Goal: Task Accomplishment & Management: Complete application form

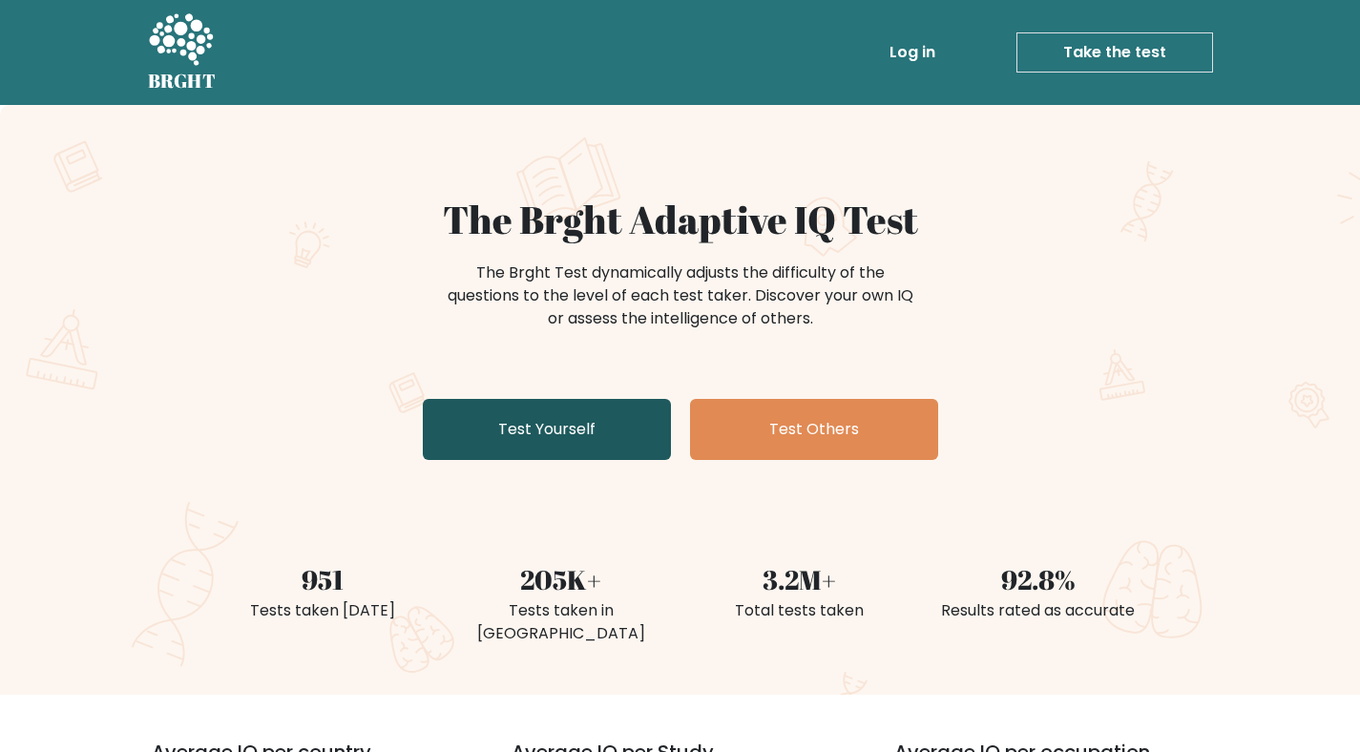
click at [610, 436] on link "Test Yourself" at bounding box center [547, 429] width 248 height 61
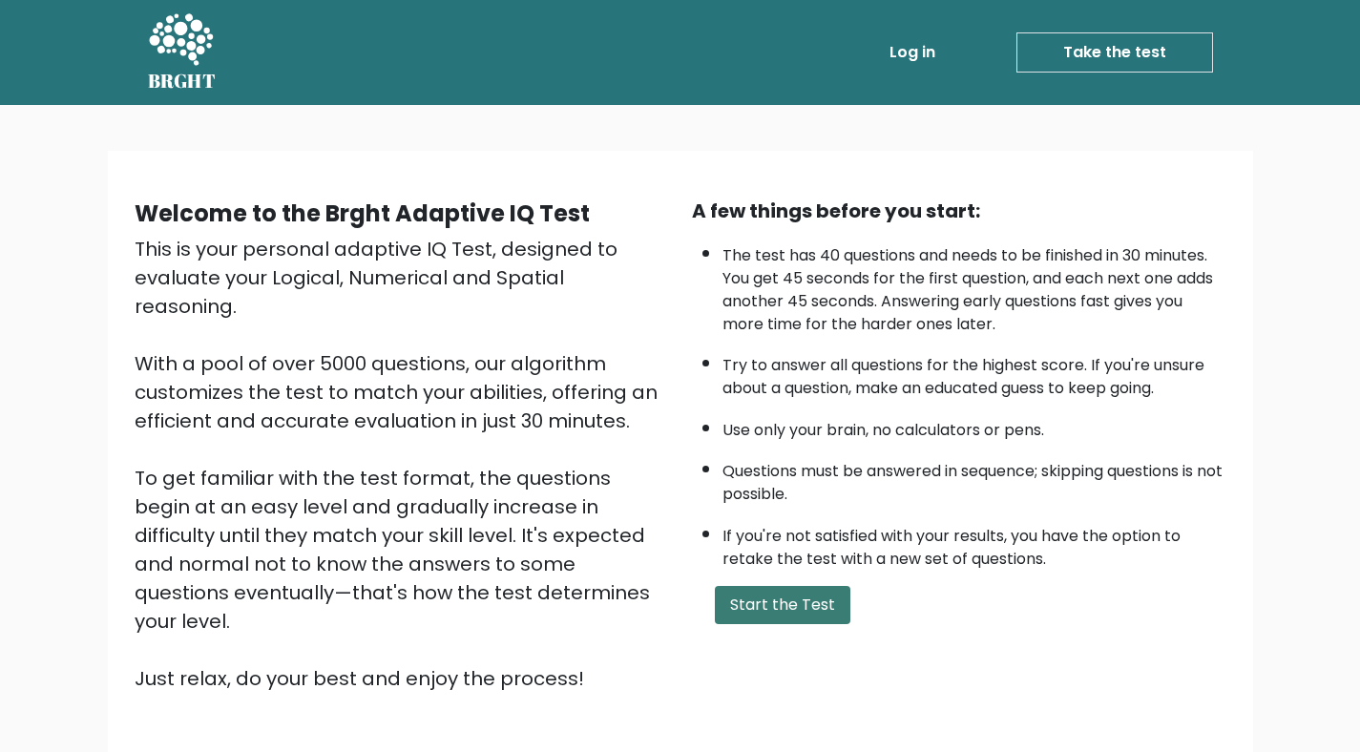
click at [797, 609] on button "Start the Test" at bounding box center [783, 605] width 136 height 38
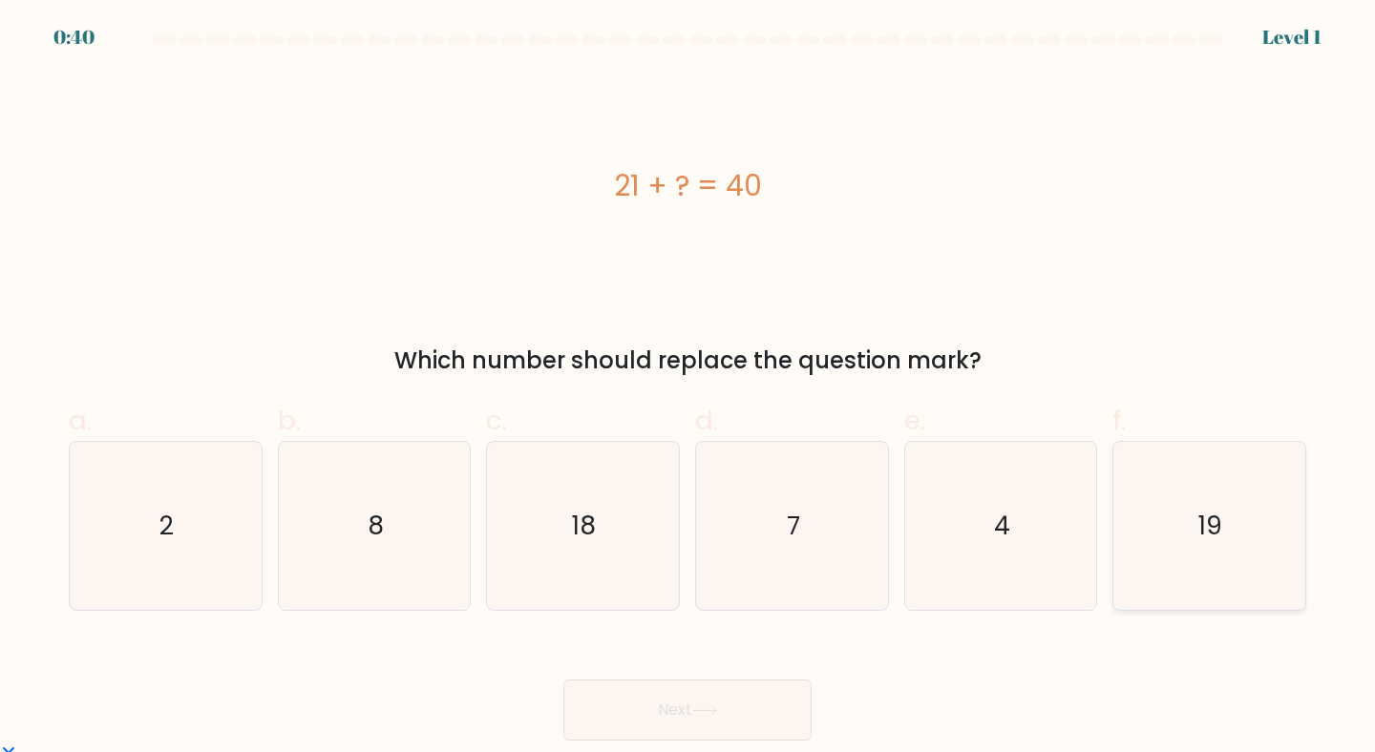
click at [1253, 543] on icon "19" at bounding box center [1209, 526] width 169 height 169
click at [688, 389] on input "f. 19" at bounding box center [687, 382] width 1 height 12
radio input "true"
drag, startPoint x: 756, startPoint y: 706, endPoint x: 1001, endPoint y: 700, distance: 244.5
click at [757, 706] on button "Next" at bounding box center [687, 710] width 248 height 61
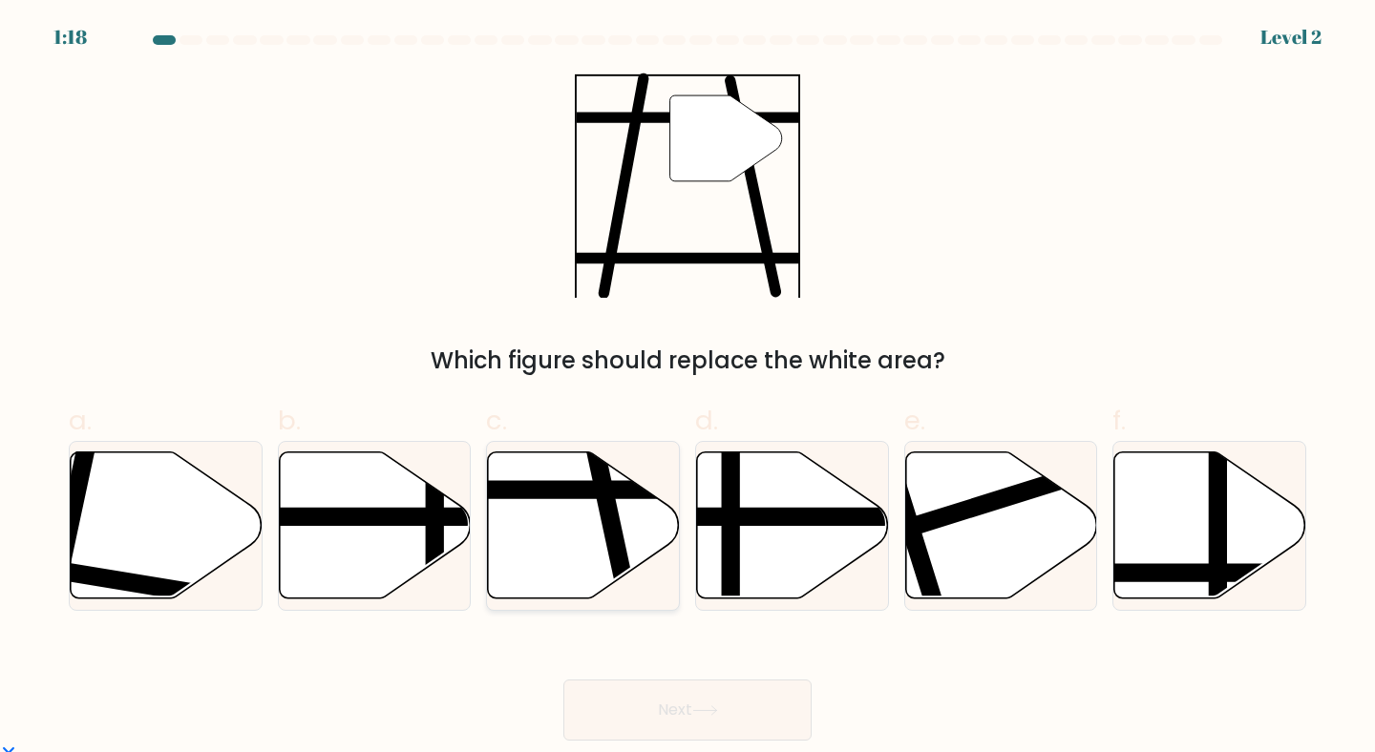
click at [565, 524] on icon at bounding box center [584, 525] width 192 height 147
click at [687, 389] on input "c." at bounding box center [687, 382] width 1 height 12
radio input "true"
click at [681, 734] on button "Next" at bounding box center [687, 710] width 248 height 61
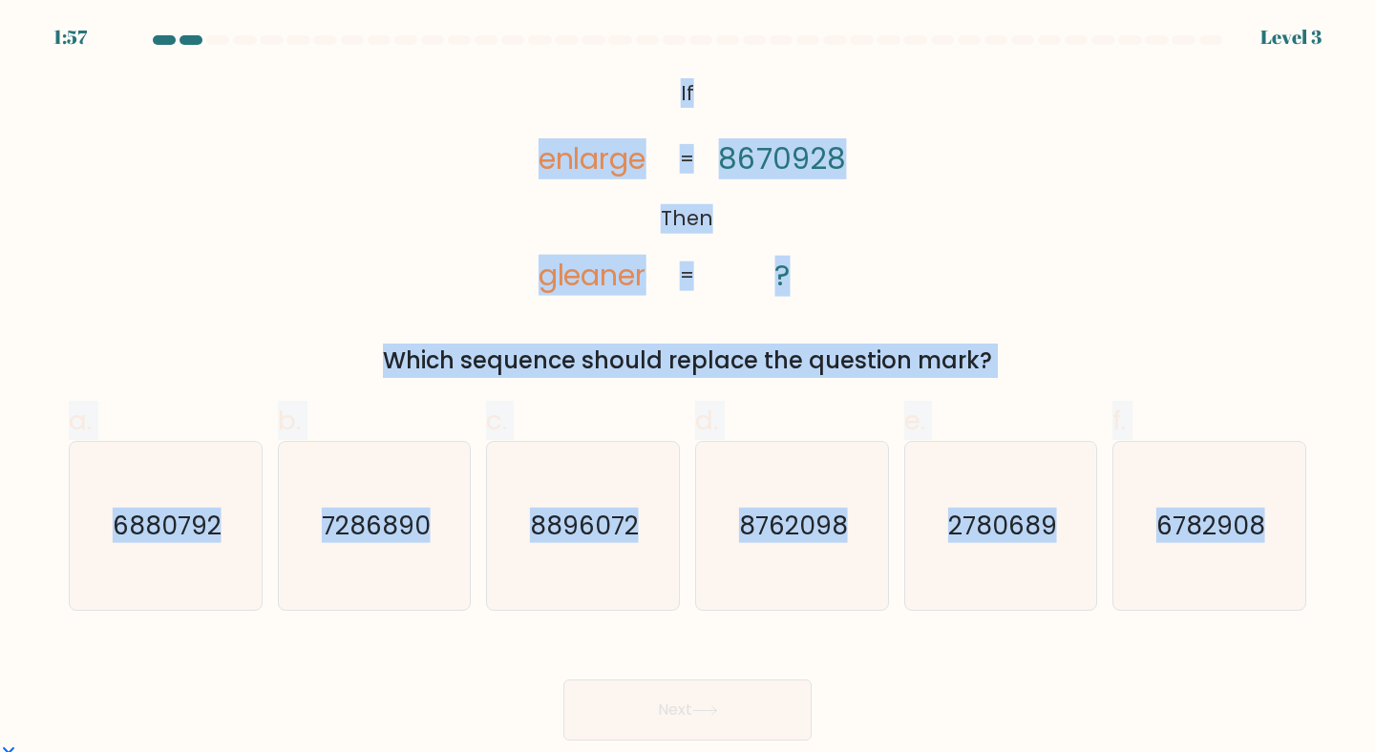
drag, startPoint x: 692, startPoint y: 102, endPoint x: 1199, endPoint y: 673, distance: 763.5
click at [1199, 673] on form "If ?" at bounding box center [687, 388] width 1375 height 706
copy form "If Then enlarge gleaner 8670928 ? = = Which sequence should replace the questio…"
click at [978, 545] on icon "2780689" at bounding box center [1001, 526] width 169 height 169
click at [688, 389] on input "e. 2780689" at bounding box center [687, 382] width 1 height 12
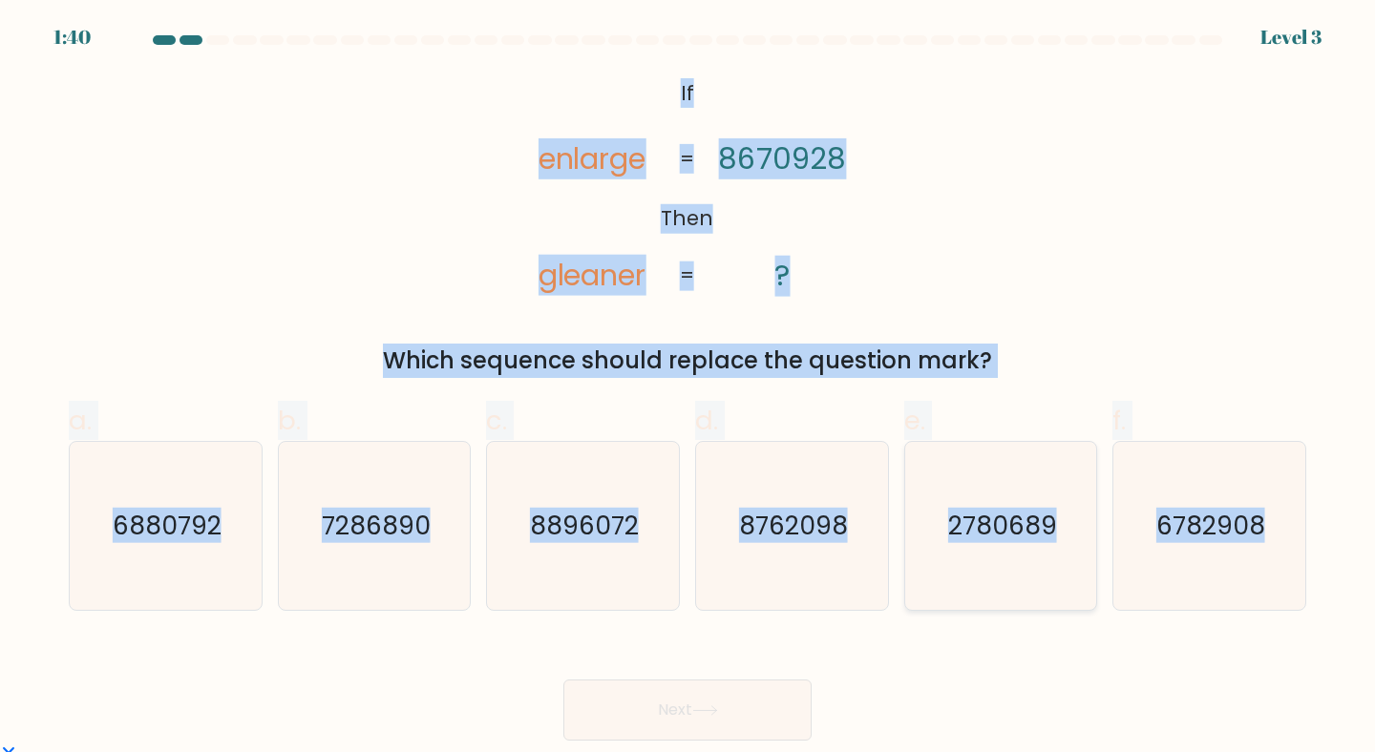
radio input "true"
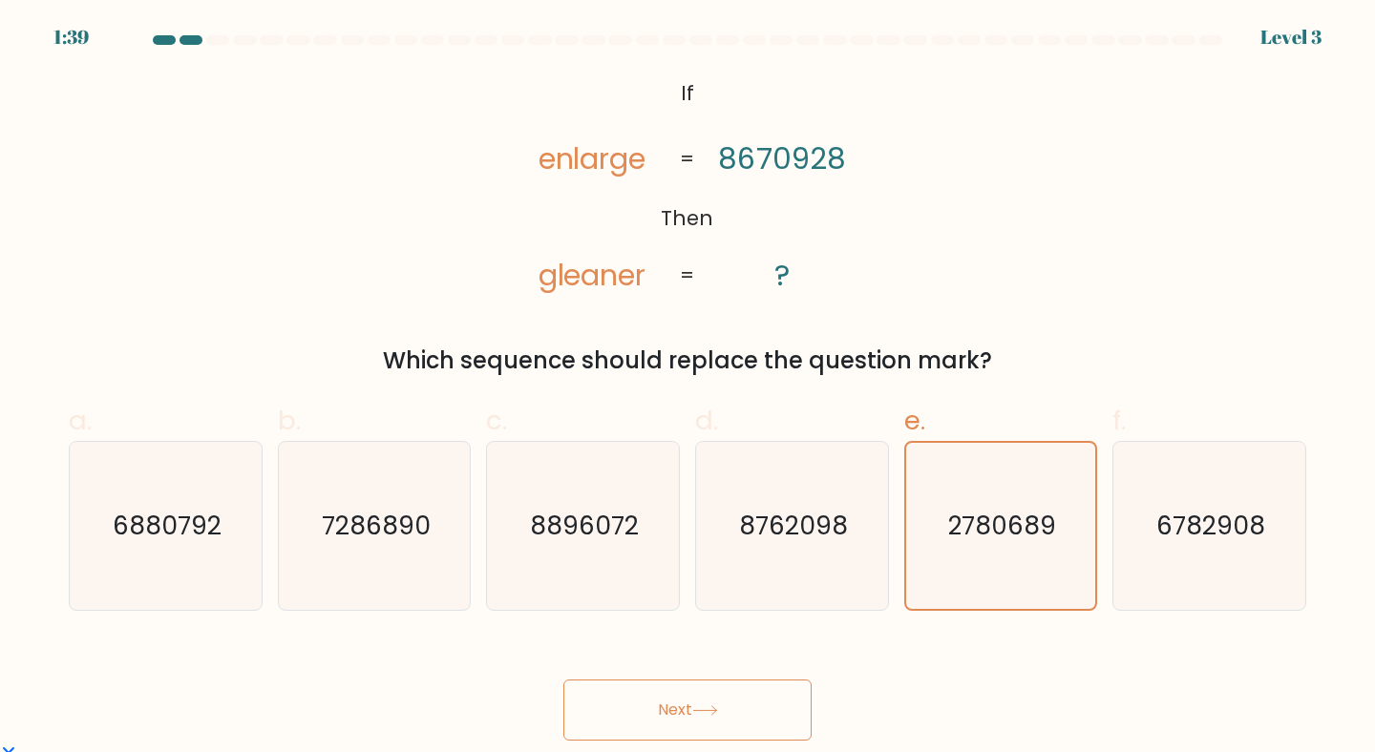
click at [706, 706] on button "Next" at bounding box center [687, 710] width 248 height 61
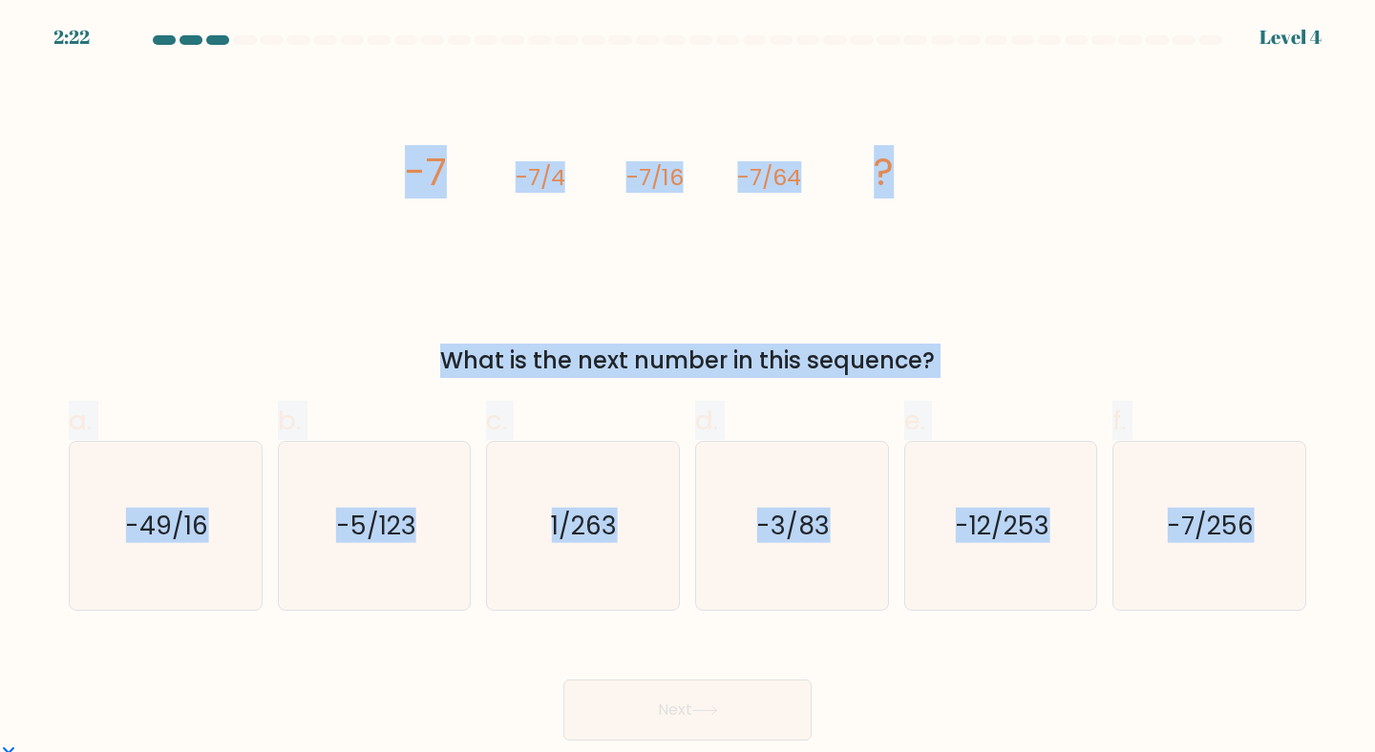
drag, startPoint x: 402, startPoint y: 159, endPoint x: 1212, endPoint y: 613, distance: 928.0
click at [1212, 613] on form at bounding box center [687, 388] width 1375 height 706
copy form "-7 -7/4 -7/16 -7/64 ? What is the next number in this sequence? a. -49/16 b. -5…"
click at [1187, 527] on text "-7/256" at bounding box center [1211, 525] width 87 height 35
click at [688, 389] on input "f. -7/256" at bounding box center [687, 382] width 1 height 12
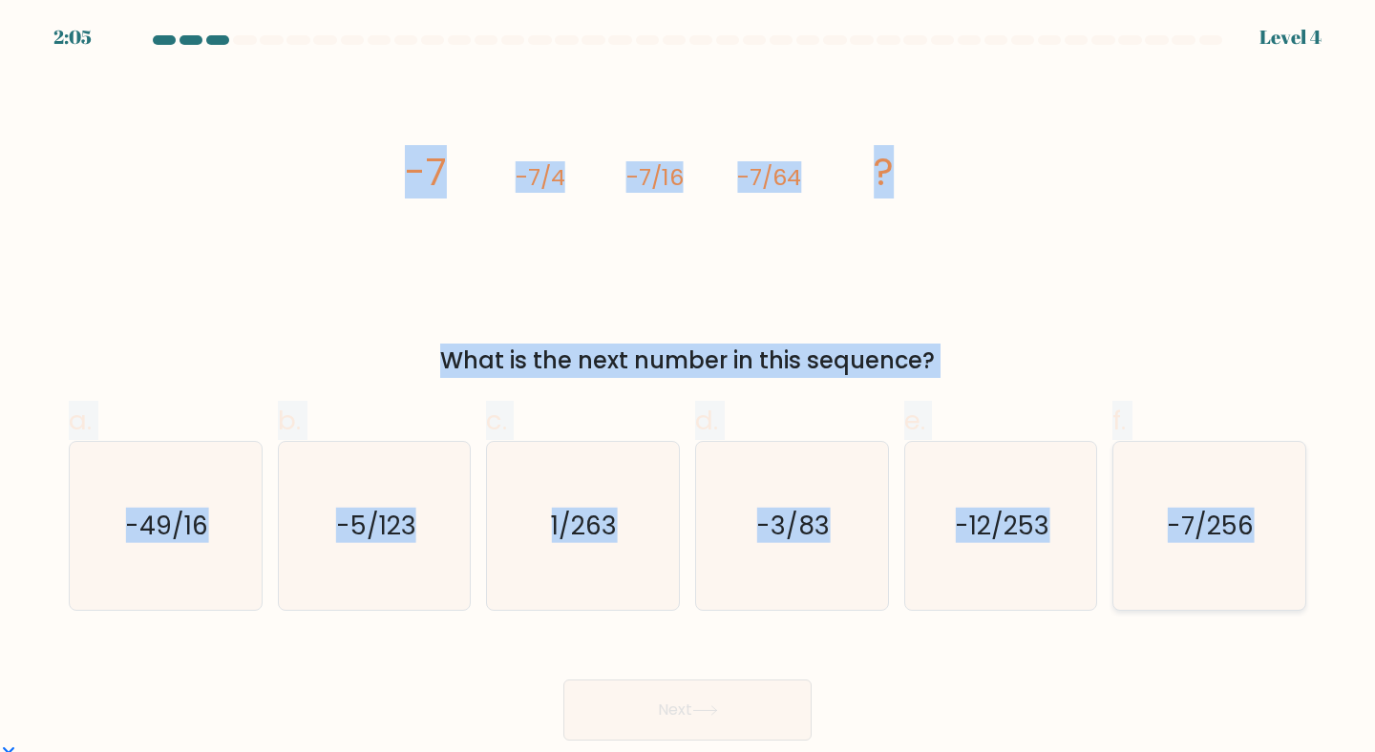
radio input "true"
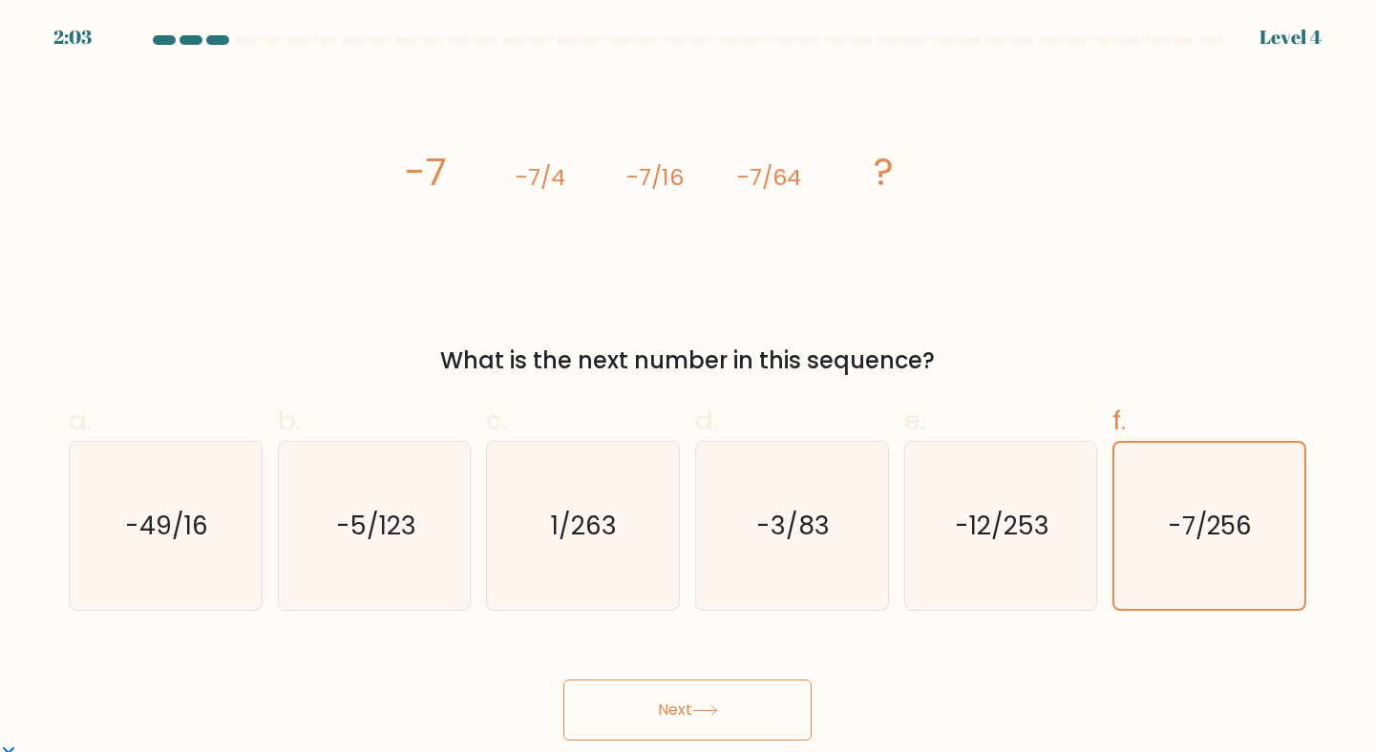
click at [714, 691] on button "Next" at bounding box center [687, 710] width 248 height 61
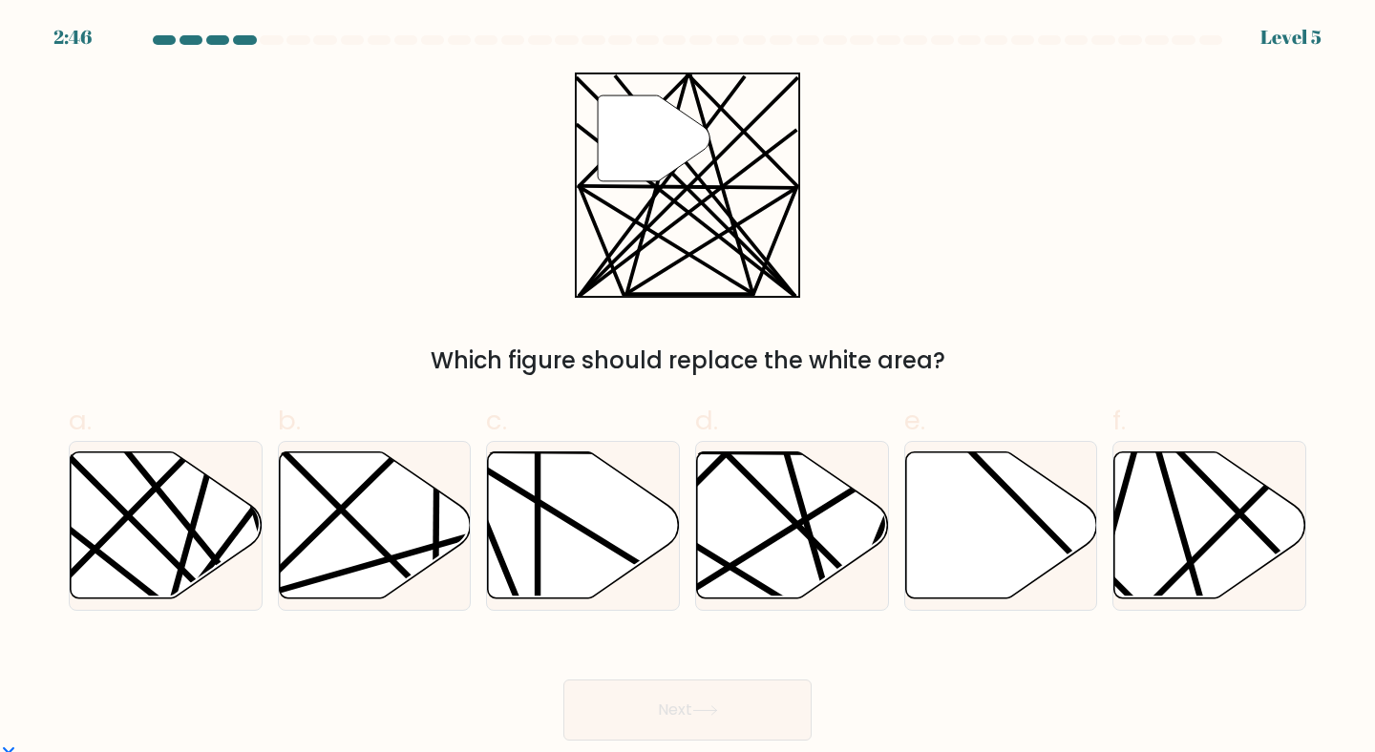
drag, startPoint x: 509, startPoint y: 59, endPoint x: 734, endPoint y: 180, distance: 255.9
click at [735, 180] on form at bounding box center [687, 388] width 1375 height 706
click at [167, 548] on icon at bounding box center [167, 525] width 192 height 147
click at [687, 389] on input "a." at bounding box center [687, 382] width 1 height 12
radio input "true"
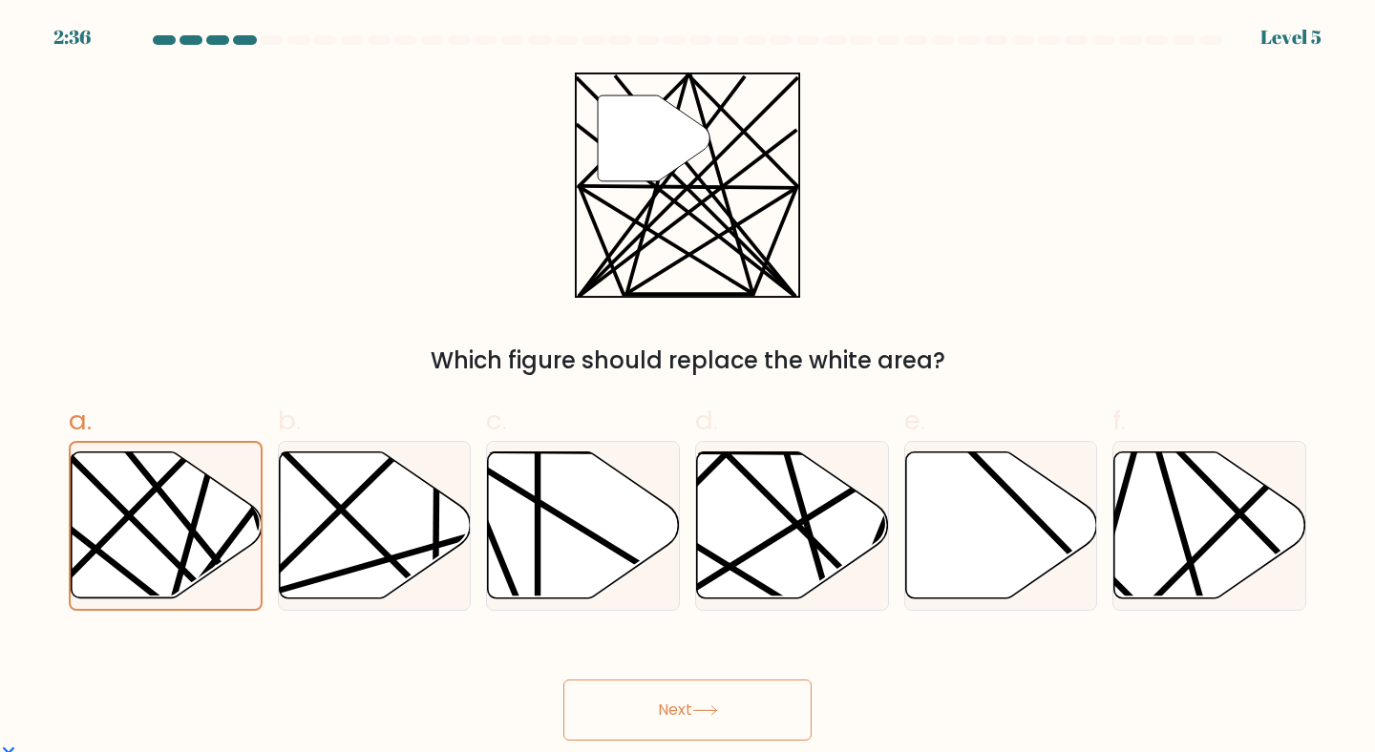
click at [583, 698] on button "Next" at bounding box center [687, 710] width 248 height 61
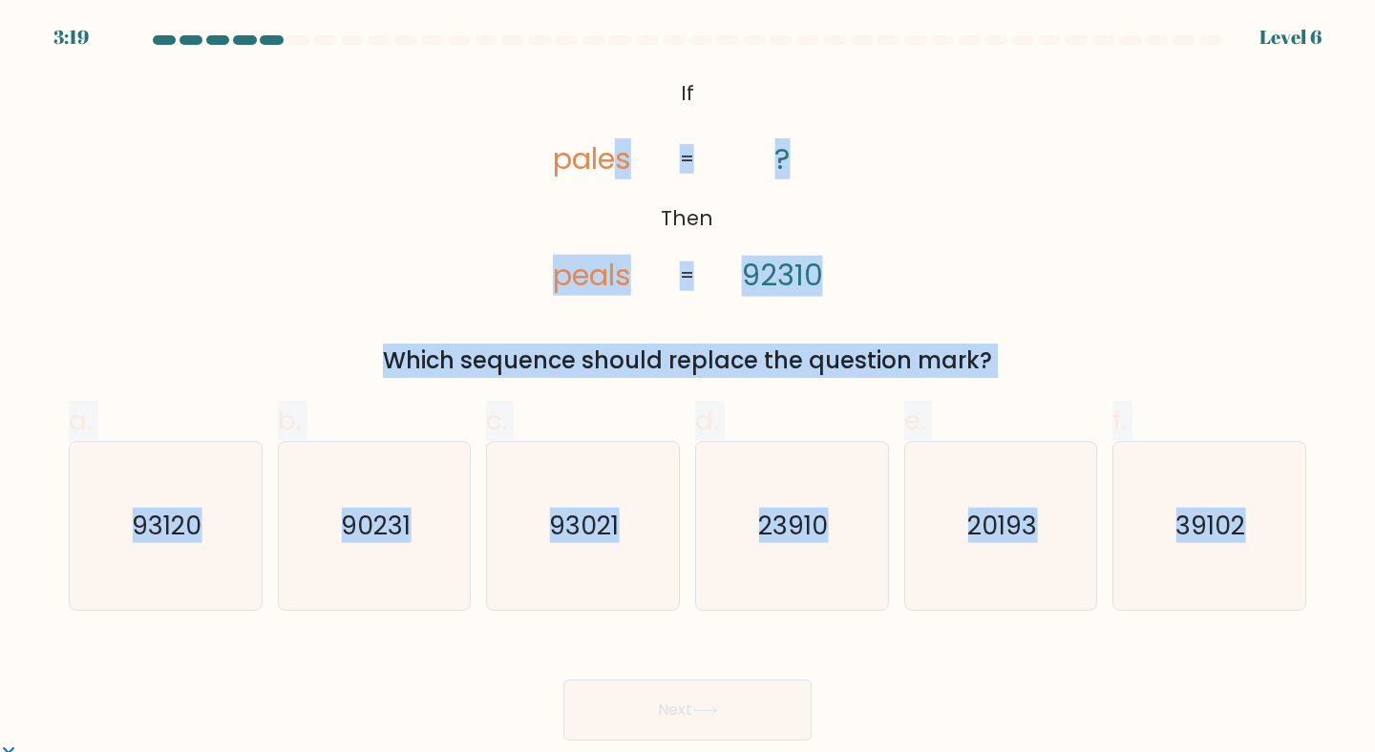
drag, startPoint x: 622, startPoint y: 85, endPoint x: 1374, endPoint y: 613, distance: 919.1
click at [1374, 613] on form "If ?" at bounding box center [687, 388] width 1375 height 706
copy form "s peals ? 92310 = = Which sequence should replace the question mark? a. 93120 b…"
click at [209, 547] on icon "93120" at bounding box center [165, 526] width 169 height 169
click at [687, 389] on input "a. 93120" at bounding box center [687, 382] width 1 height 12
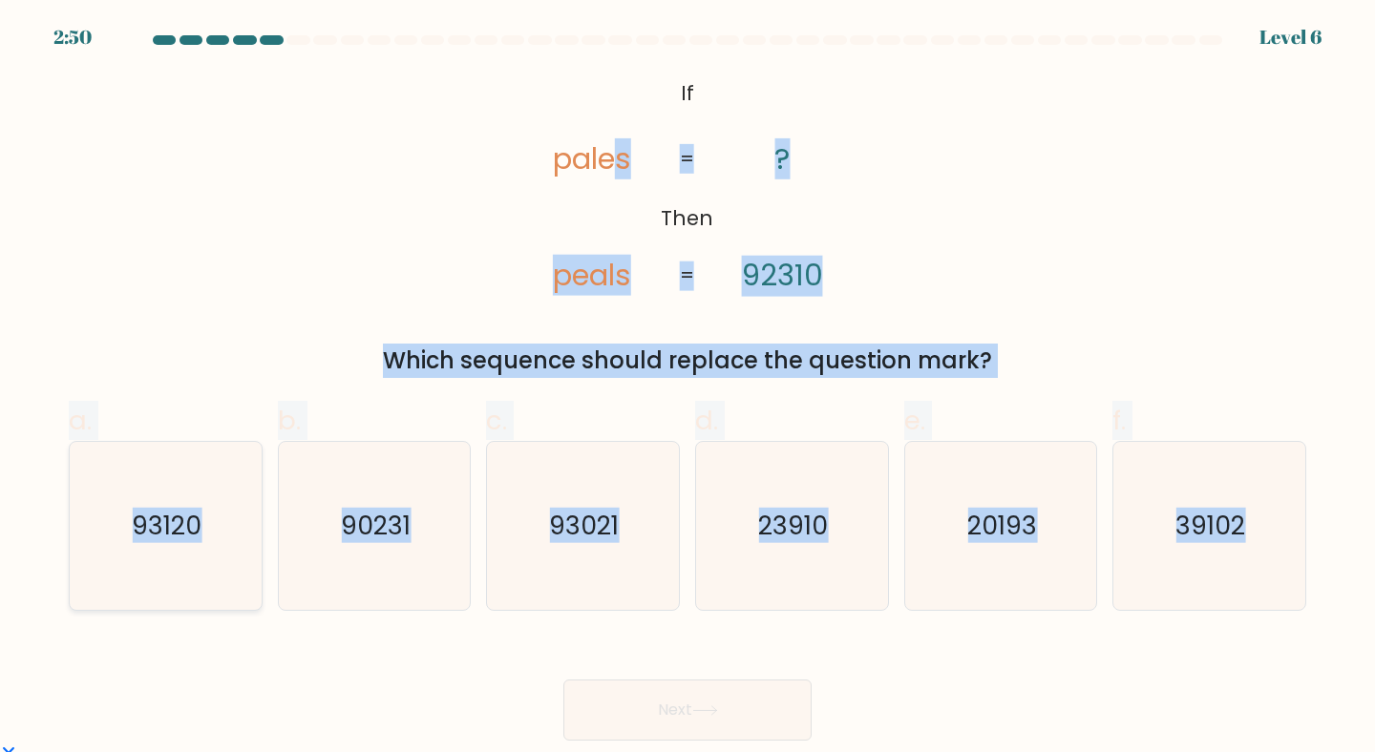
radio input "true"
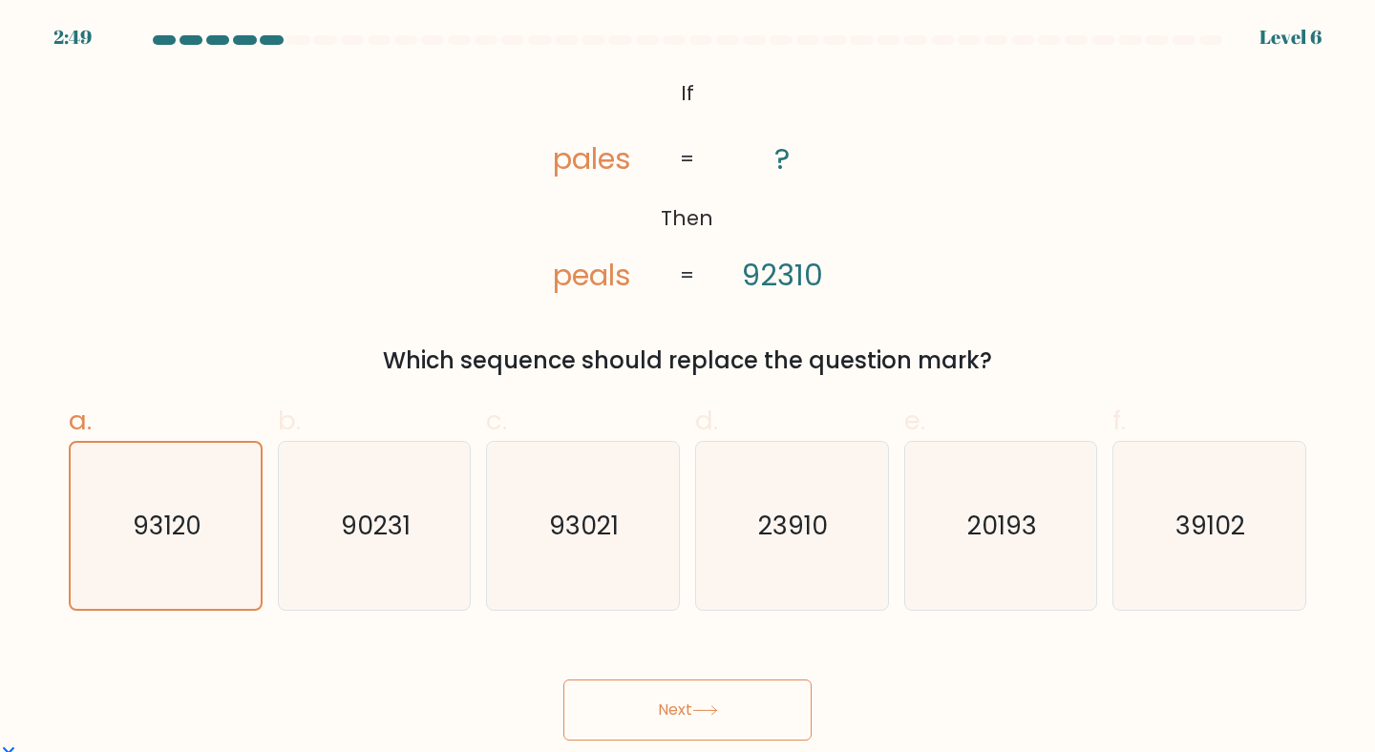
click at [715, 717] on button "Next" at bounding box center [687, 710] width 248 height 61
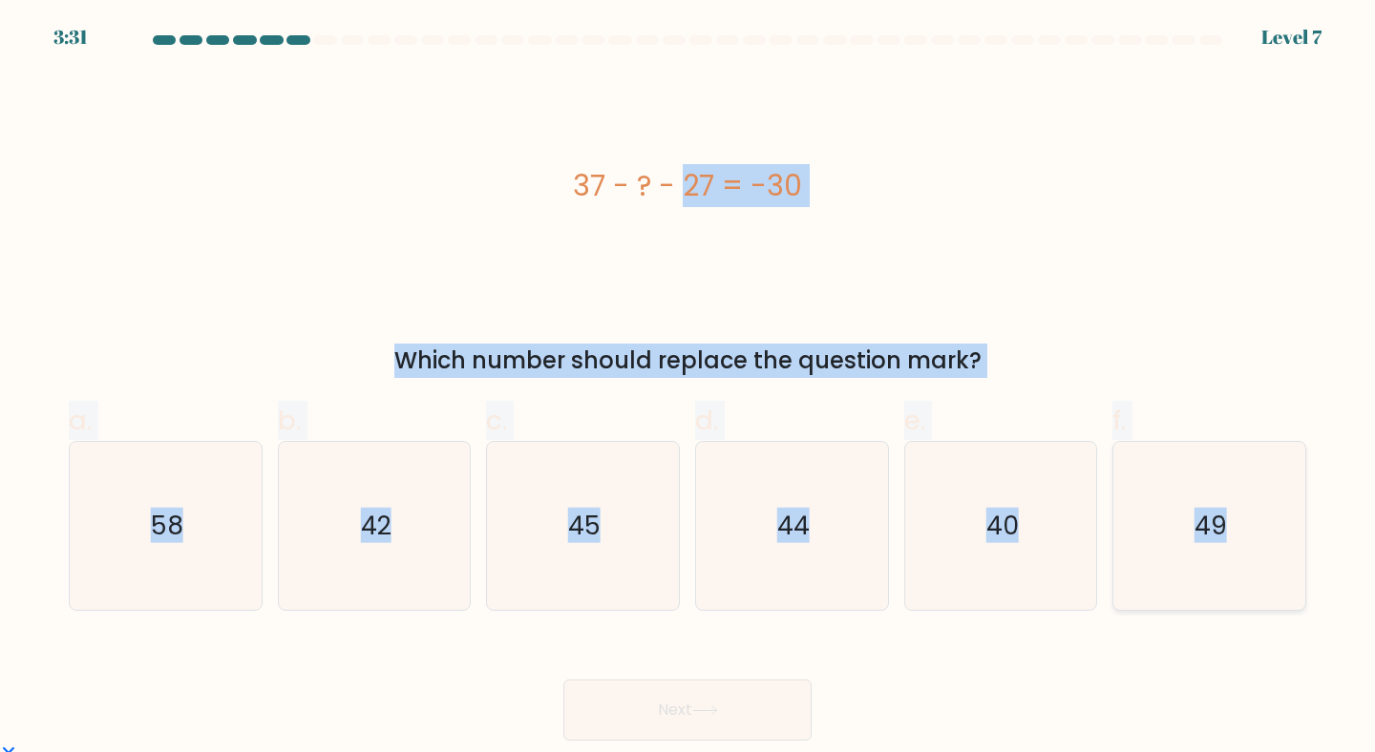
drag, startPoint x: 558, startPoint y: 186, endPoint x: 1225, endPoint y: 540, distance: 755.5
click at [1225, 540] on form "a." at bounding box center [687, 388] width 1375 height 706
copy form "37 - ? - 27 = -30 Which number should replace the question mark? a. 58 b. 42 c.…"
click at [633, 519] on icon "45" at bounding box center [582, 526] width 169 height 169
click at [687, 389] on input "c. 45" at bounding box center [687, 382] width 1 height 12
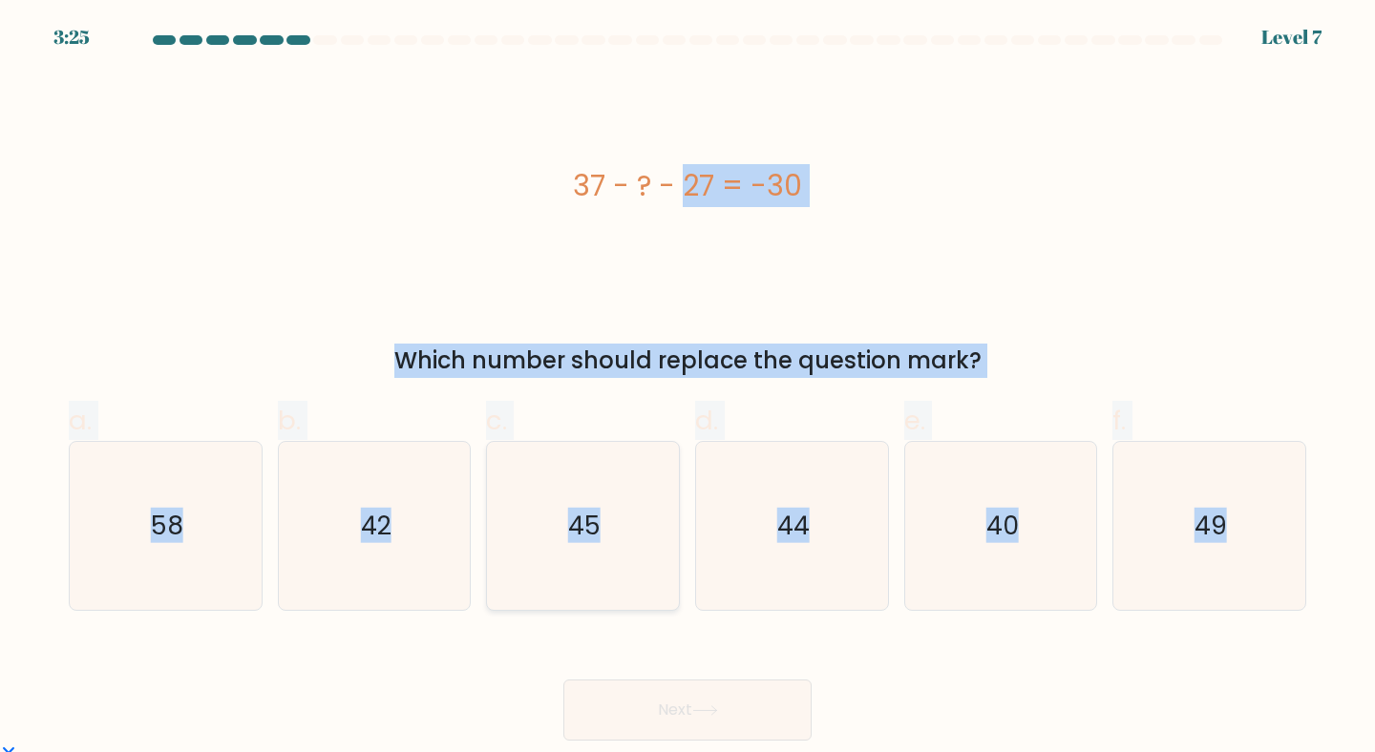
radio input "true"
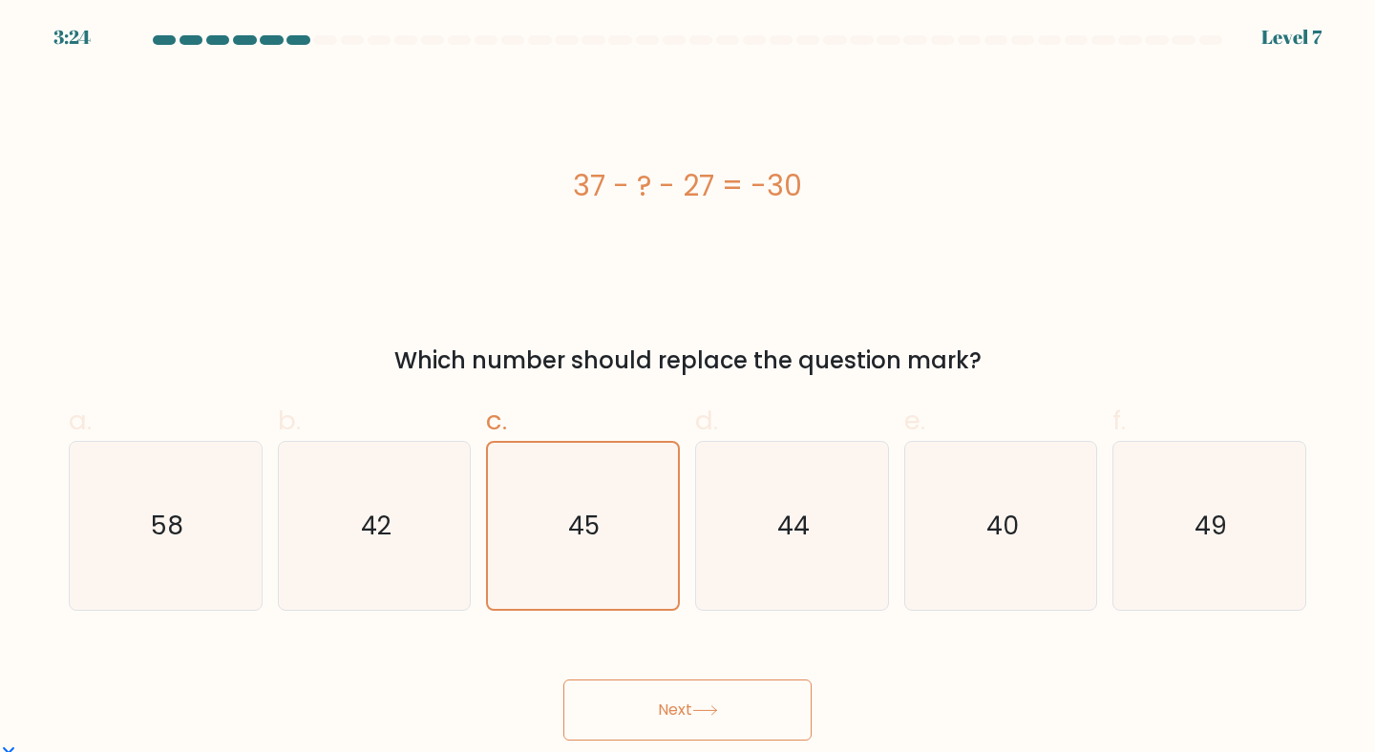
click at [718, 724] on button "Next" at bounding box center [687, 710] width 248 height 61
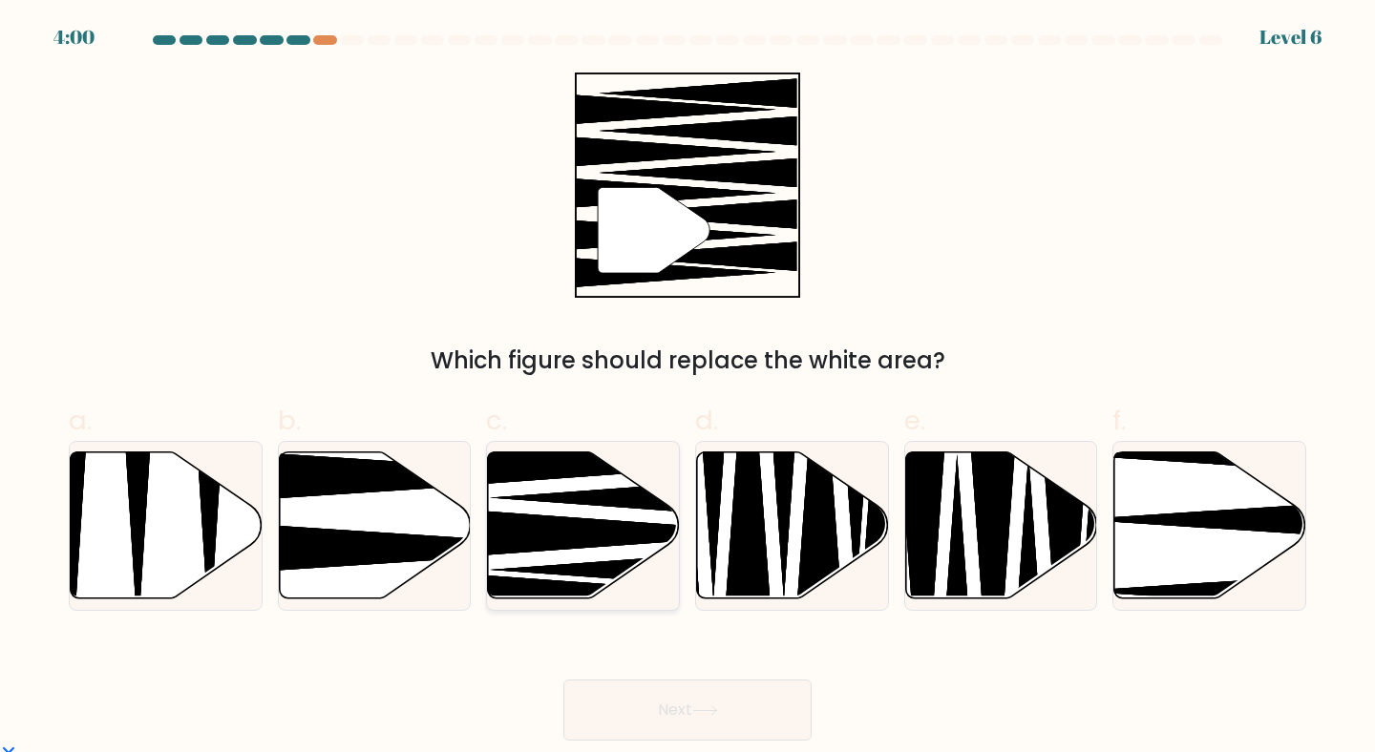
click at [559, 516] on icon at bounding box center [583, 527] width 192 height 150
click at [687, 389] on input "c." at bounding box center [687, 382] width 1 height 12
radio input "true"
click at [725, 697] on button "Next" at bounding box center [687, 710] width 248 height 61
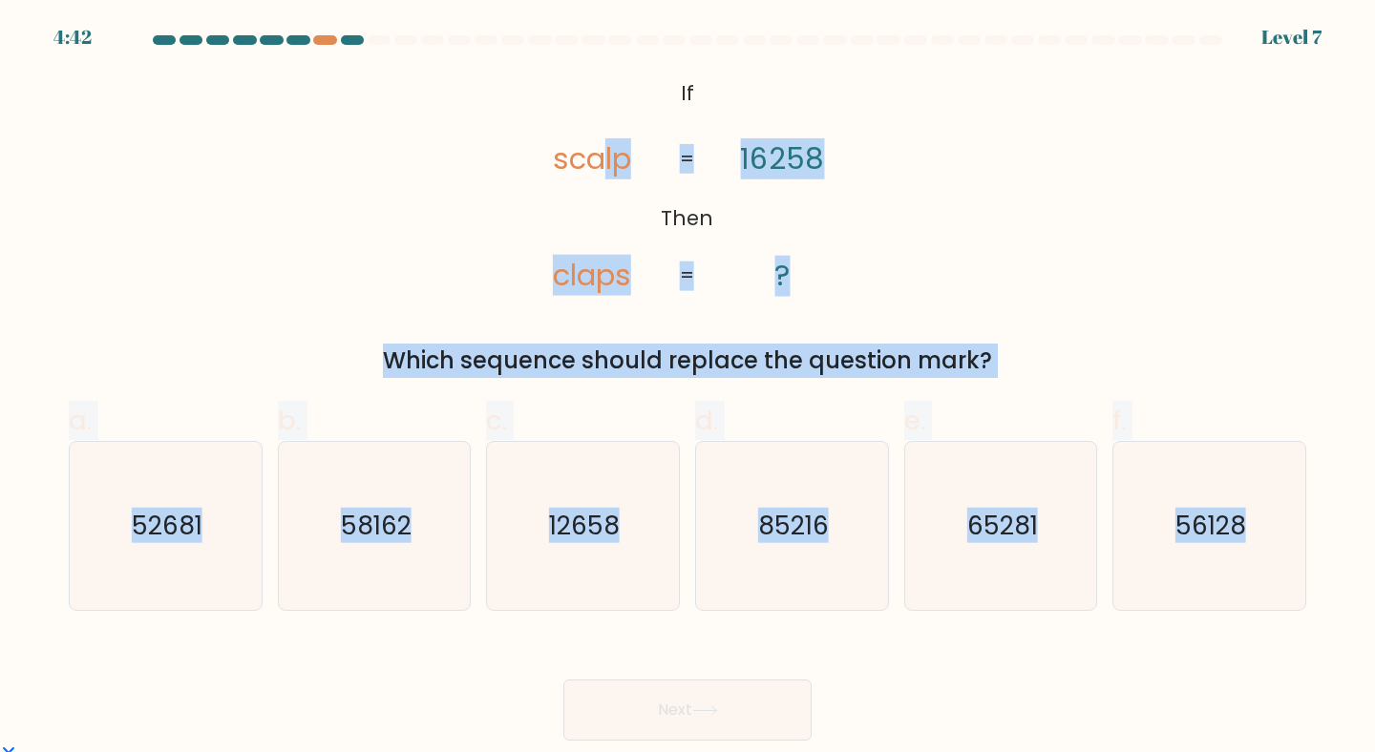
drag, startPoint x: 825, startPoint y: 168, endPoint x: 1345, endPoint y: 581, distance: 664.6
click at [1345, 581] on form "If ?" at bounding box center [687, 388] width 1375 height 706
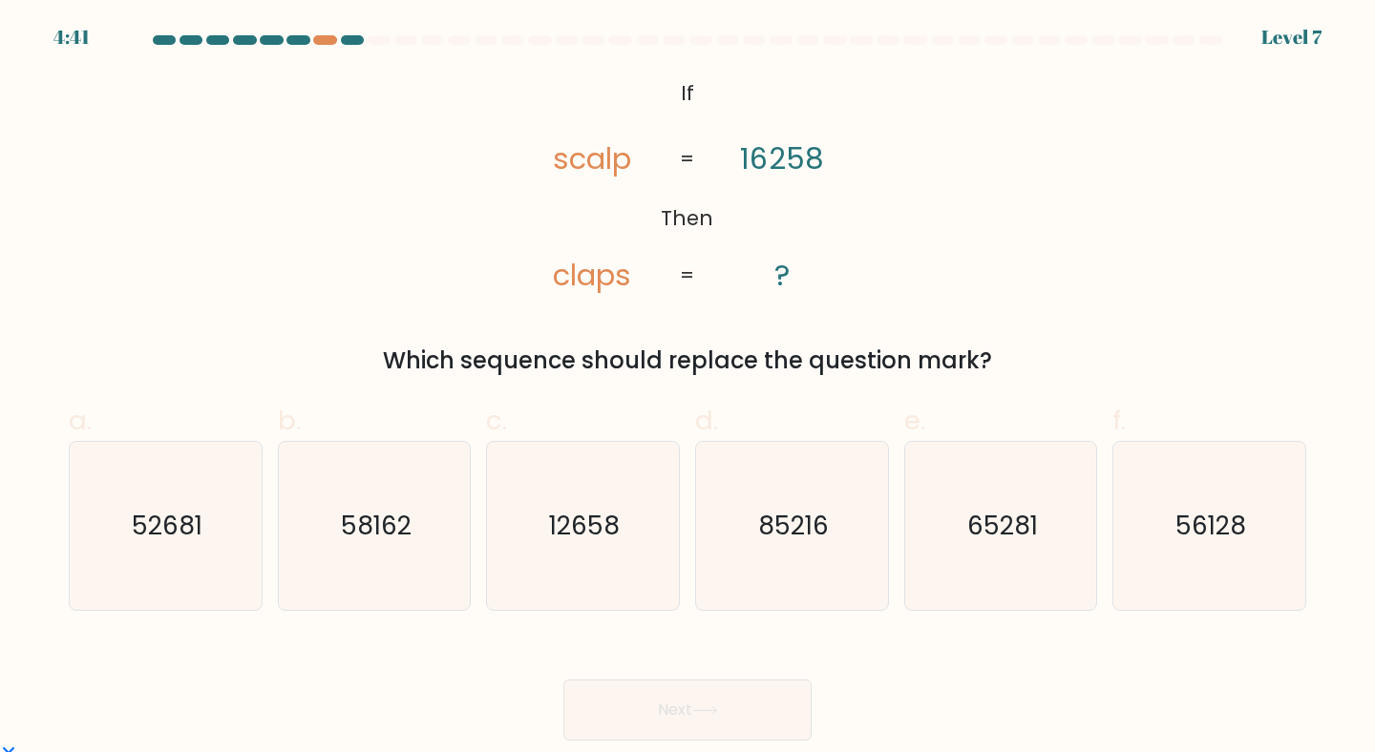
click at [675, 78] on icon "@import url('https://fonts.googleapis.com/css?family=Abril+Fatface:400,100,100i…" at bounding box center [687, 185] width 367 height 225
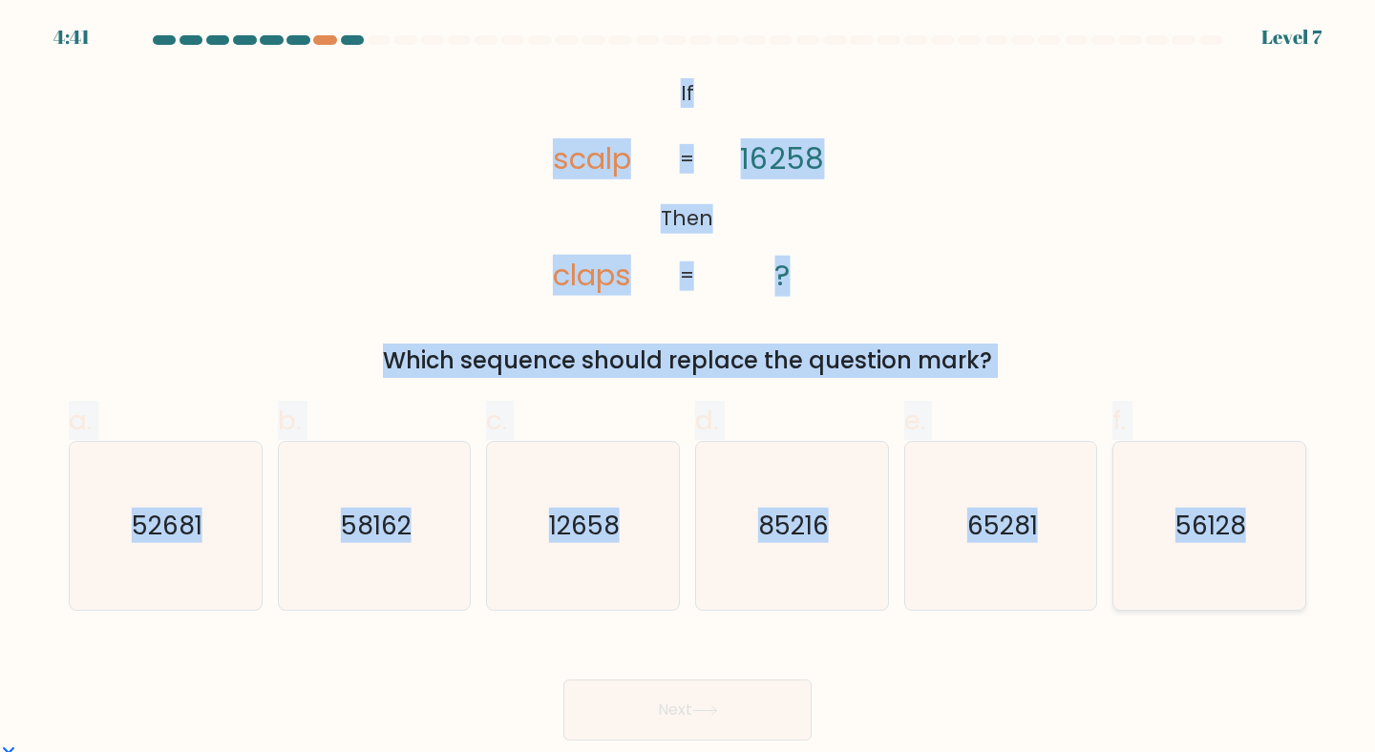
drag, startPoint x: 675, startPoint y: 78, endPoint x: 1248, endPoint y: 568, distance: 753.7
click at [1248, 568] on form "If ?" at bounding box center [687, 388] width 1375 height 706
copy form "If Then scalp claps 16258 ? = = Which sequence should replace the question mark…"
click at [377, 562] on icon "58162" at bounding box center [374, 526] width 169 height 169
click at [687, 389] on input "b. 58162" at bounding box center [687, 382] width 1 height 12
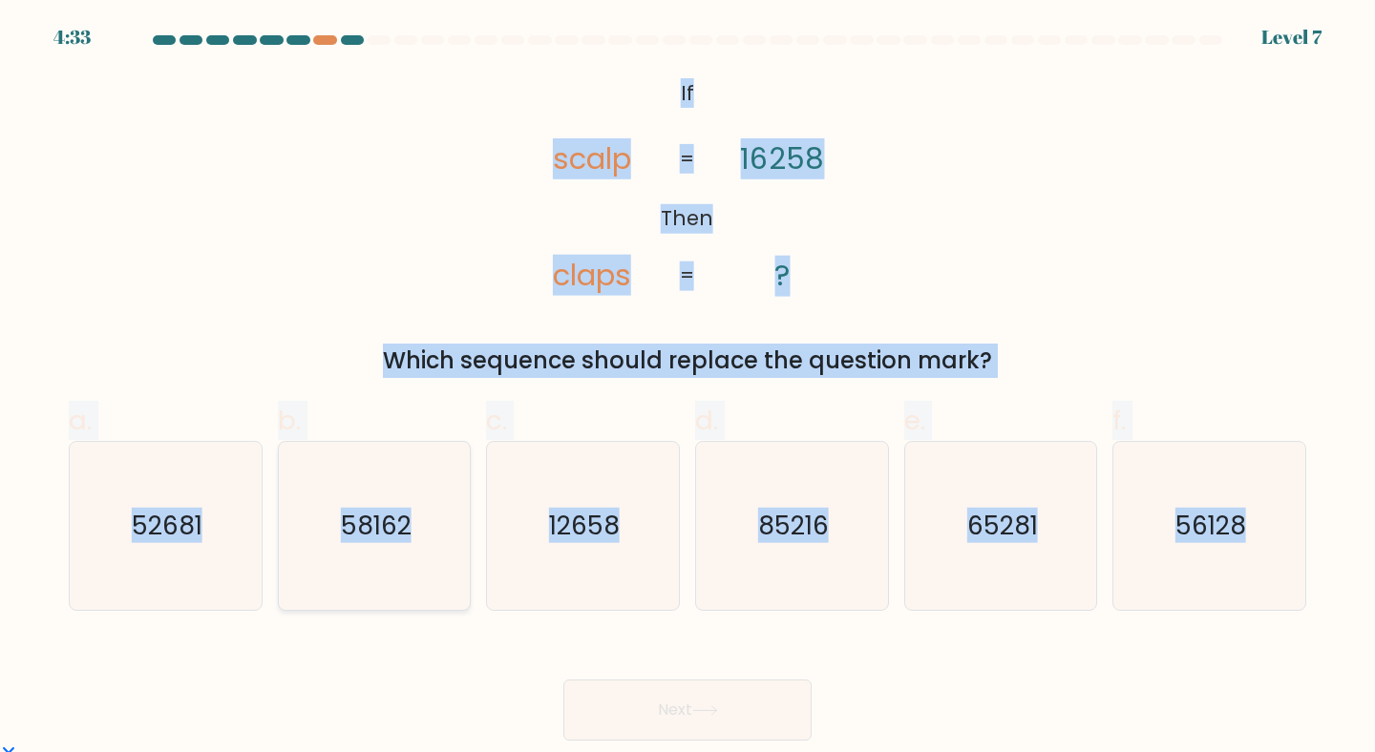
radio input "true"
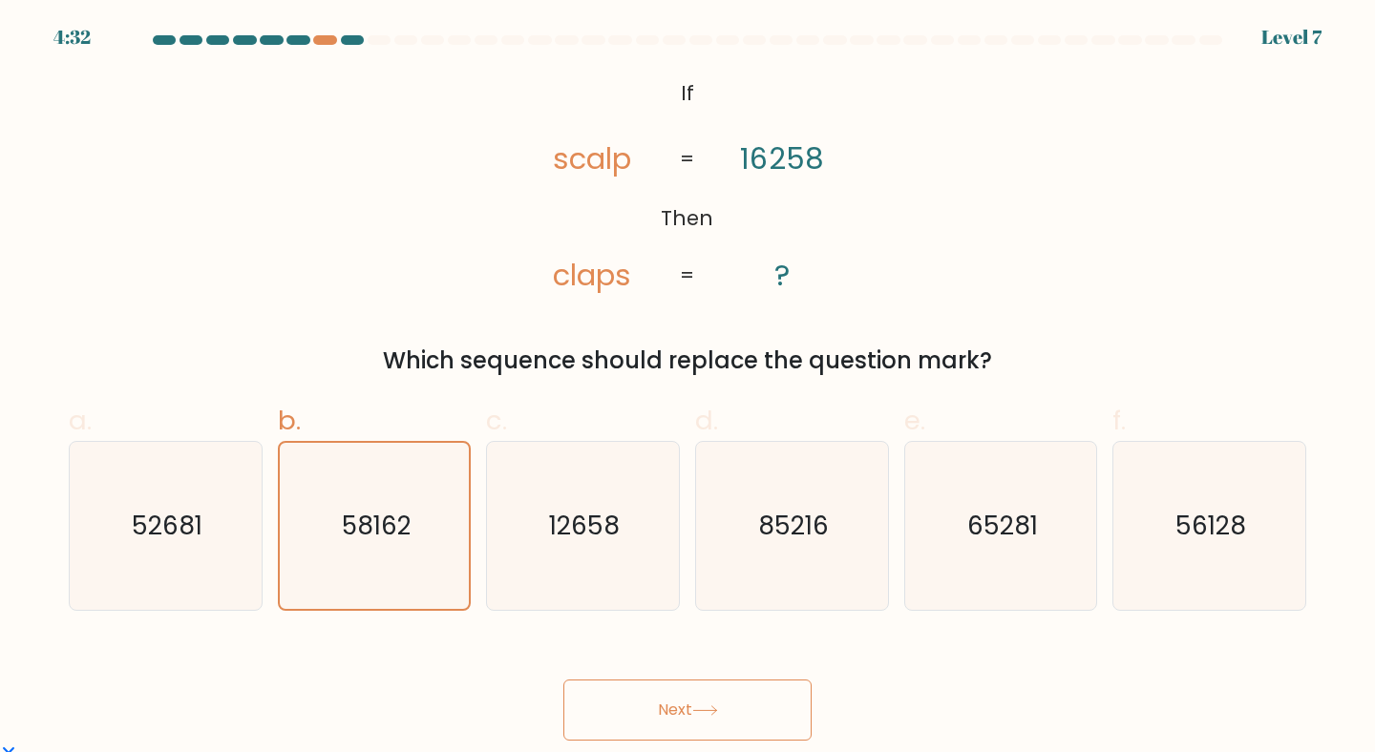
click at [727, 713] on button "Next" at bounding box center [687, 710] width 248 height 61
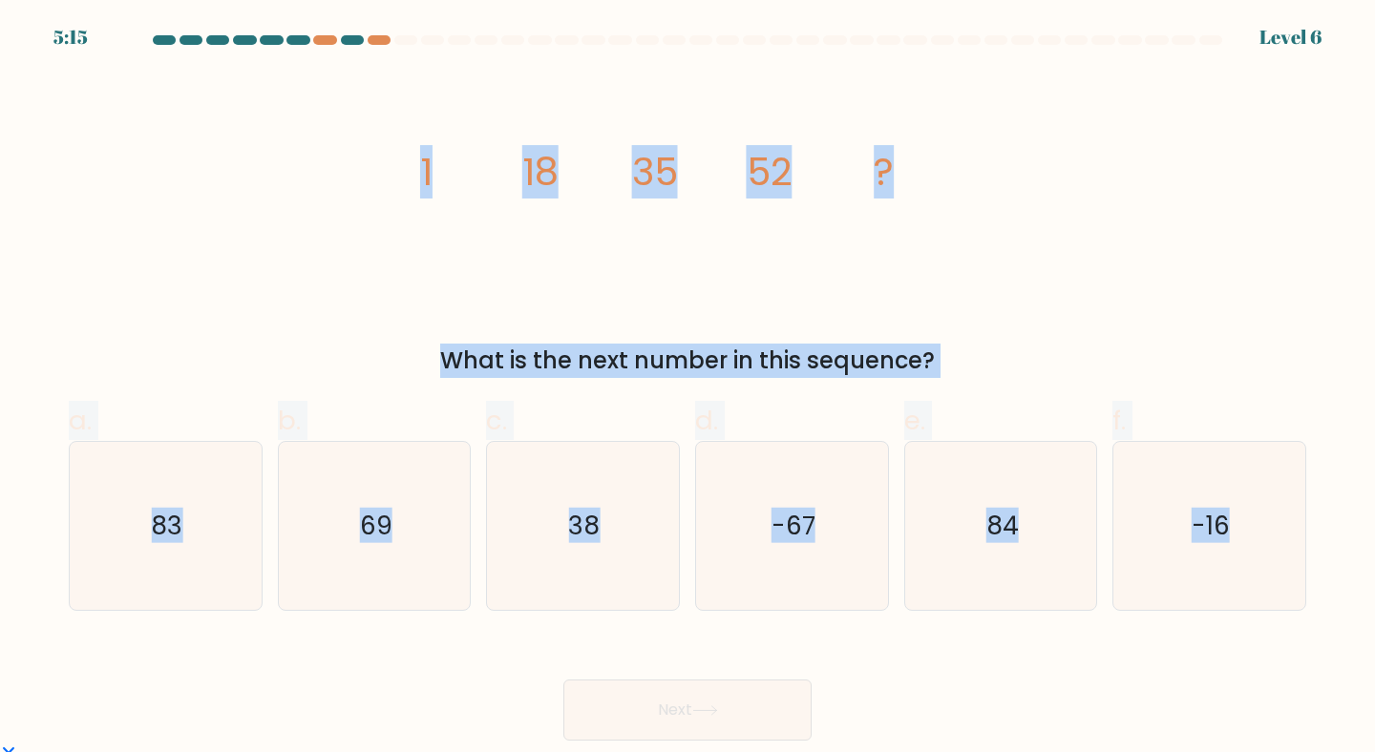
drag, startPoint x: 409, startPoint y: 159, endPoint x: 1374, endPoint y: 712, distance: 1112.3
click at [1374, 712] on form at bounding box center [687, 388] width 1375 height 706
copy form "1 18 35 52 ? What is the next number in this sequence? a. 83 b. 69 c. 38 d. -67…"
click at [361, 556] on icon "69" at bounding box center [374, 526] width 169 height 169
click at [687, 389] on input "b. 69" at bounding box center [687, 382] width 1 height 12
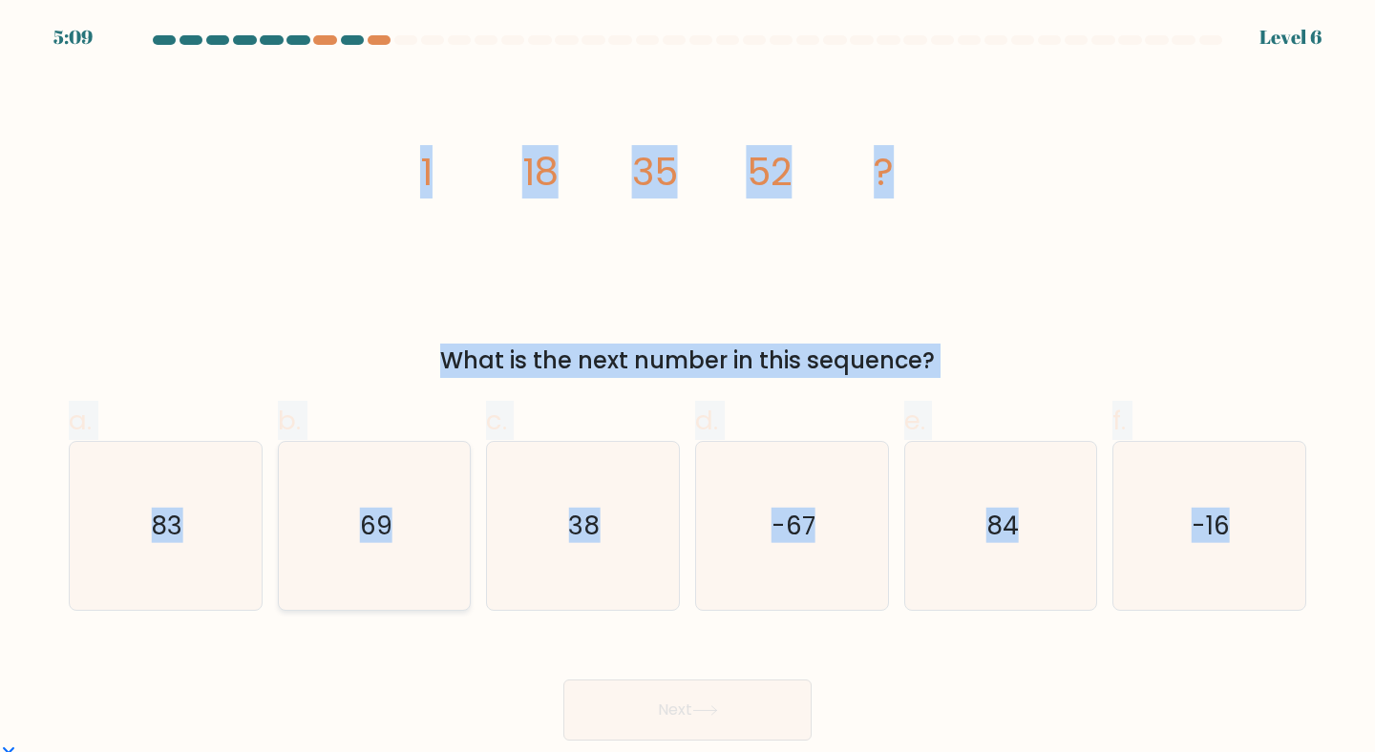
radio input "true"
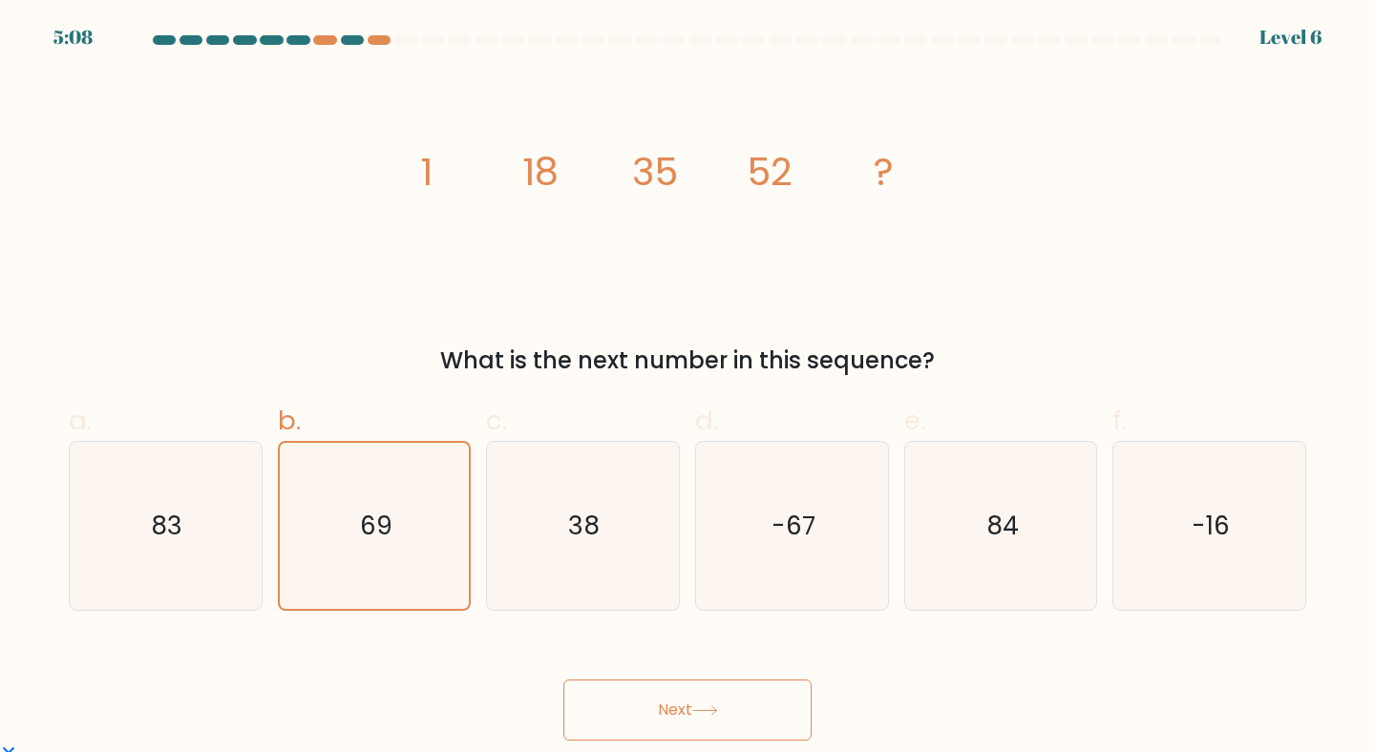
click at [653, 680] on button "Next" at bounding box center [687, 710] width 248 height 61
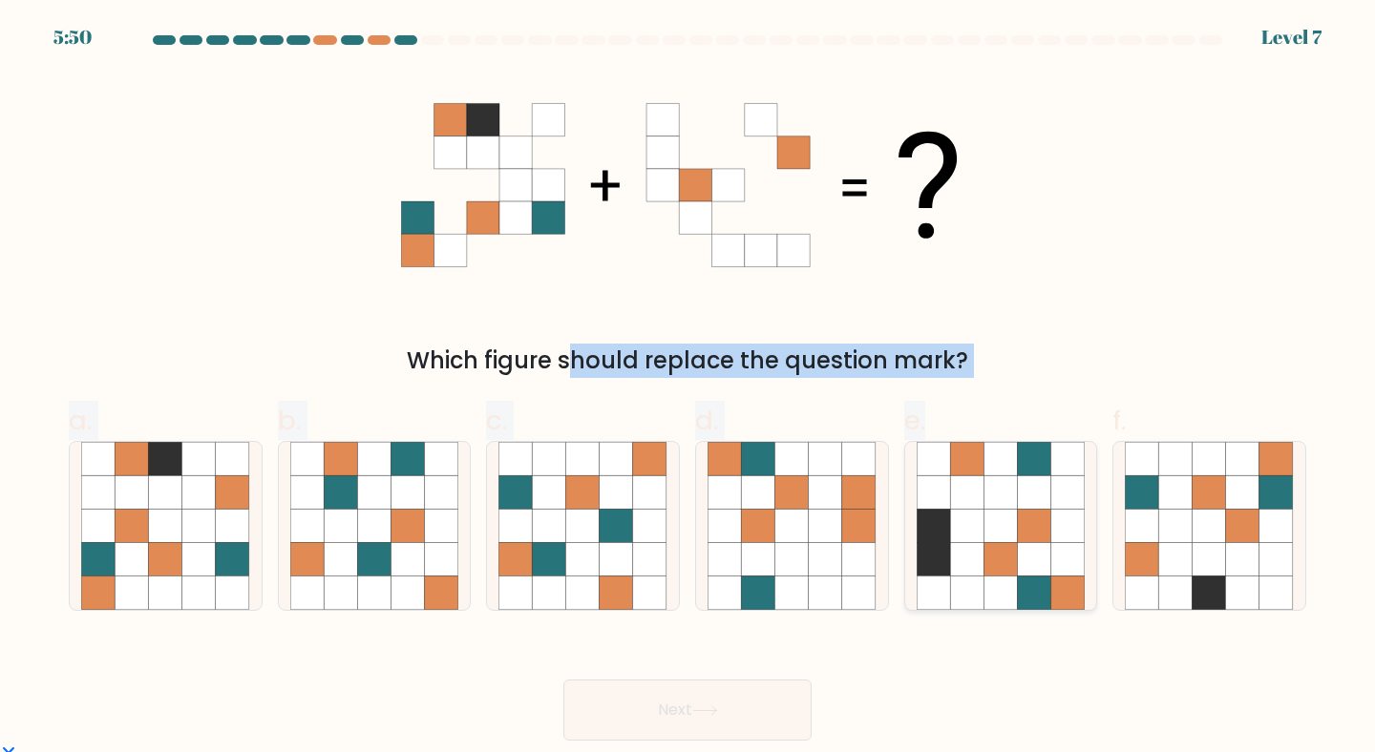
drag, startPoint x: 427, startPoint y: 115, endPoint x: 1017, endPoint y: 464, distance: 685.7
click at [1018, 464] on form at bounding box center [687, 388] width 1375 height 706
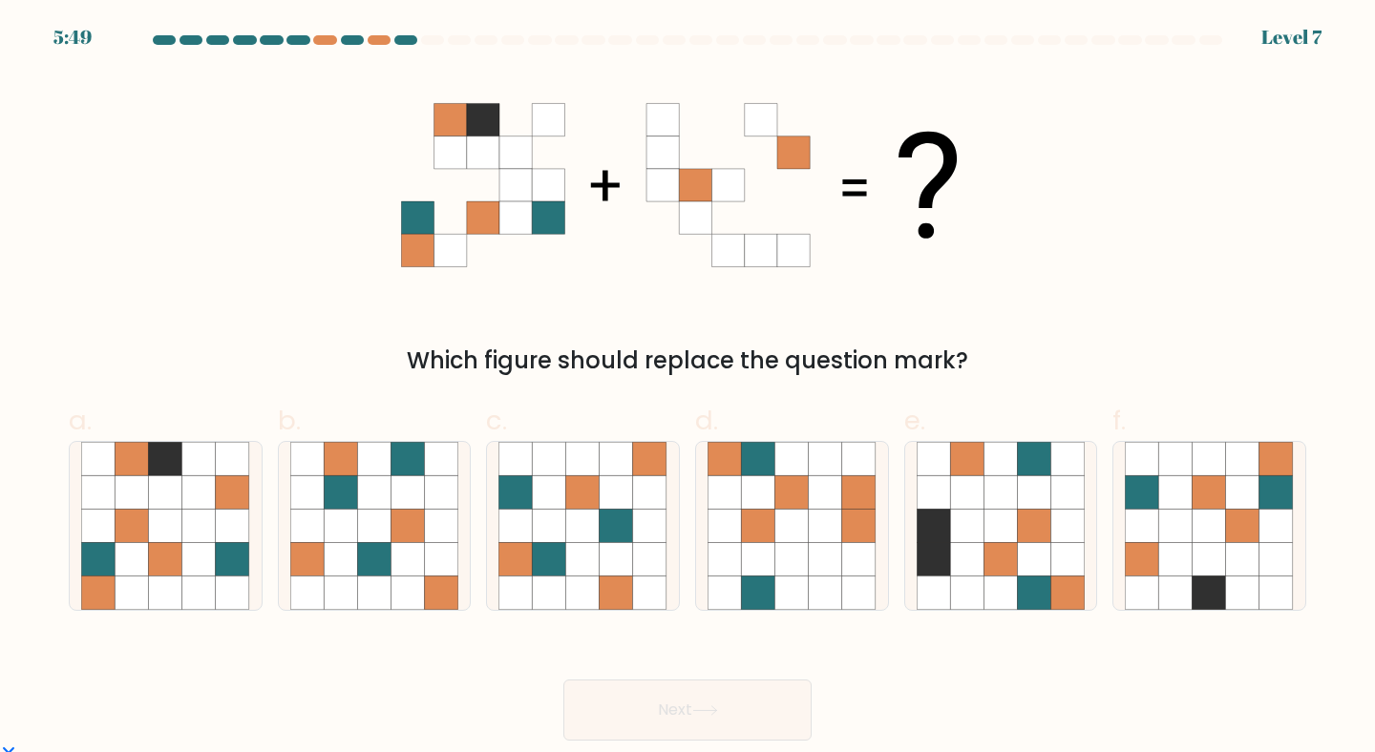
click at [546, 273] on icon at bounding box center [687, 185] width 573 height 225
click at [170, 559] on icon at bounding box center [165, 559] width 33 height 33
click at [687, 389] on input "a." at bounding box center [687, 382] width 1 height 12
radio input "true"
click at [691, 699] on button "Next" at bounding box center [687, 710] width 248 height 61
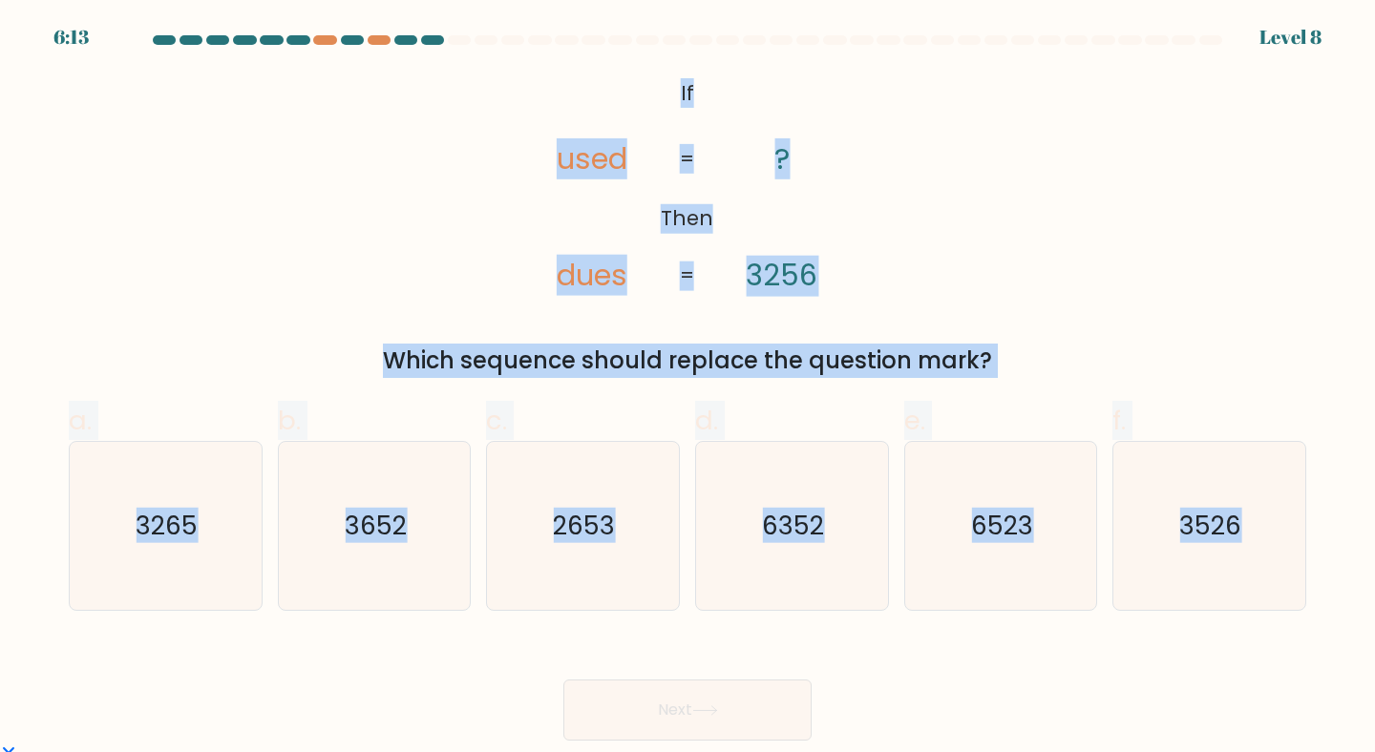
drag, startPoint x: 661, startPoint y: 48, endPoint x: 1355, endPoint y: 646, distance: 916.6
click at [1355, 646] on form "If ?" at bounding box center [687, 388] width 1375 height 706
copy form "@import url('https://fonts.googleapis.com/css?family=Abril+Fatface:400,100,100i…"
click at [1204, 561] on icon "3526" at bounding box center [1209, 526] width 169 height 169
click at [688, 389] on input "f. 3526" at bounding box center [687, 382] width 1 height 12
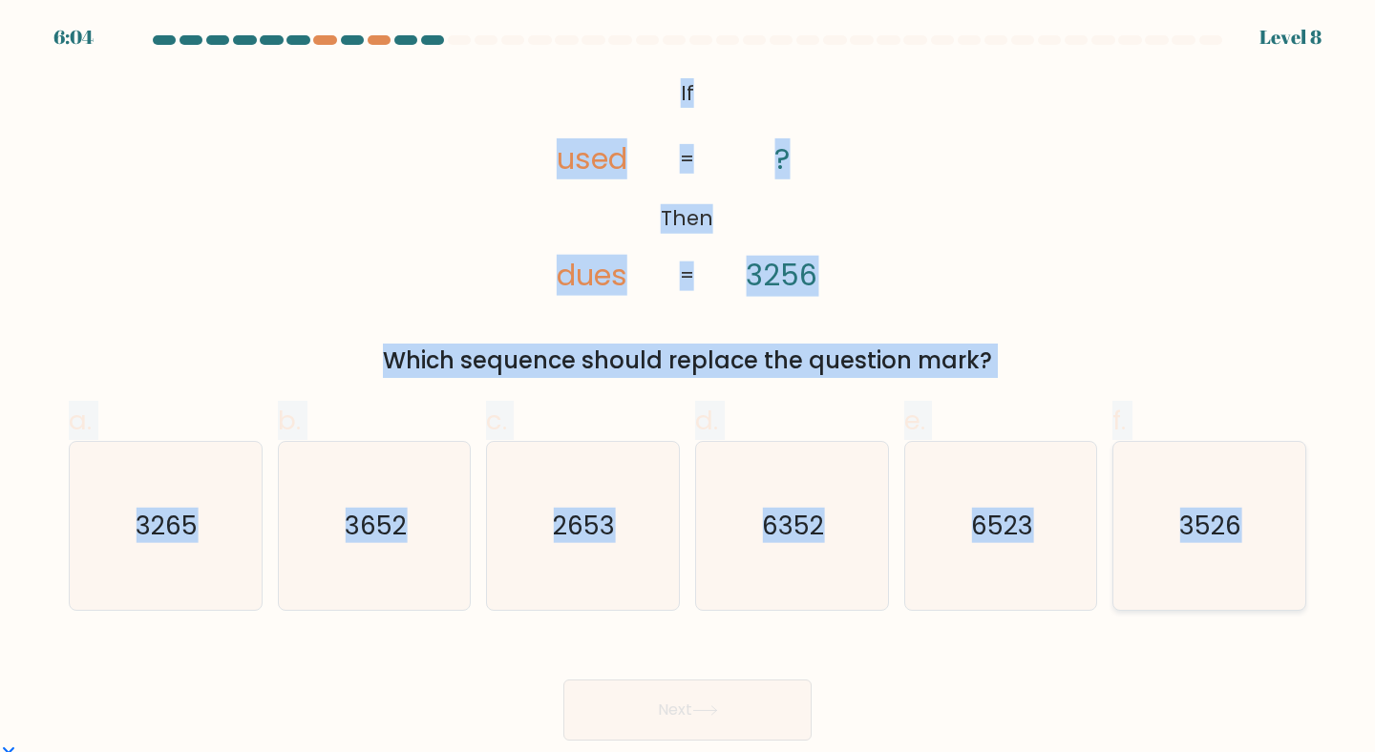
radio input "true"
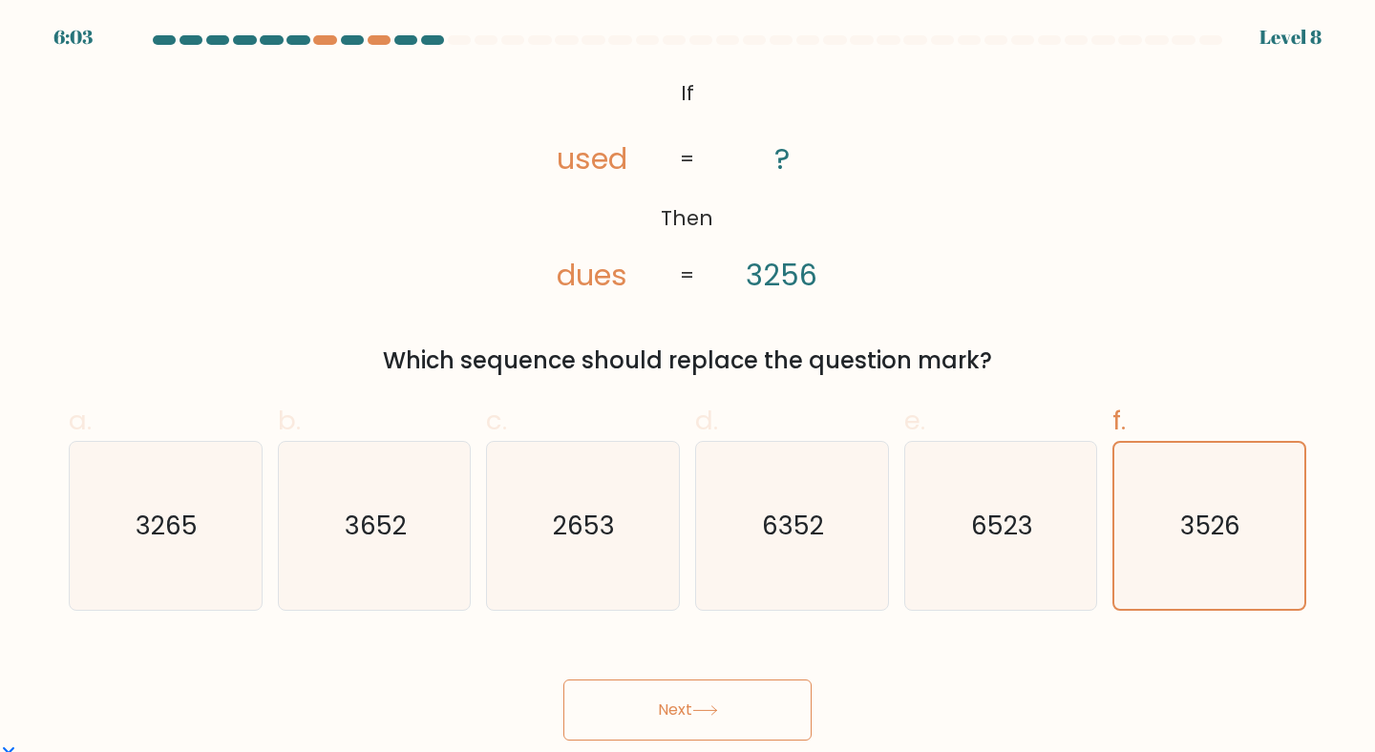
click at [698, 711] on icon at bounding box center [704, 711] width 23 height 9
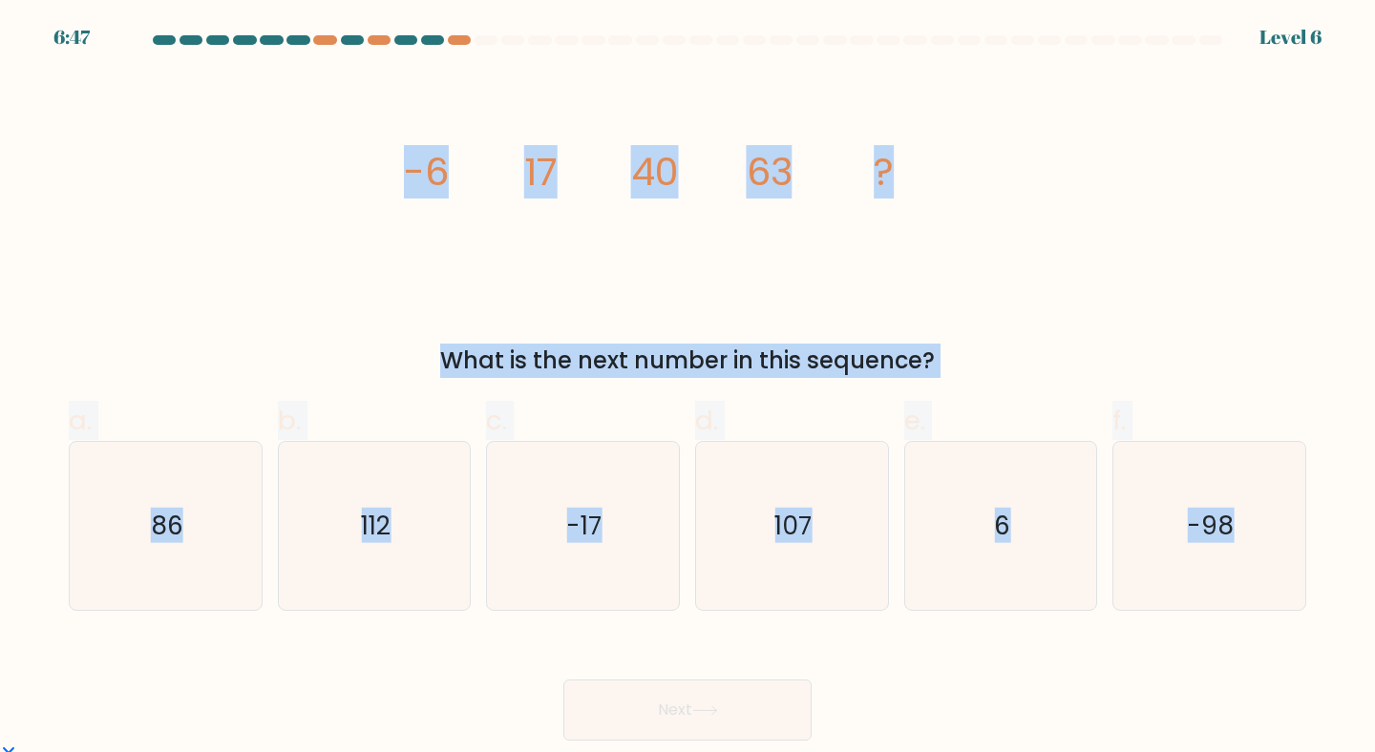
drag, startPoint x: 382, startPoint y: 155, endPoint x: 1336, endPoint y: 680, distance: 1088.8
click at [1336, 680] on form at bounding box center [687, 388] width 1375 height 706
copy form "-6 17 40 63 ? What is the next number in this sequence? a. 86 b. 112 c. -17 d. …"
click at [176, 550] on icon "86" at bounding box center [165, 526] width 169 height 169
click at [687, 389] on input "a. 86" at bounding box center [687, 382] width 1 height 12
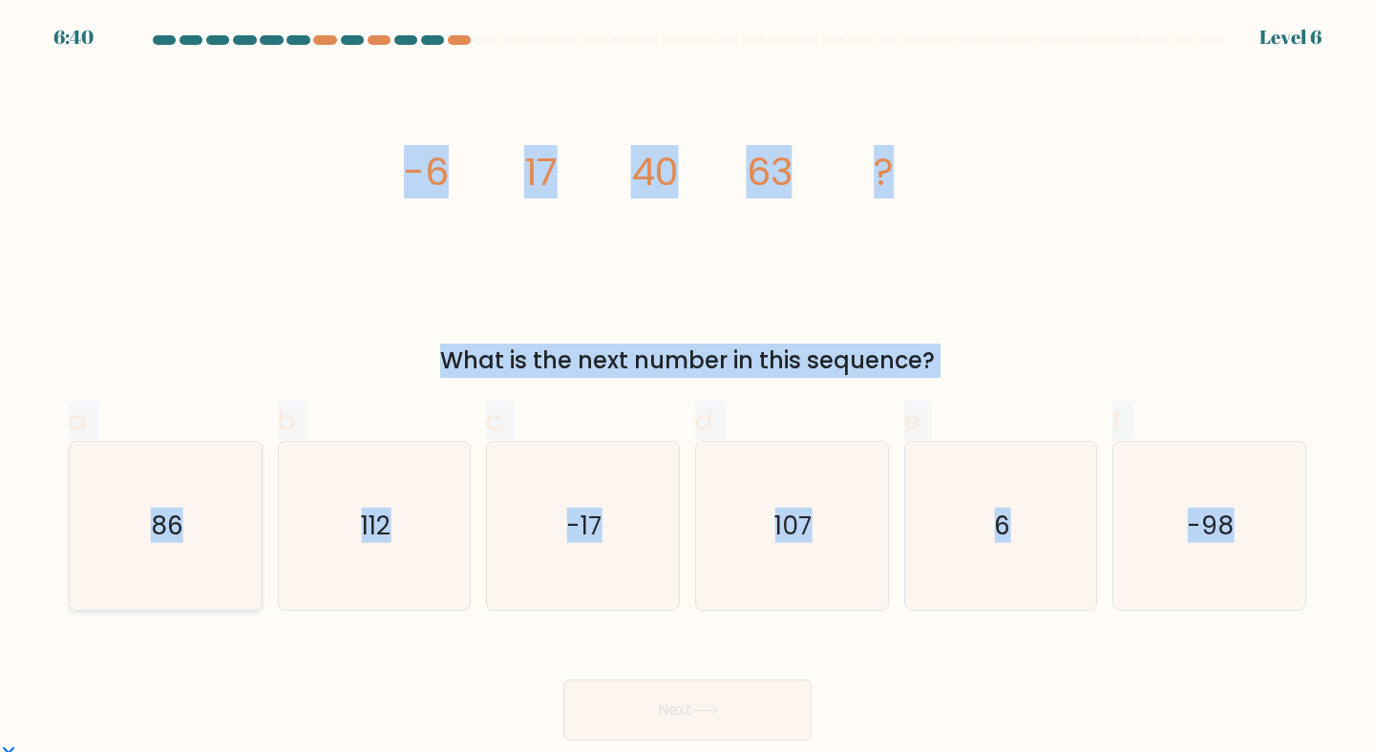
radio input "true"
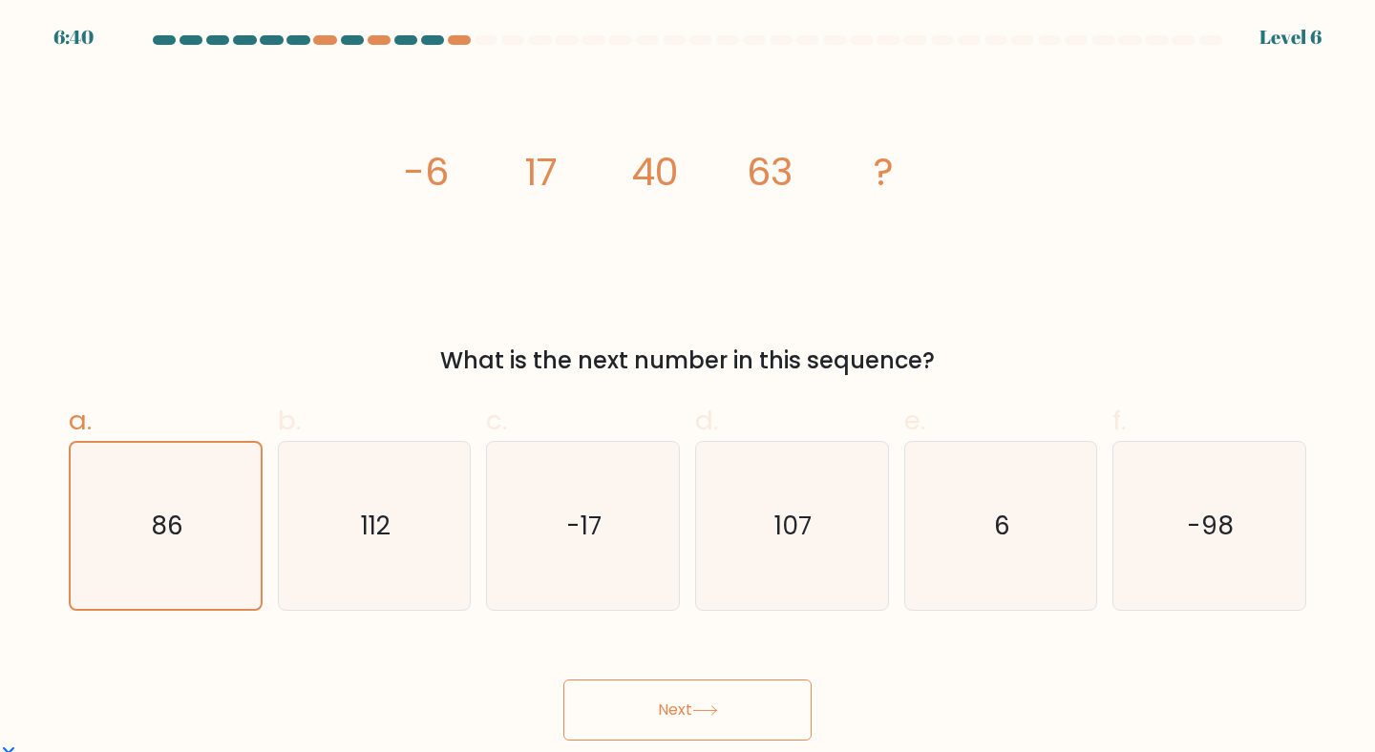
click at [642, 728] on button "Next" at bounding box center [687, 710] width 248 height 61
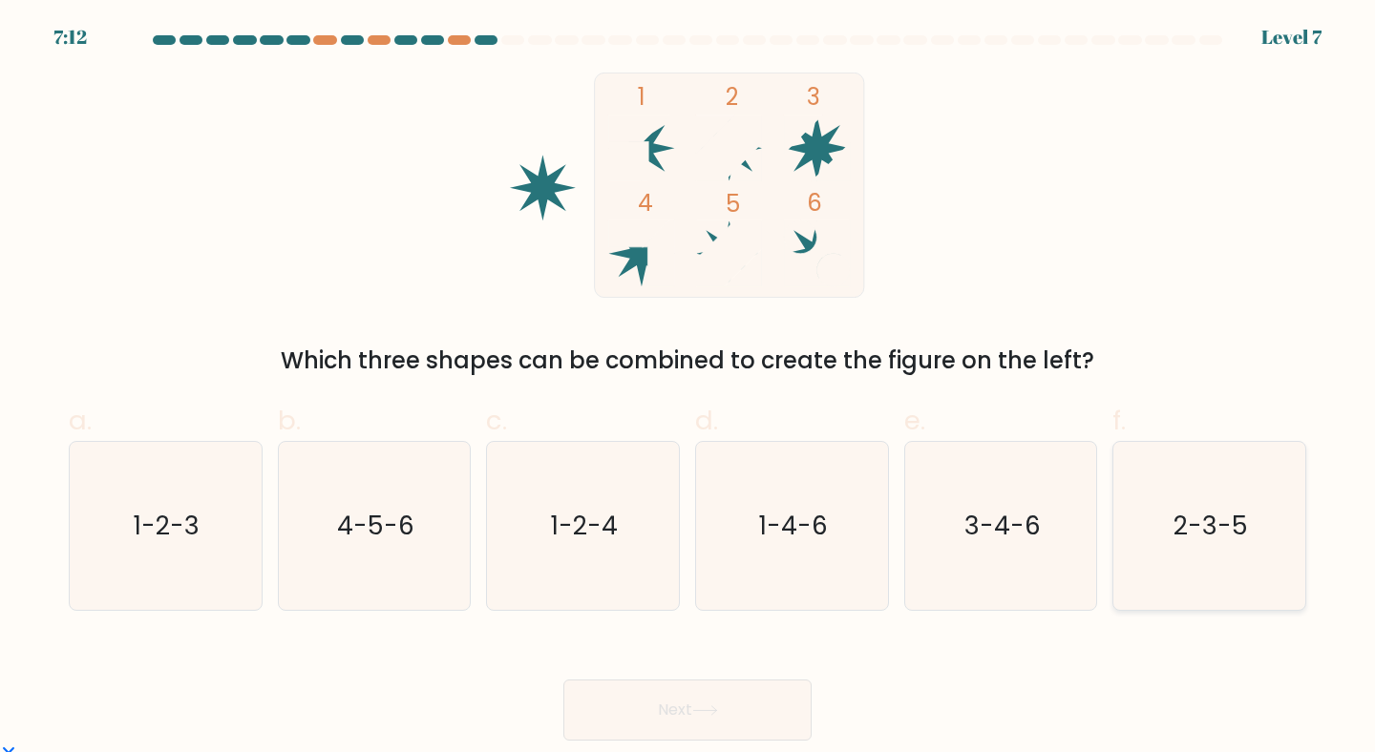
click at [1219, 527] on text "2-3-5" at bounding box center [1210, 525] width 74 height 35
click at [688, 389] on input "f. 2-3-5" at bounding box center [687, 382] width 1 height 12
radio input "true"
click at [755, 705] on button "Next" at bounding box center [687, 710] width 248 height 61
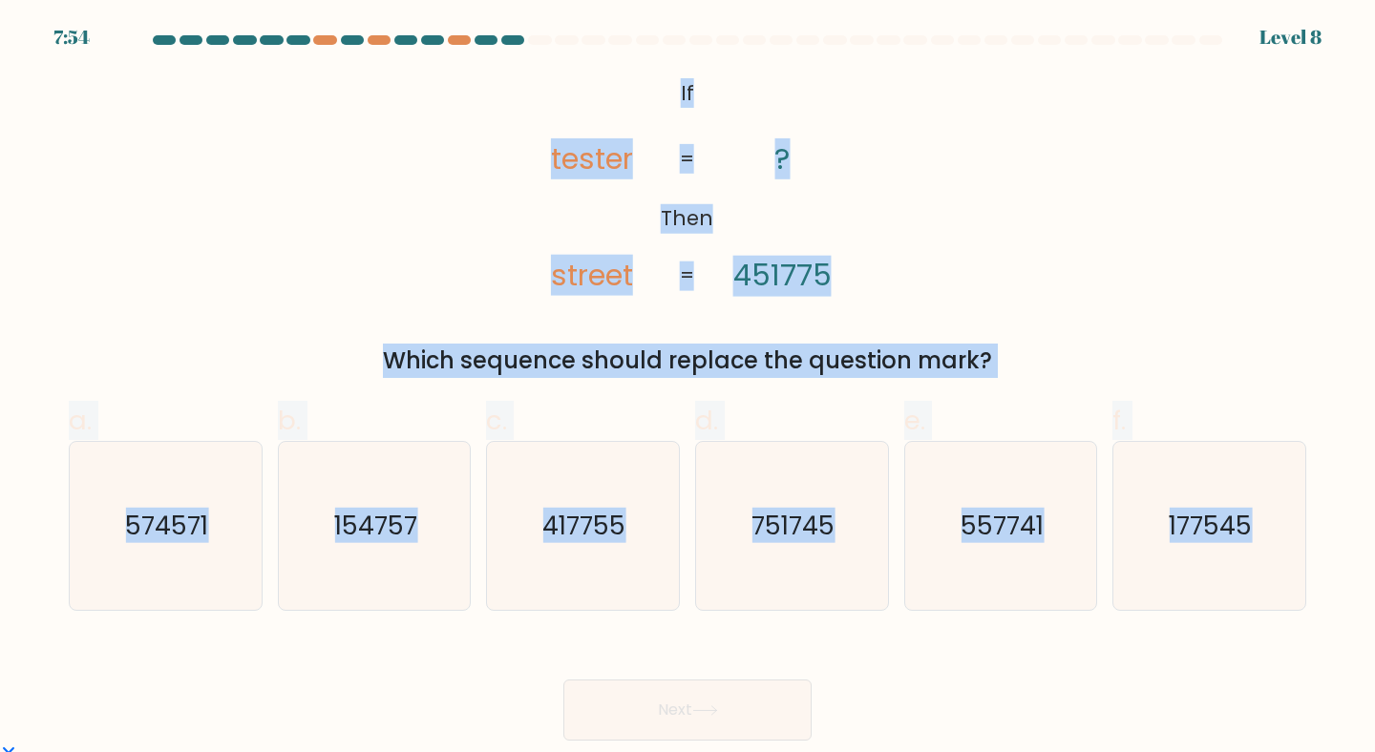
drag, startPoint x: 657, startPoint y: 96, endPoint x: 1311, endPoint y: 602, distance: 826.9
click at [1311, 602] on form "If ?" at bounding box center [687, 388] width 1375 height 706
copy form "If Then tester street ? 451775 = = Which sequence should replace the question m…"
click at [794, 552] on icon "751745" at bounding box center [791, 526] width 169 height 169
click at [688, 389] on input "d. 751745" at bounding box center [687, 382] width 1 height 12
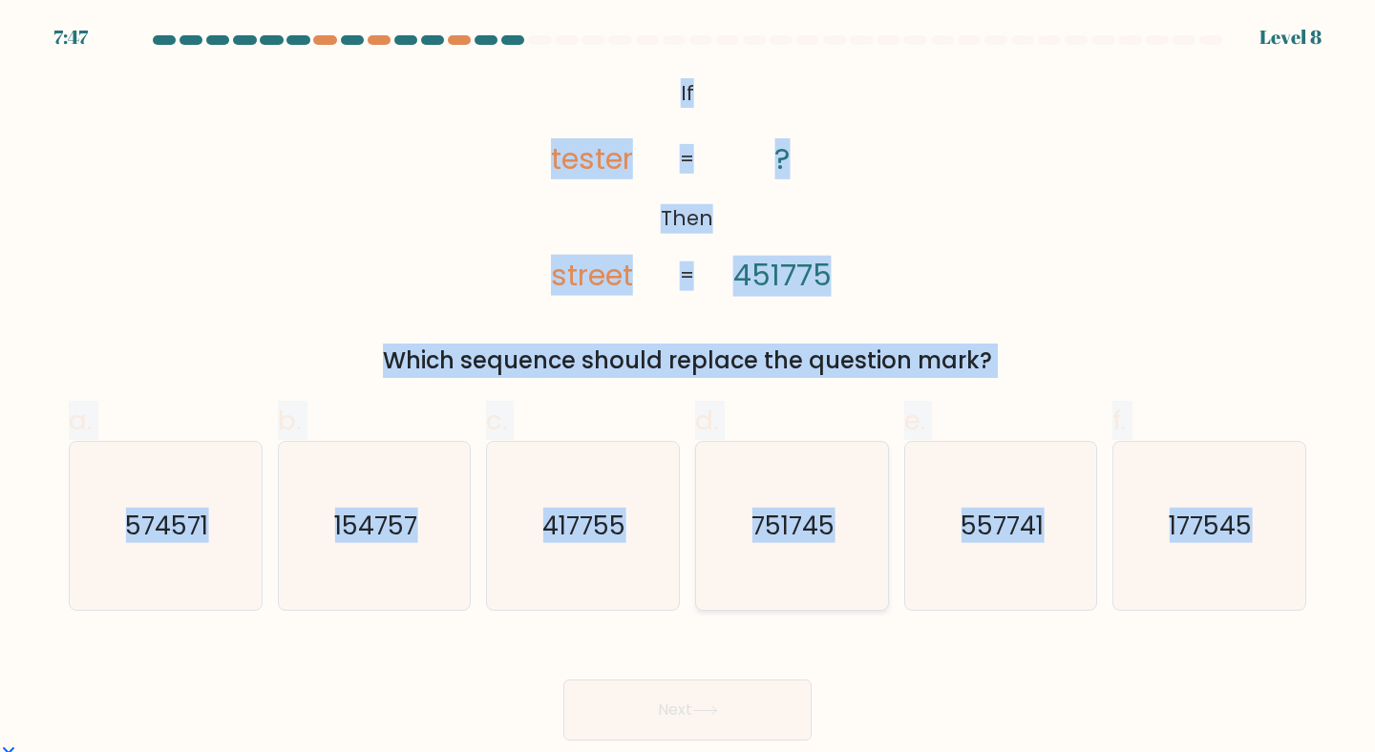
radio input "true"
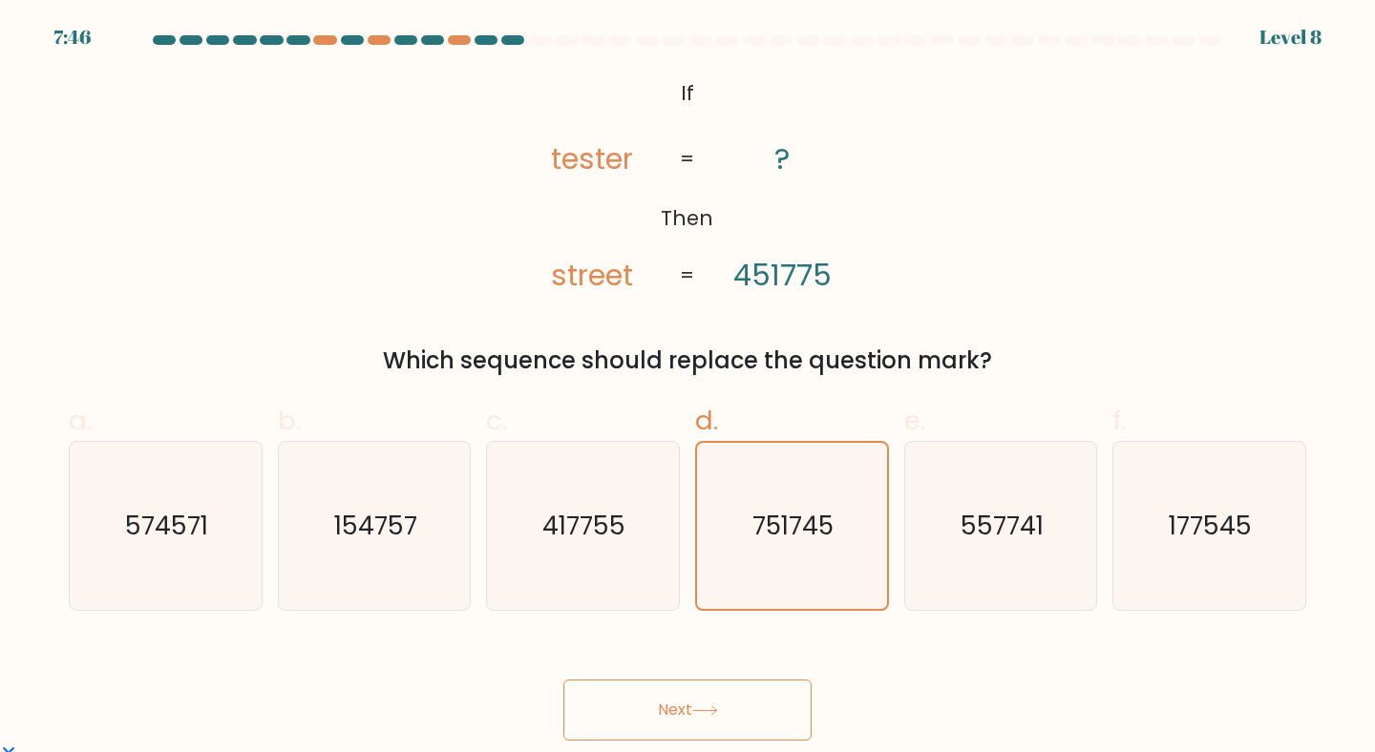
click at [733, 723] on button "Next" at bounding box center [687, 710] width 248 height 61
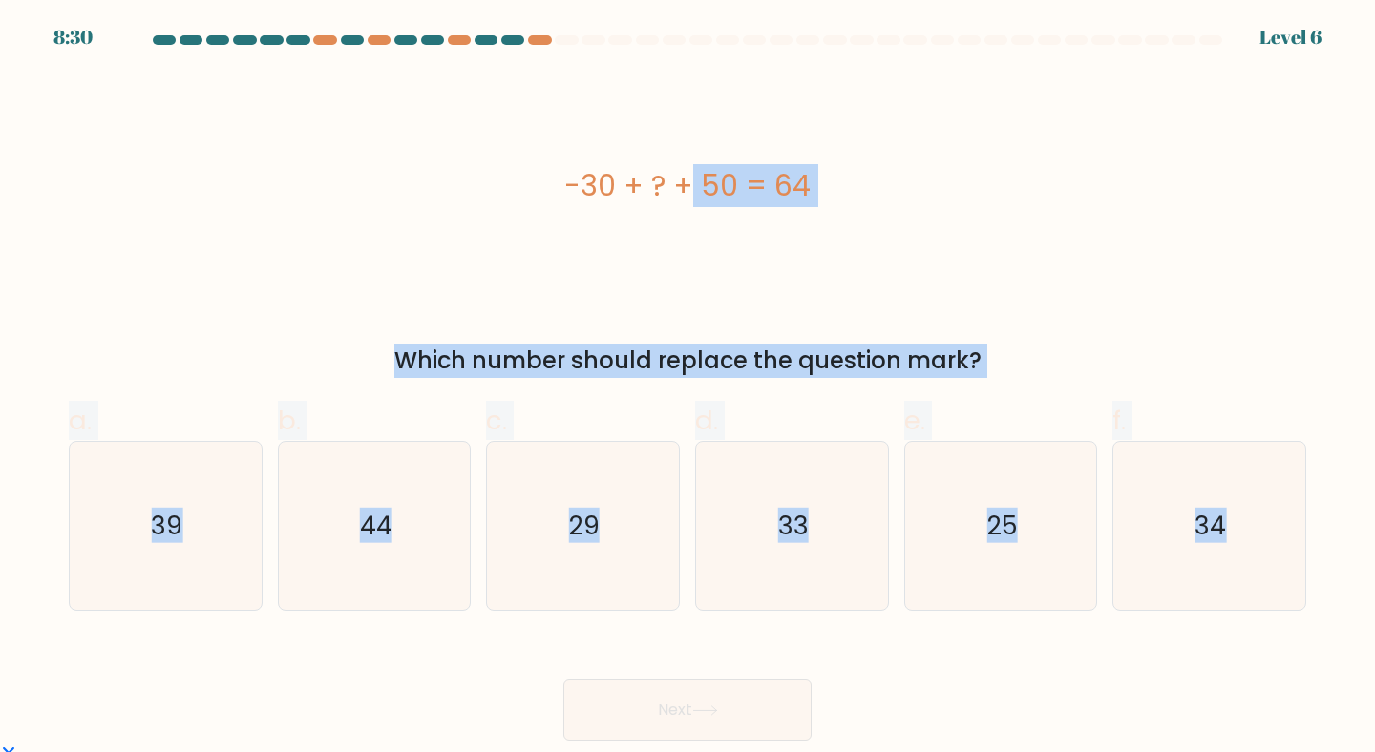
drag, startPoint x: 553, startPoint y: 183, endPoint x: 1317, endPoint y: 607, distance: 873.5
click at [1317, 607] on form "a." at bounding box center [687, 388] width 1375 height 706
copy form "-30 + ? + 50 = 64 Which number should replace the question mark? a. 39 b. 44 c.…"
click at [455, 558] on icon "44" at bounding box center [374, 526] width 169 height 169
click at [687, 389] on input "b. 44" at bounding box center [687, 382] width 1 height 12
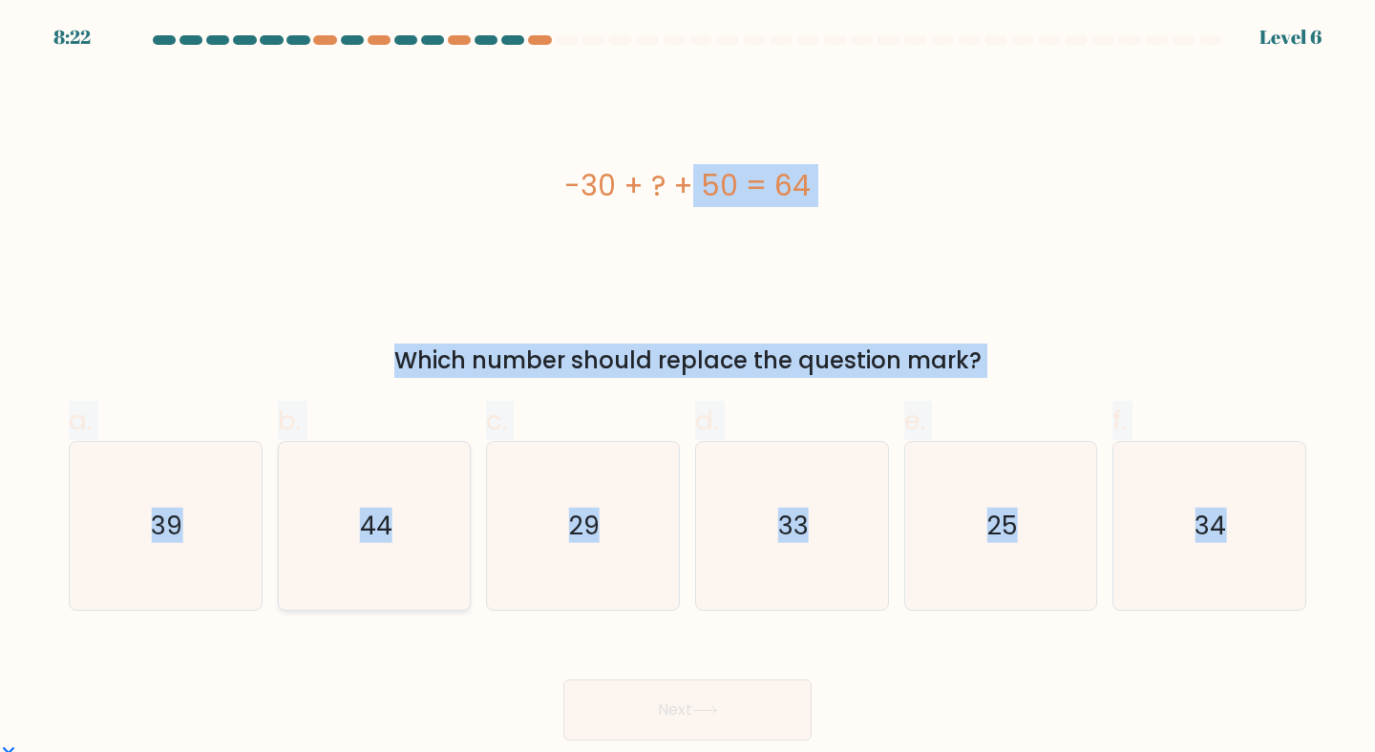
radio input "true"
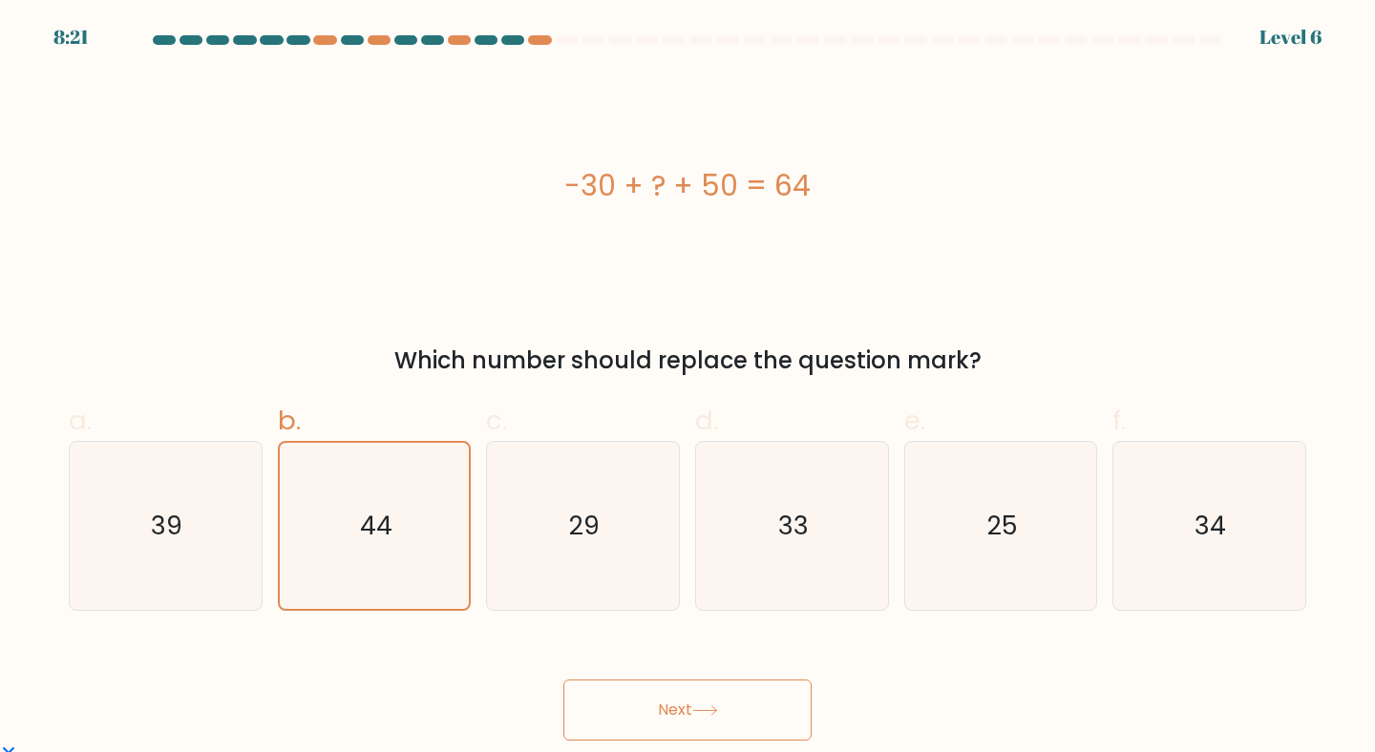
click at [623, 716] on button "Next" at bounding box center [687, 710] width 248 height 61
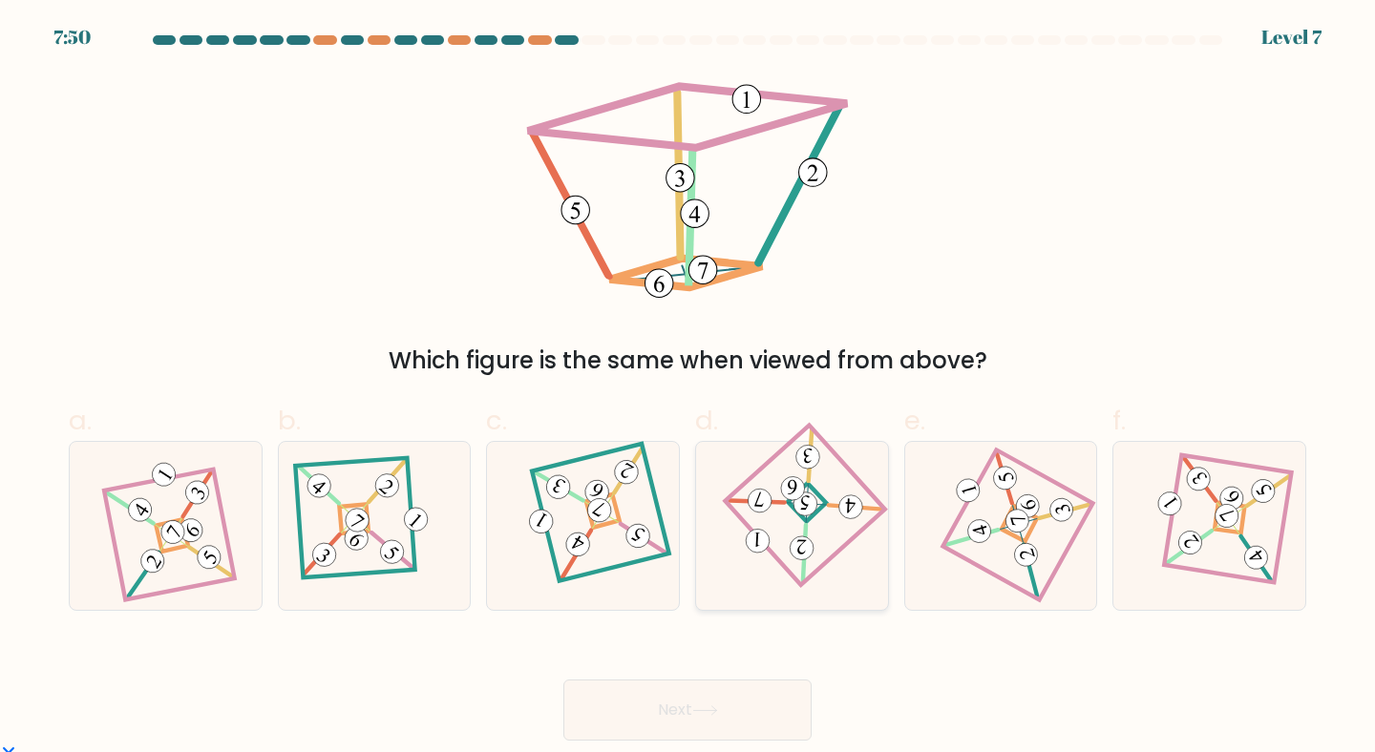
click at [724, 528] on div at bounding box center [792, 526] width 194 height 171
click at [688, 389] on input "d." at bounding box center [687, 382] width 1 height 12
radio input "true"
click at [749, 718] on button "Next" at bounding box center [687, 710] width 248 height 61
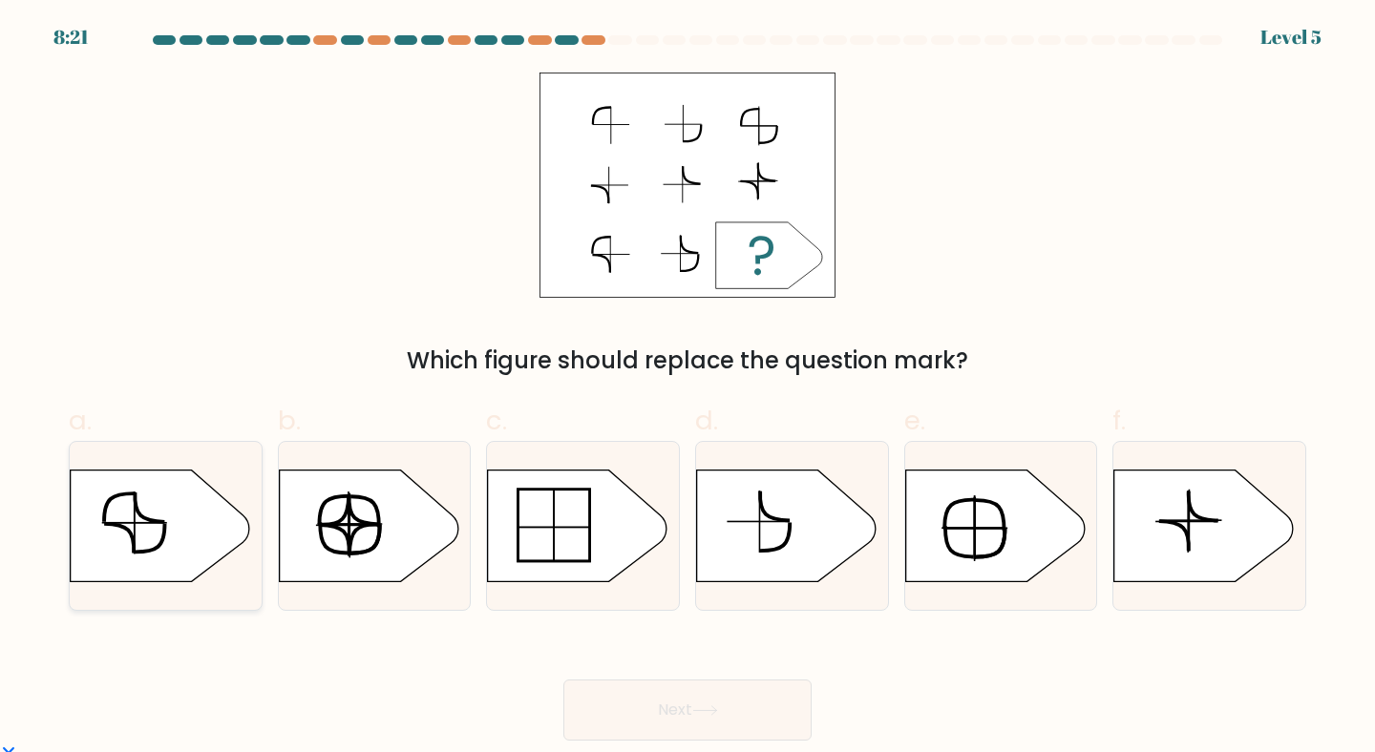
click at [207, 541] on icon at bounding box center [160, 526] width 179 height 112
click at [687, 389] on input "a." at bounding box center [687, 382] width 1 height 12
radio input "true"
click at [720, 725] on button "Next" at bounding box center [687, 710] width 248 height 61
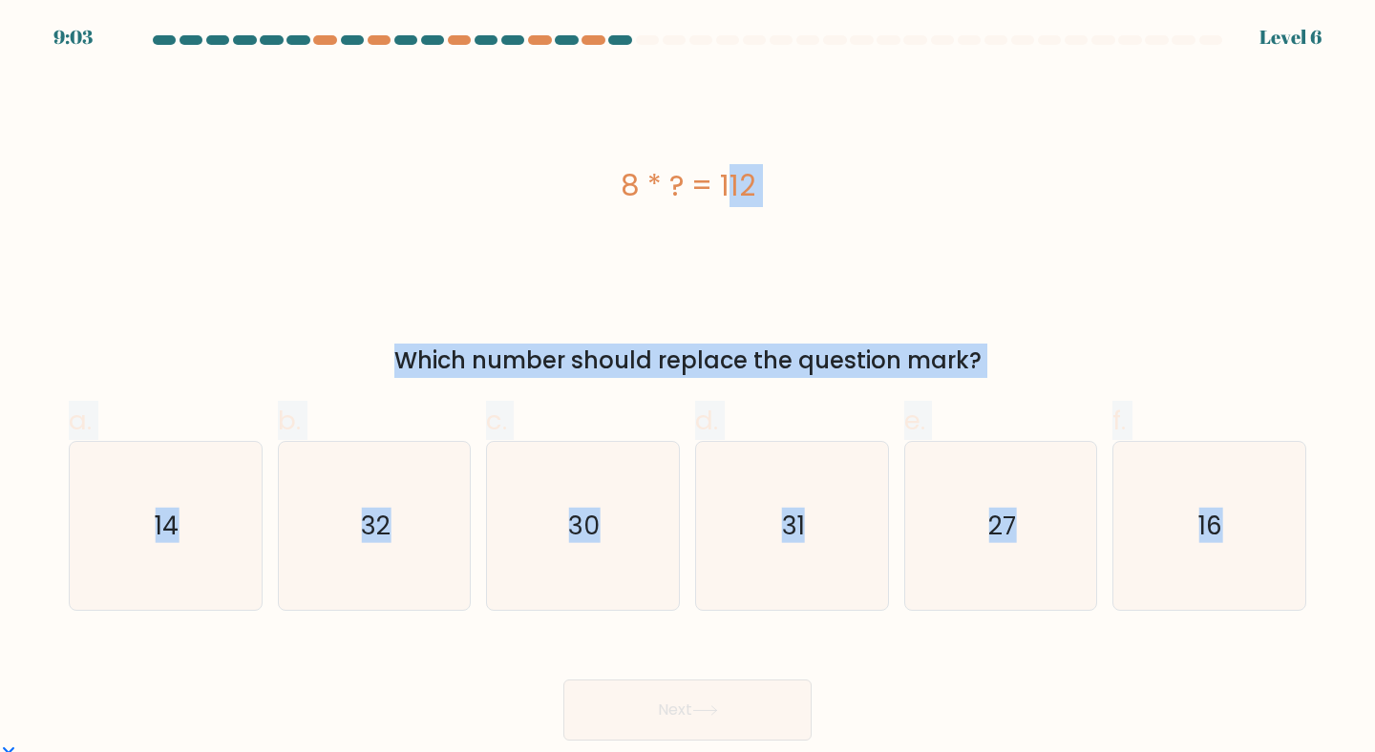
drag, startPoint x: 803, startPoint y: 222, endPoint x: 1327, endPoint y: 654, distance: 678.9
click at [1328, 656] on form "a." at bounding box center [687, 388] width 1375 height 706
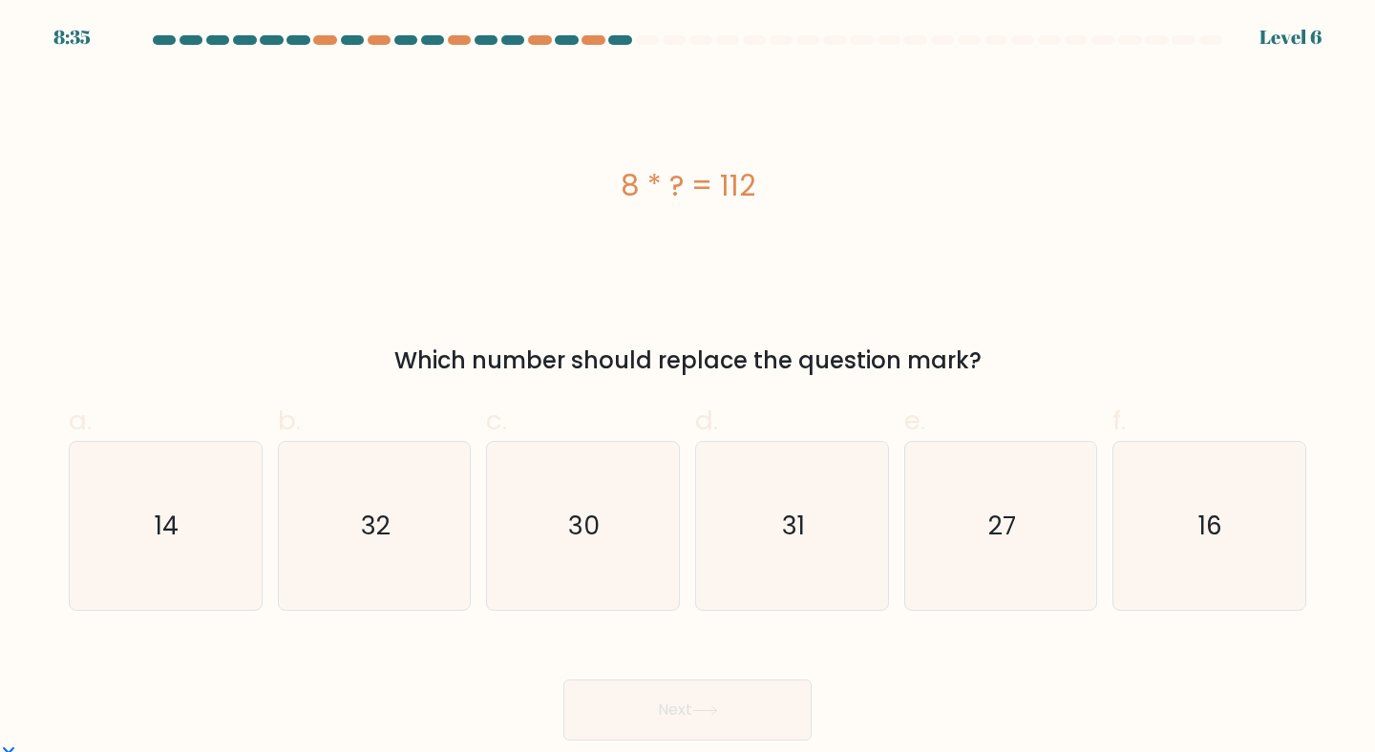
click at [767, 250] on div "8 * ? = 112" at bounding box center [687, 185] width 1237 height 225
click at [248, 544] on icon "14" at bounding box center [165, 526] width 169 height 169
click at [687, 389] on input "a. 14" at bounding box center [687, 382] width 1 height 12
radio input "true"
click at [664, 703] on button "Next" at bounding box center [687, 710] width 248 height 61
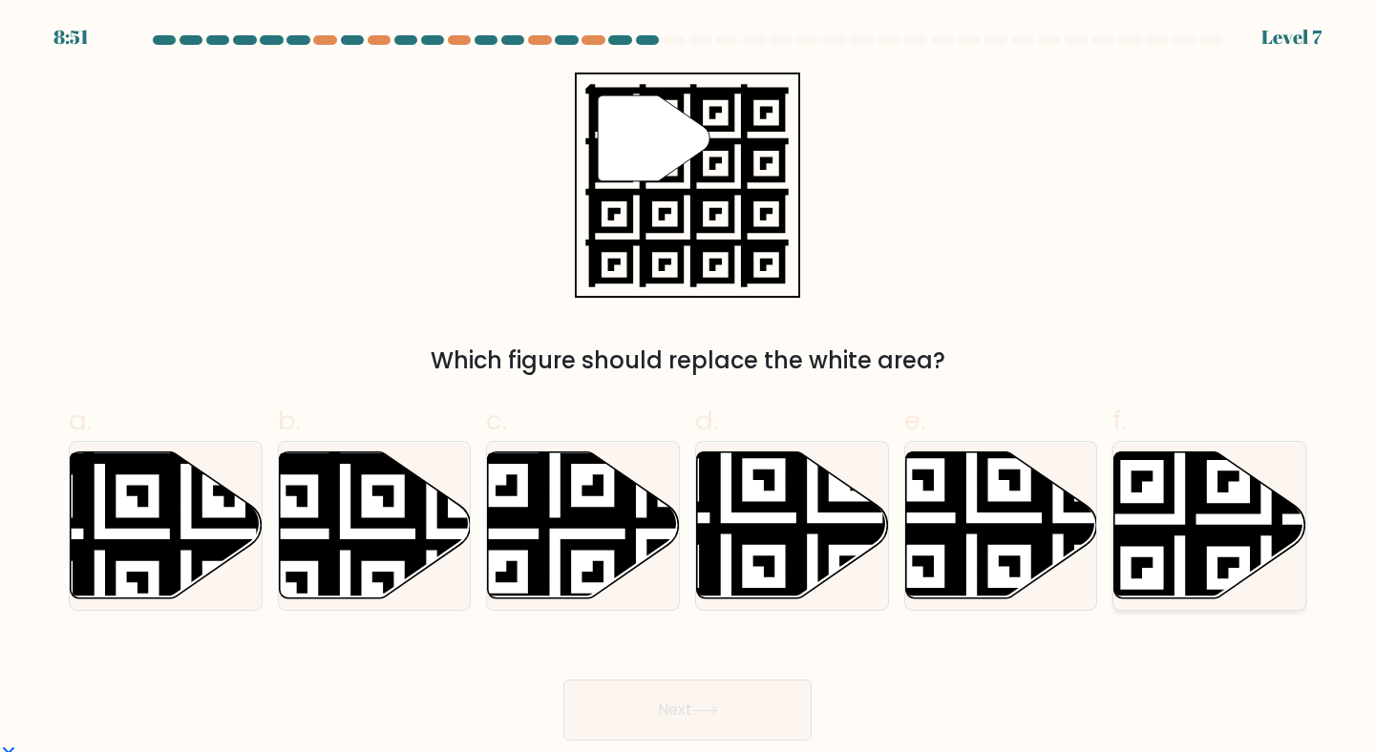
click at [1162, 497] on icon at bounding box center [1210, 525] width 192 height 147
click at [688, 389] on input "f." at bounding box center [687, 382] width 1 height 12
radio input "true"
click at [652, 728] on button "Next" at bounding box center [687, 710] width 248 height 61
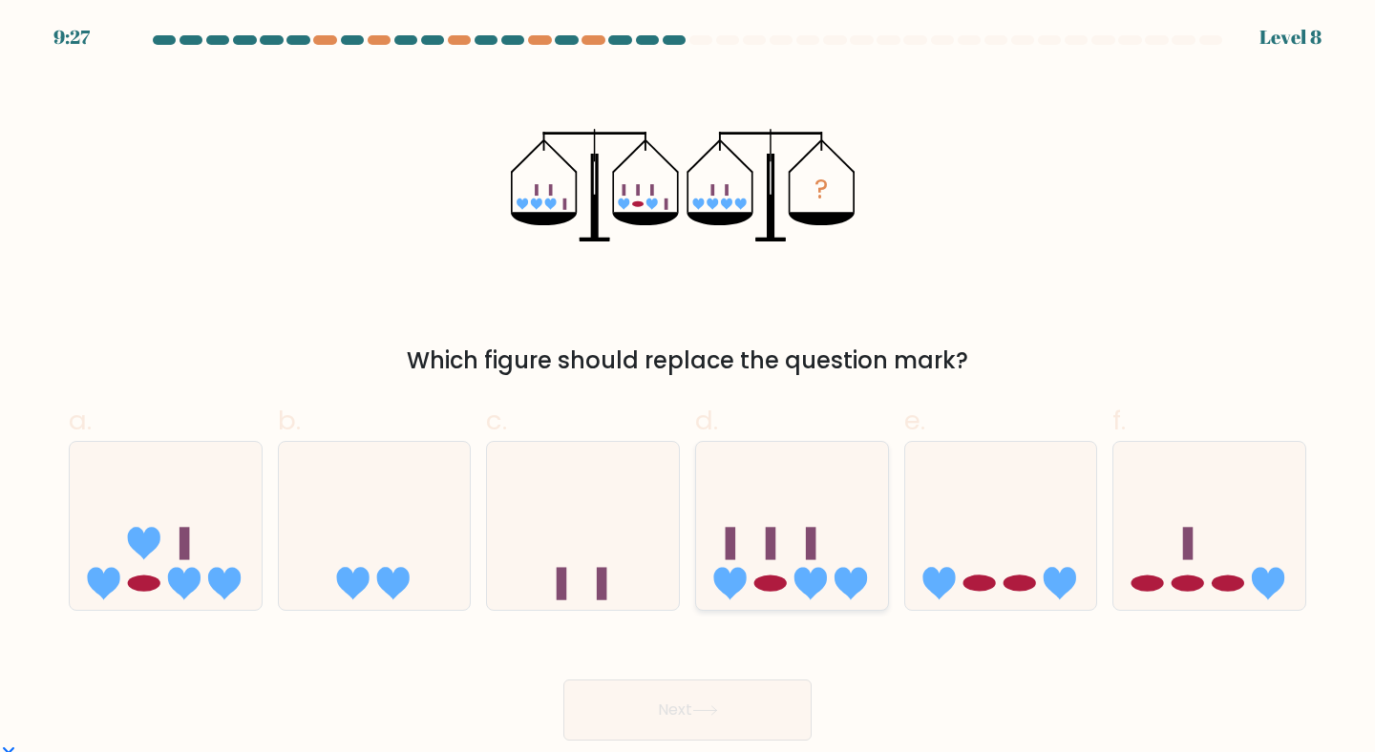
click at [812, 548] on rect at bounding box center [811, 543] width 11 height 32
click at [688, 389] on input "d." at bounding box center [687, 382] width 1 height 12
radio input "true"
click at [721, 716] on button "Next" at bounding box center [687, 710] width 248 height 61
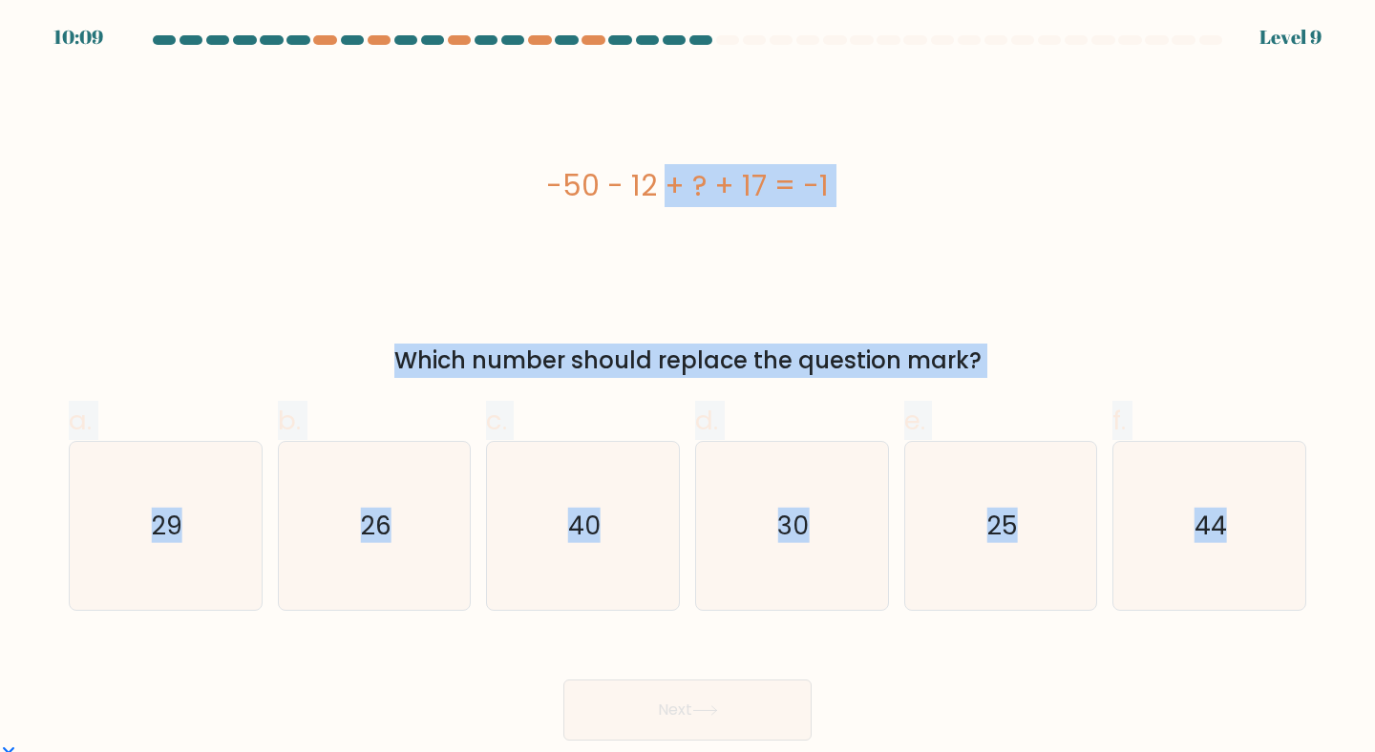
drag, startPoint x: 528, startPoint y: 176, endPoint x: 1193, endPoint y: 613, distance: 796.3
click at [1193, 613] on form "a." at bounding box center [687, 388] width 1375 height 706
click at [400, 566] on icon "26" at bounding box center [374, 526] width 169 height 169
click at [687, 389] on input "b. 26" at bounding box center [687, 382] width 1 height 12
radio input "true"
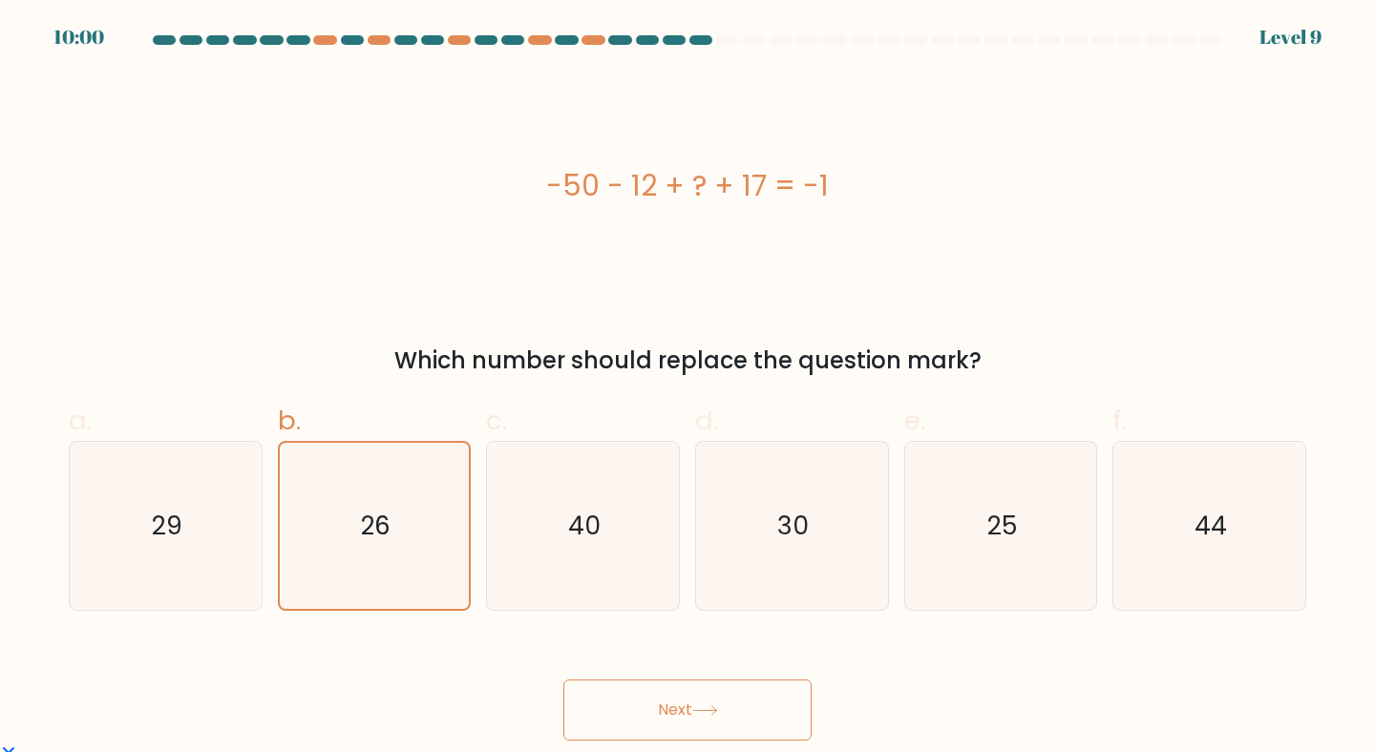
click at [638, 684] on button "Next" at bounding box center [687, 710] width 248 height 61
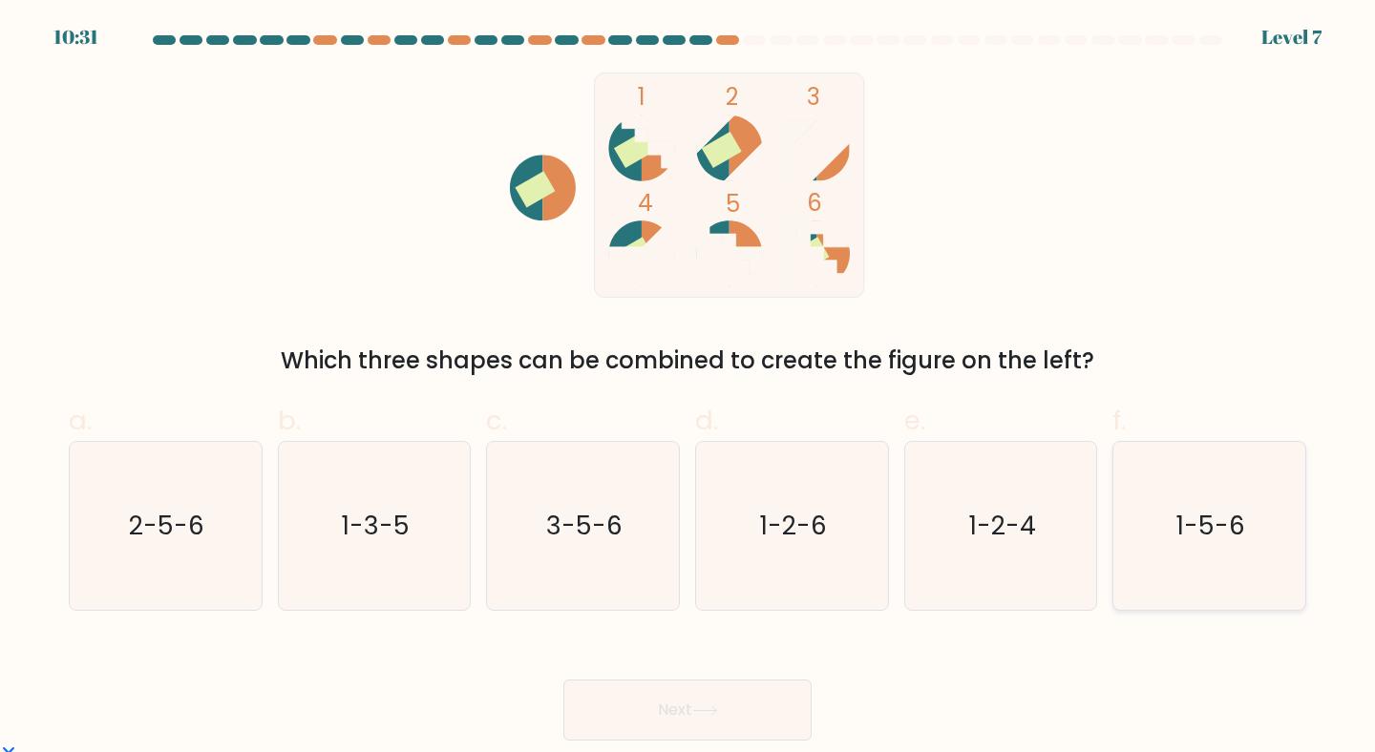
click at [1126, 548] on icon "1-5-6" at bounding box center [1209, 526] width 169 height 169
click at [688, 389] on input "f. 1-5-6" at bounding box center [687, 382] width 1 height 12
radio input "true"
click at [659, 699] on button "Next" at bounding box center [687, 710] width 248 height 61
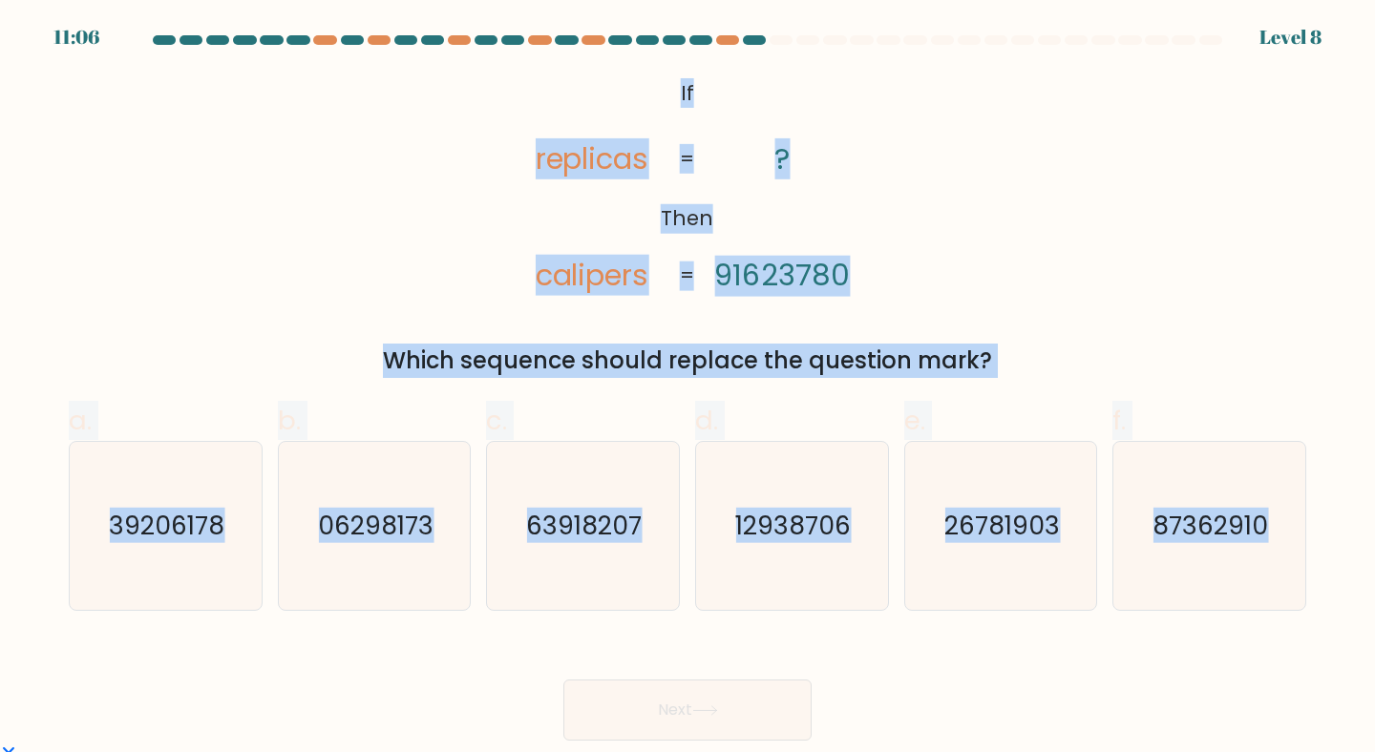
drag, startPoint x: 637, startPoint y: 92, endPoint x: 1339, endPoint y: 648, distance: 895.7
click at [1339, 648] on form "If ?" at bounding box center [687, 388] width 1375 height 706
click at [1187, 551] on icon "87362910" at bounding box center [1209, 526] width 169 height 169
click at [688, 389] on input "f. 87362910" at bounding box center [687, 382] width 1 height 12
radio input "true"
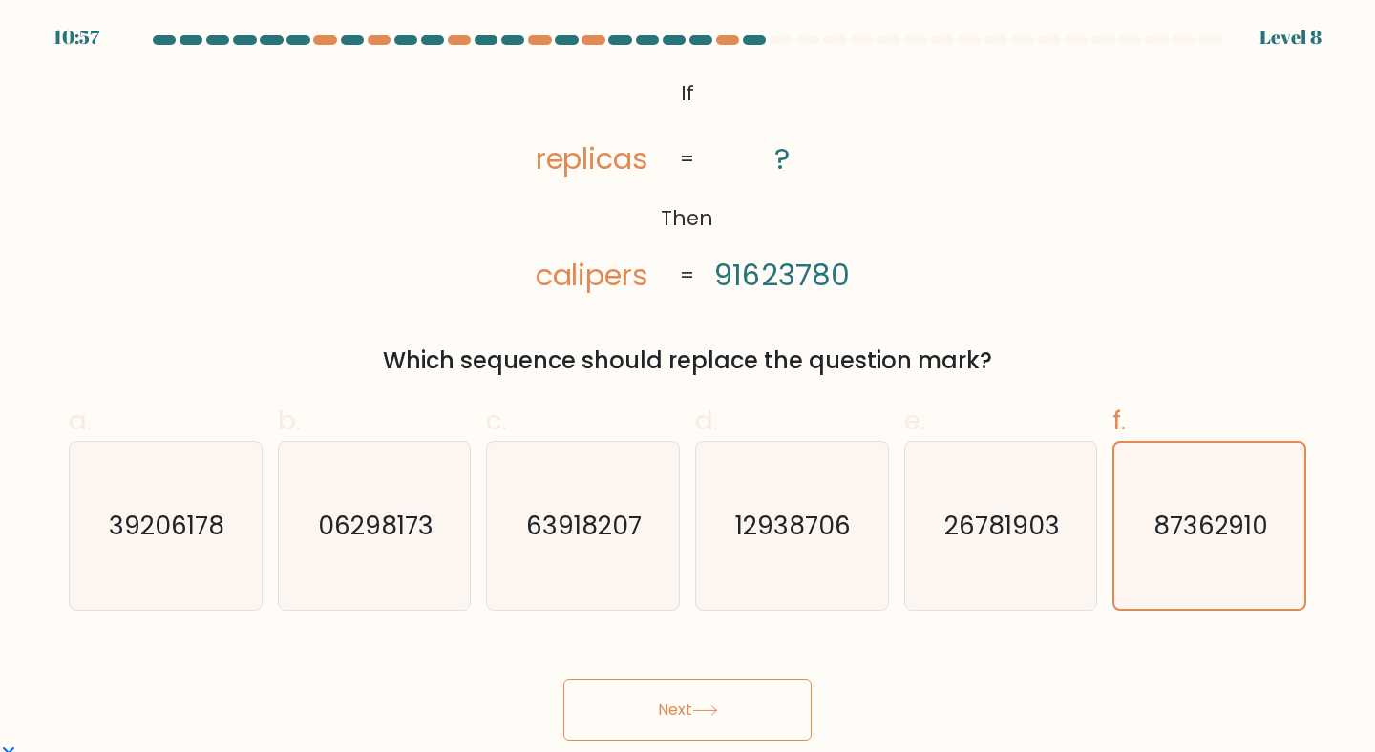
click at [742, 733] on button "Next" at bounding box center [687, 710] width 248 height 61
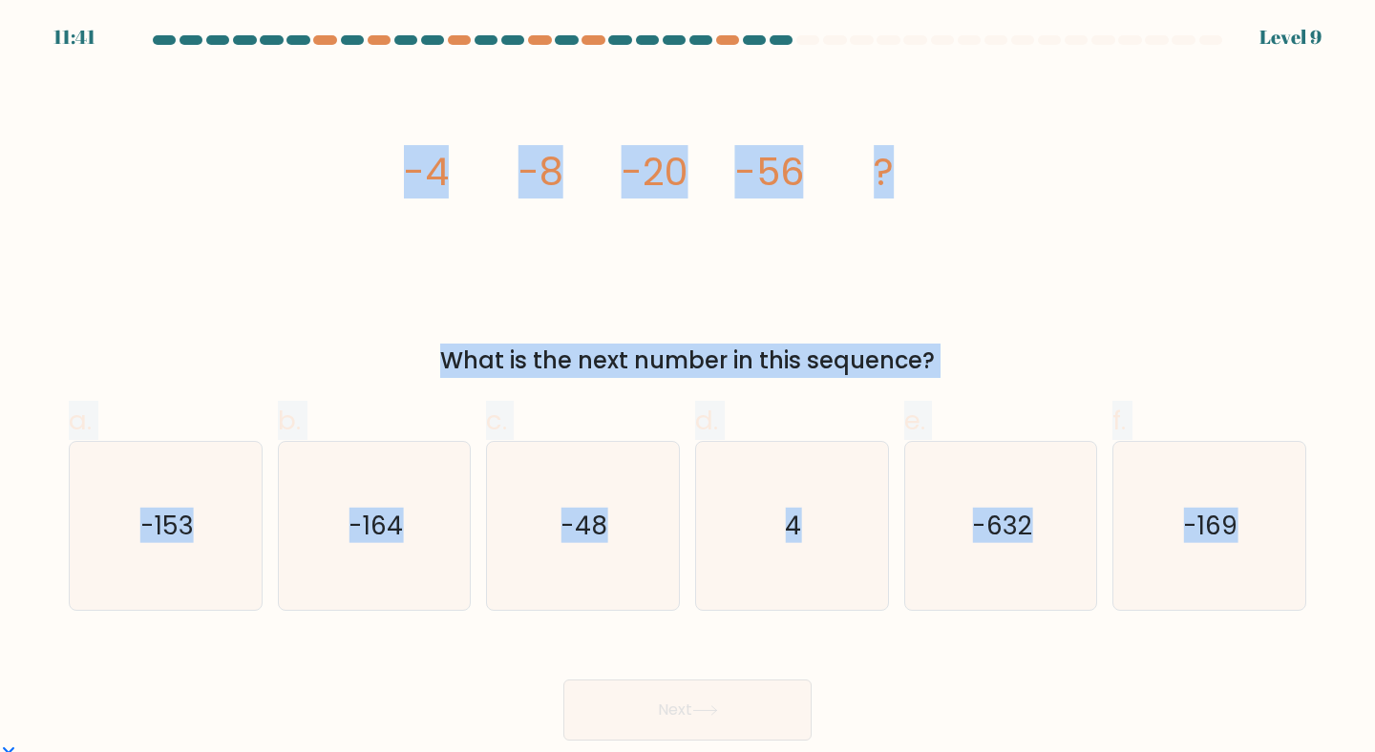
drag, startPoint x: 397, startPoint y: 160, endPoint x: 1374, endPoint y: 638, distance: 1087.1
click at [1374, 638] on form at bounding box center [687, 388] width 1375 height 706
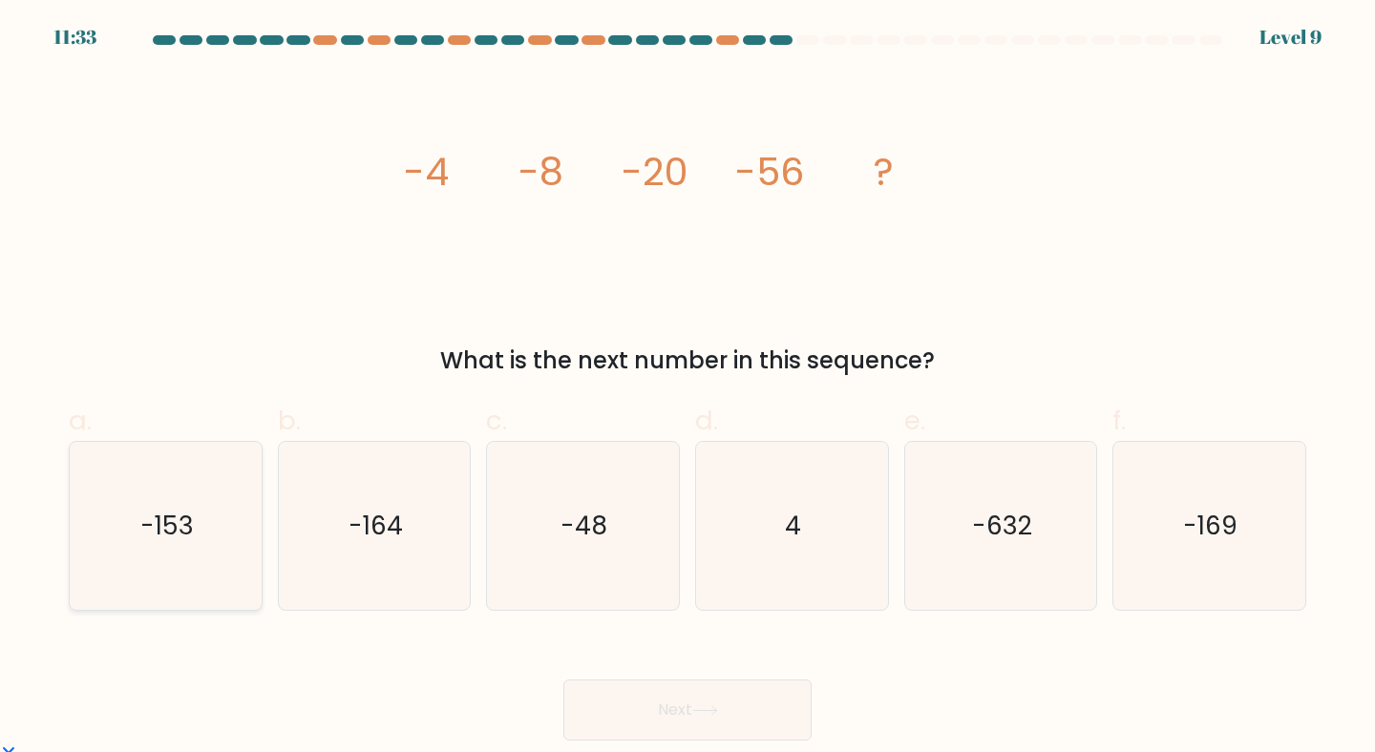
click at [176, 547] on icon "-153" at bounding box center [165, 526] width 169 height 169
click at [687, 389] on input "a. -153" at bounding box center [687, 382] width 1 height 12
radio input "true"
click at [629, 710] on button "Next" at bounding box center [687, 710] width 248 height 61
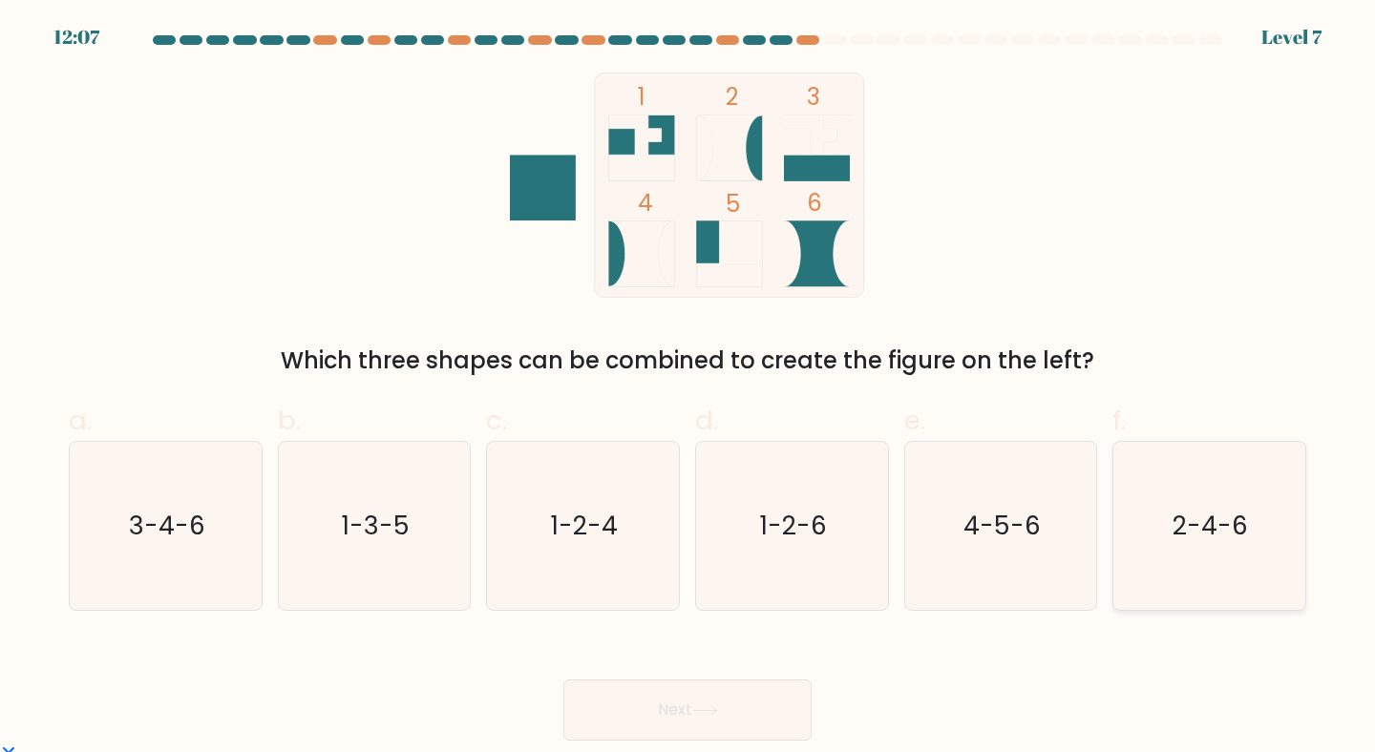
click at [1154, 533] on icon "2-4-6" at bounding box center [1209, 526] width 169 height 169
click at [688, 389] on input "f. 2-4-6" at bounding box center [687, 382] width 1 height 12
radio input "true"
click at [720, 730] on button "Next" at bounding box center [687, 710] width 248 height 61
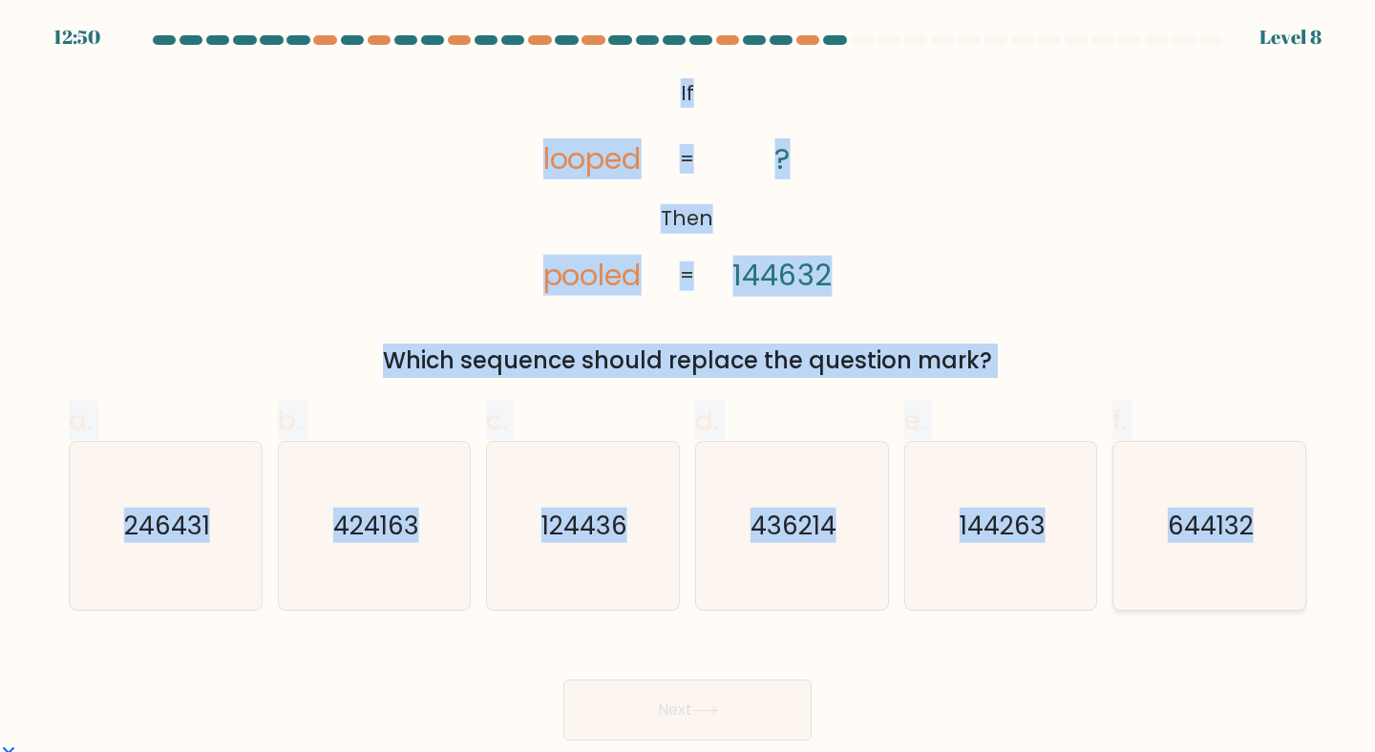
drag, startPoint x: 1021, startPoint y: 256, endPoint x: 1289, endPoint y: 546, distance: 395.2
click at [1289, 546] on form "If ?" at bounding box center [687, 388] width 1375 height 706
click at [1003, 572] on icon "144263" at bounding box center [1001, 526] width 169 height 169
click at [688, 389] on input "e. 144263" at bounding box center [687, 382] width 1 height 12
radio input "true"
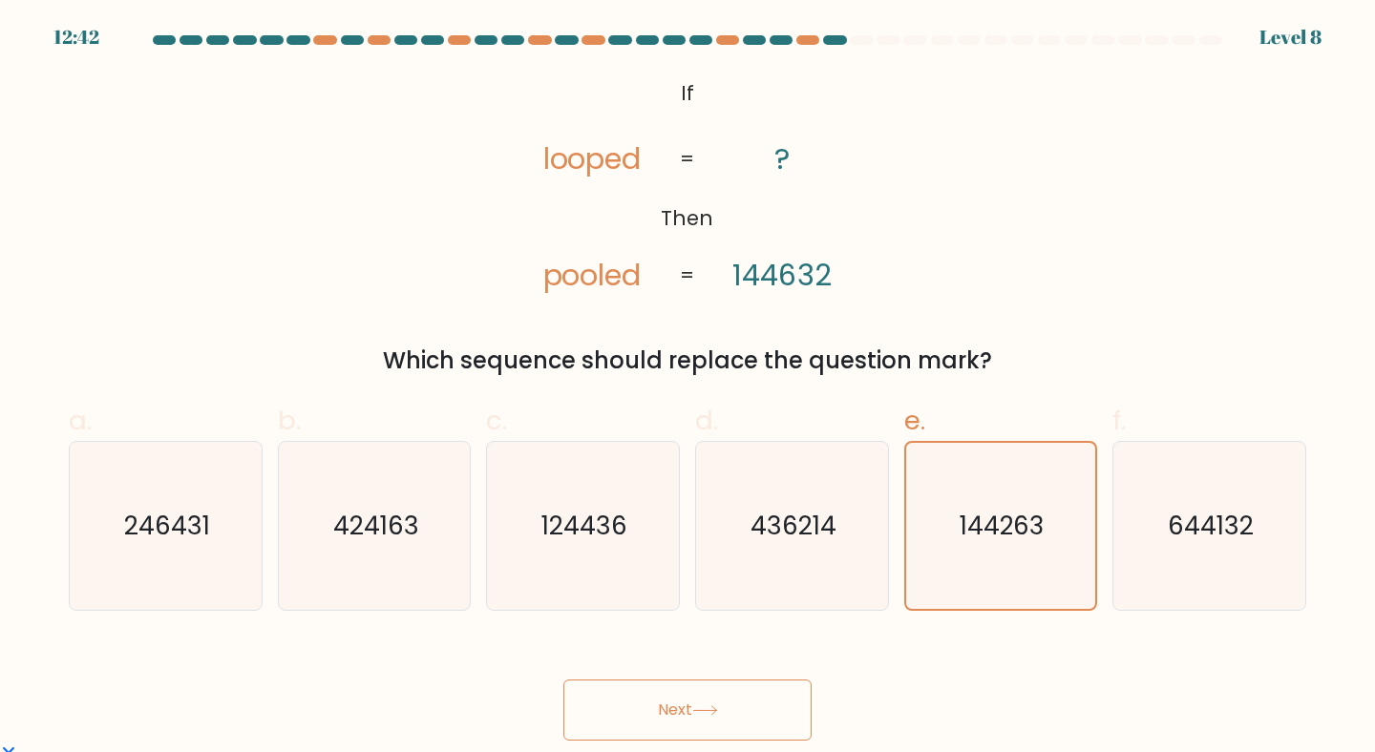
click at [774, 688] on button "Next" at bounding box center [687, 710] width 248 height 61
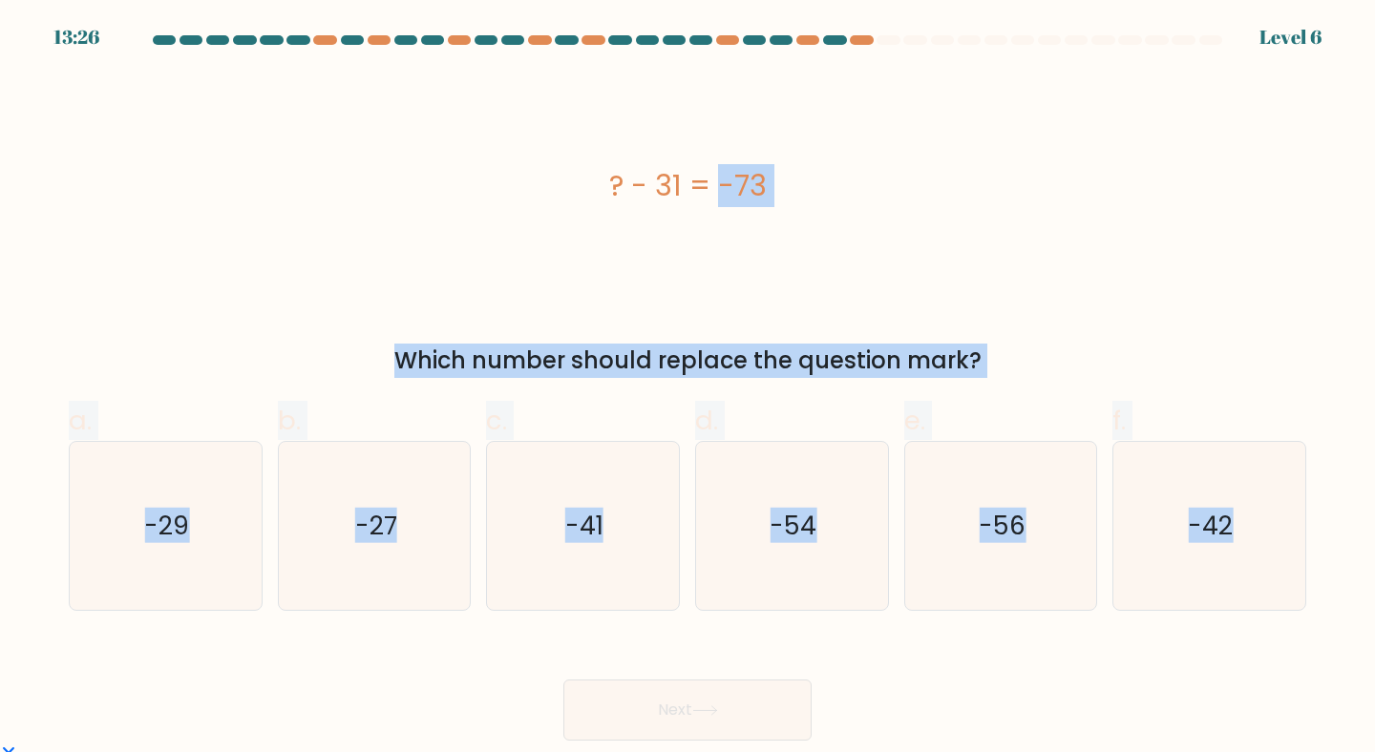
drag, startPoint x: 568, startPoint y: 205, endPoint x: 1330, endPoint y: 589, distance: 853.1
click at [1330, 589] on form "a." at bounding box center [687, 388] width 1375 height 706
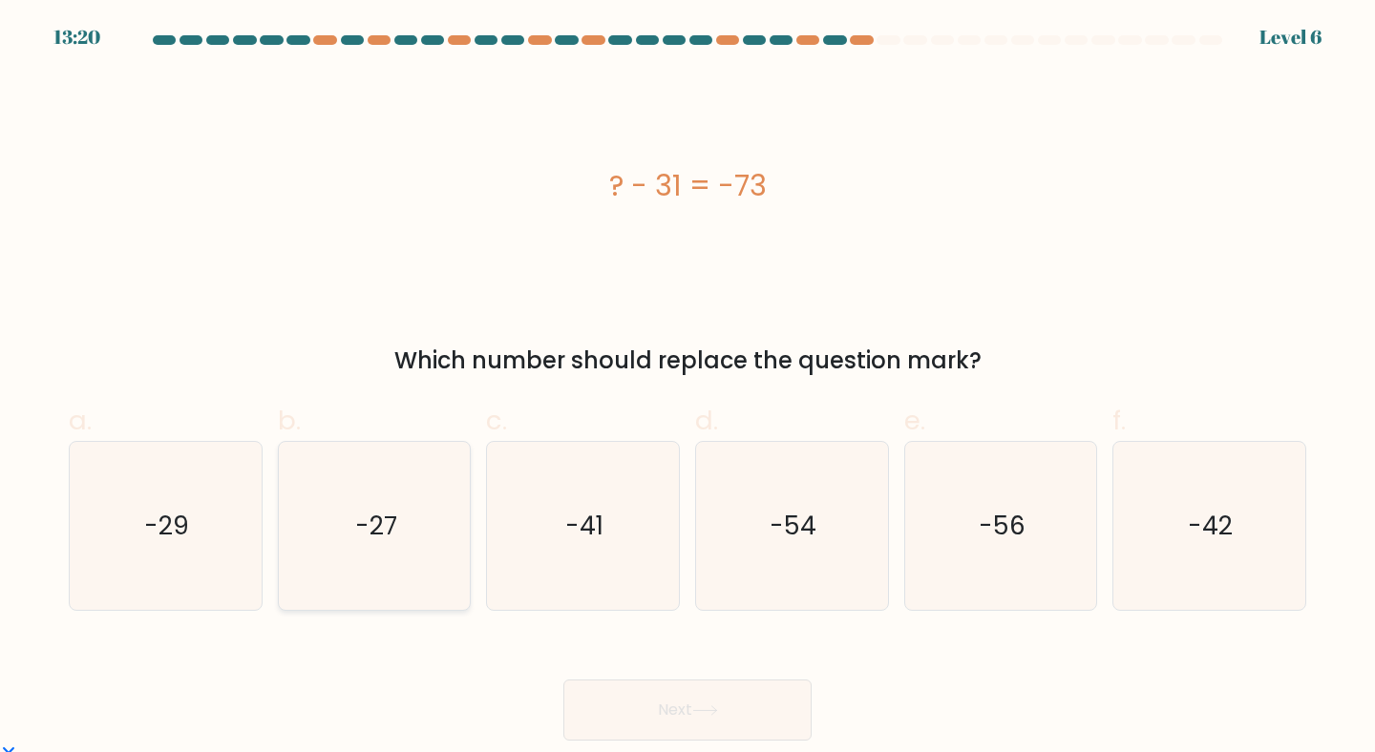
drag, startPoint x: 201, startPoint y: 550, endPoint x: 327, endPoint y: 594, distance: 132.6
click at [204, 550] on icon "-29" at bounding box center [165, 526] width 169 height 169
click at [687, 389] on input "a. -29" at bounding box center [687, 382] width 1 height 12
radio input "true"
click at [691, 718] on button "Next" at bounding box center [687, 710] width 248 height 61
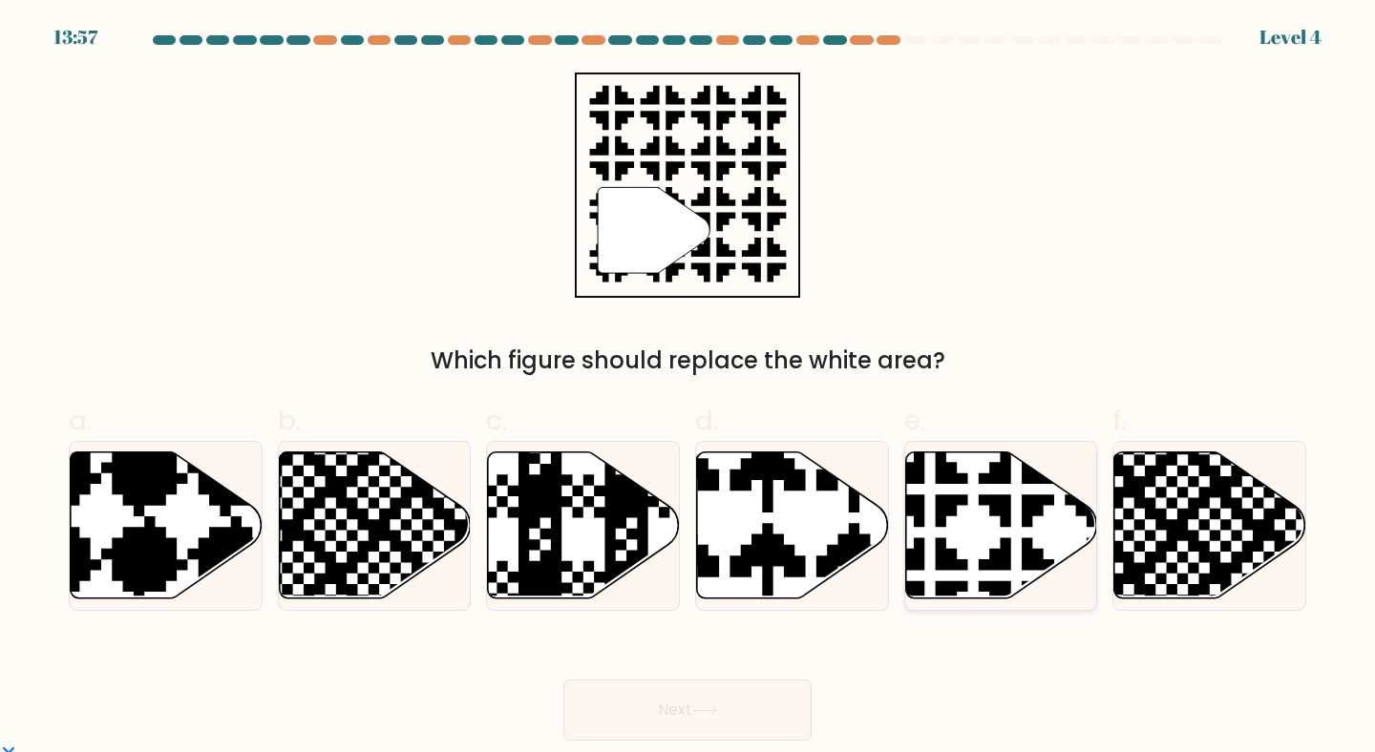
click at [952, 500] on icon at bounding box center [1060, 445] width 337 height 337
click at [688, 389] on input "e." at bounding box center [687, 382] width 1 height 12
radio input "true"
click at [724, 702] on button "Next" at bounding box center [687, 710] width 248 height 61
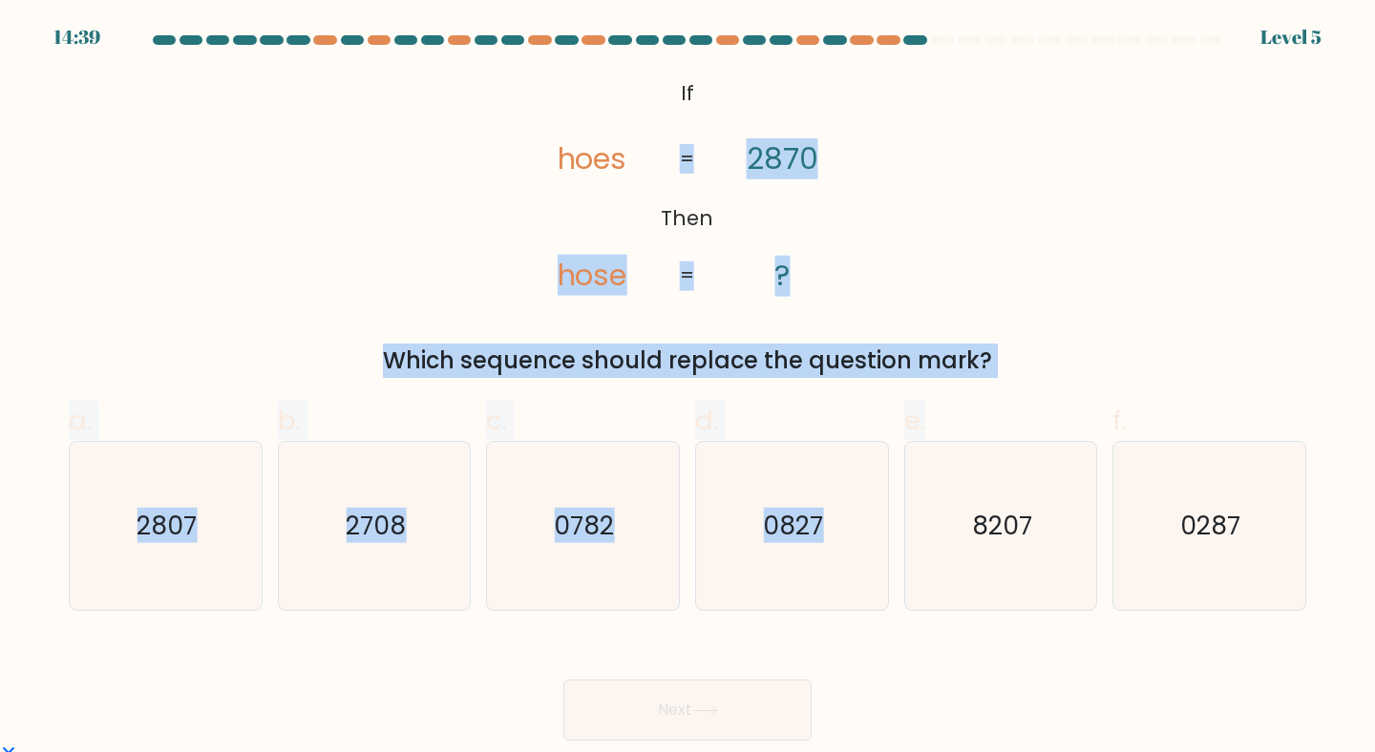
drag, startPoint x: 642, startPoint y: 101, endPoint x: 1002, endPoint y: 432, distance: 488.5
click at [1002, 435] on form "If ?" at bounding box center [687, 388] width 1375 height 706
click at [783, 213] on icon "@import url('https://fonts.googleapis.com/css?family=Abril+Fatface:400,100,100i…" at bounding box center [687, 185] width 367 height 225
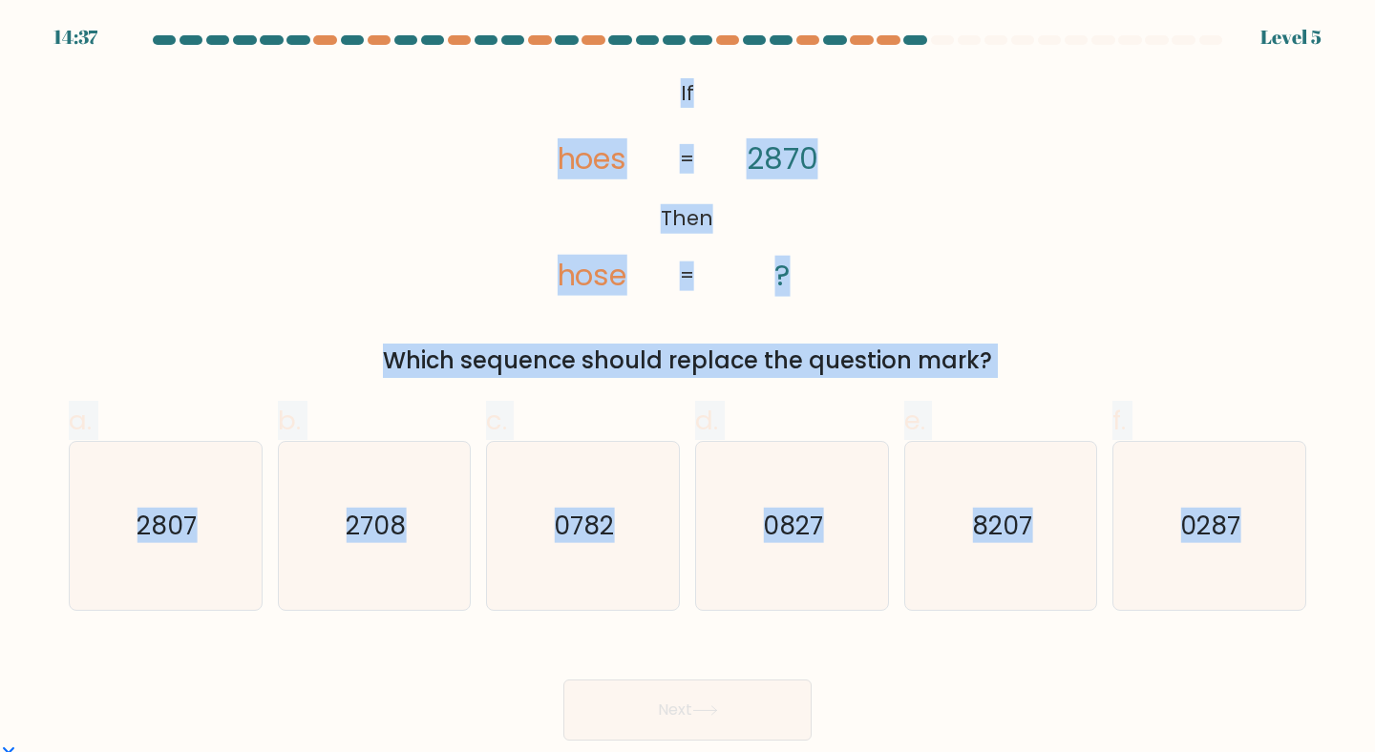
drag, startPoint x: 660, startPoint y: 84, endPoint x: 1359, endPoint y: 643, distance: 895.2
click at [1359, 643] on form "If ?" at bounding box center [687, 388] width 1375 height 706
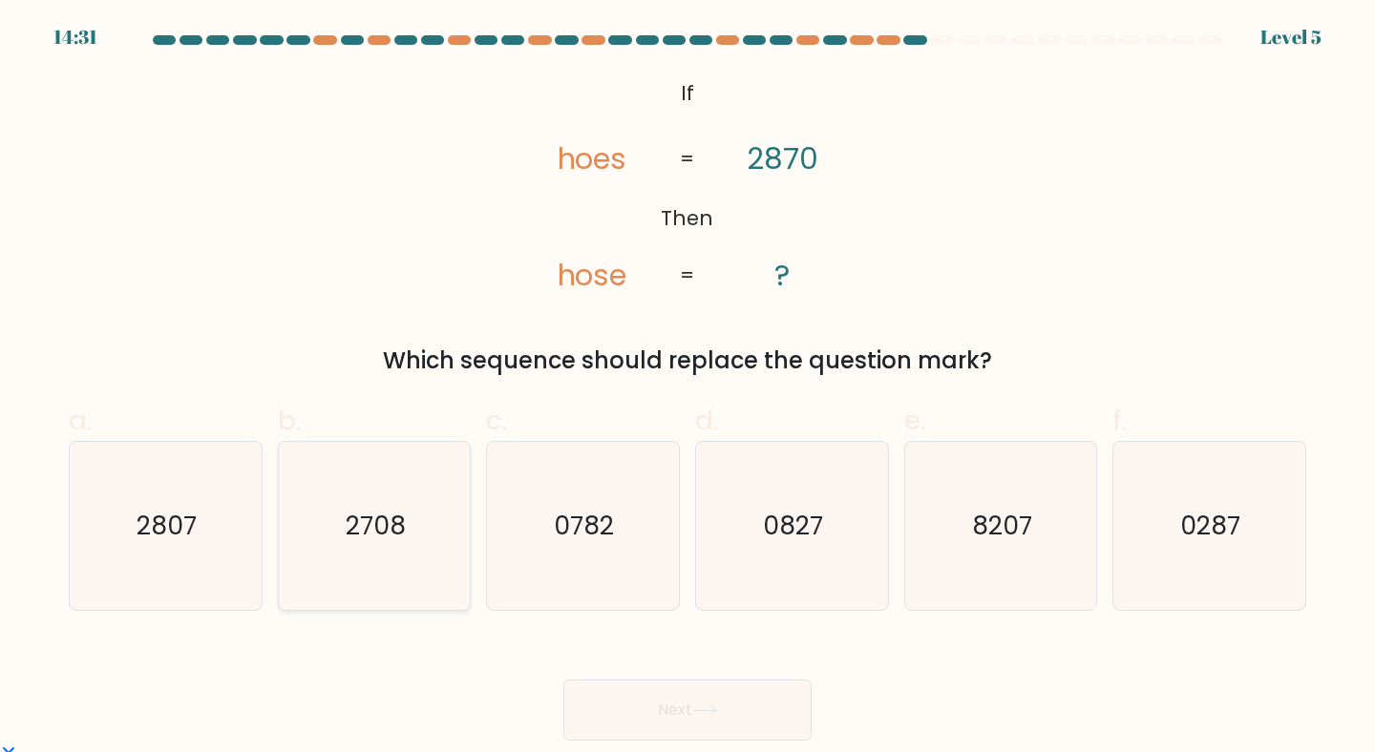
click at [454, 571] on div "2708" at bounding box center [375, 526] width 194 height 171
click at [687, 389] on input "b. 2708" at bounding box center [687, 382] width 1 height 12
radio input "true"
click at [668, 689] on button "Next" at bounding box center [687, 710] width 248 height 61
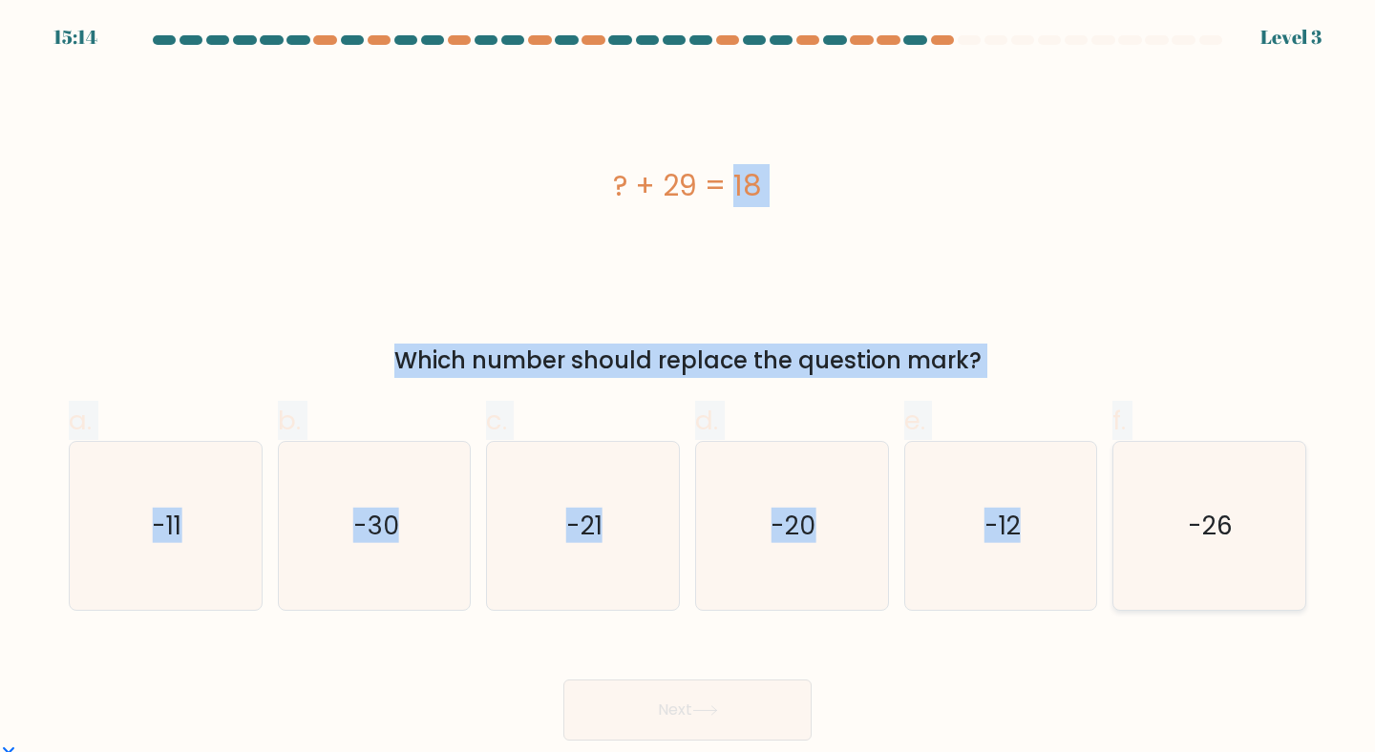
drag, startPoint x: 599, startPoint y: 195, endPoint x: 1252, endPoint y: 563, distance: 749.8
click at [1252, 563] on form "a." at bounding box center [687, 388] width 1375 height 706
drag, startPoint x: 205, startPoint y: 553, endPoint x: 243, endPoint y: 560, distance: 38.0
click at [205, 553] on icon "-11" at bounding box center [165, 526] width 169 height 169
click at [687, 389] on input "a. -11" at bounding box center [687, 382] width 1 height 12
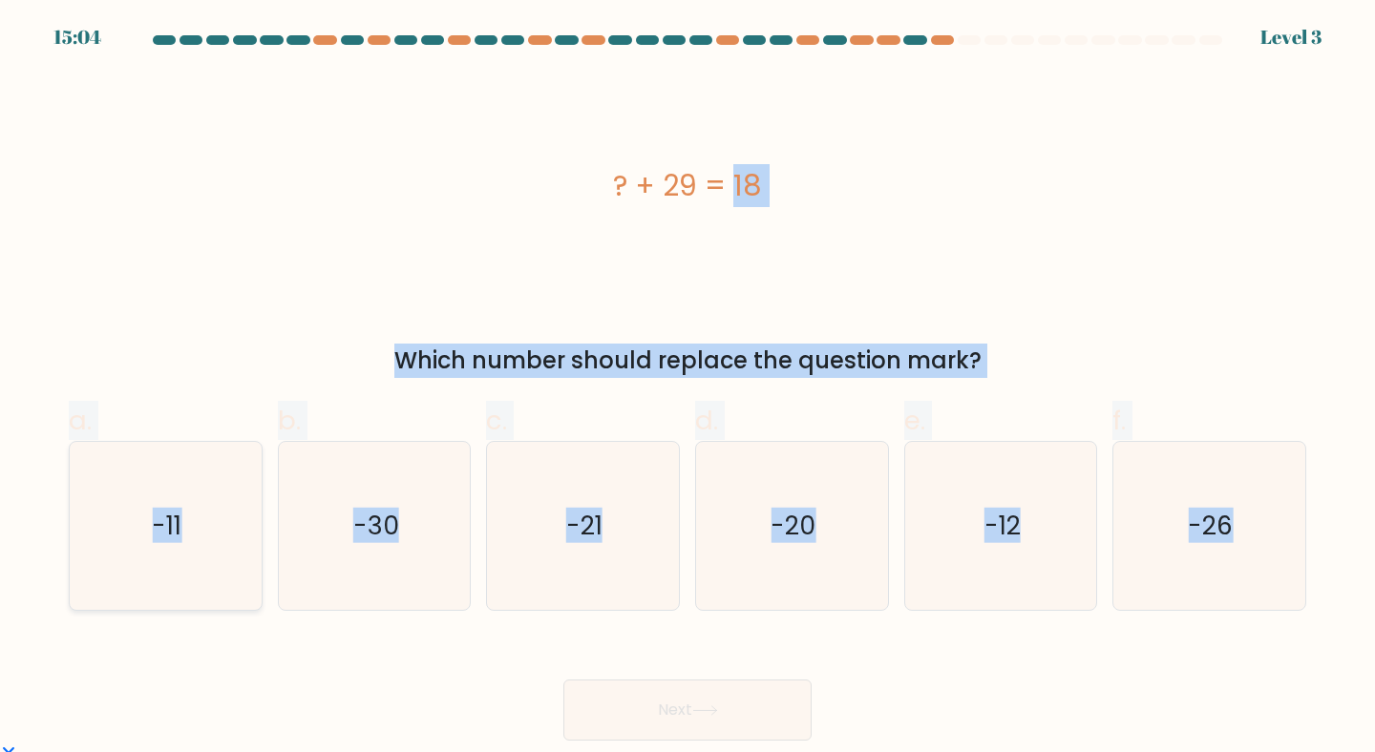
radio input "true"
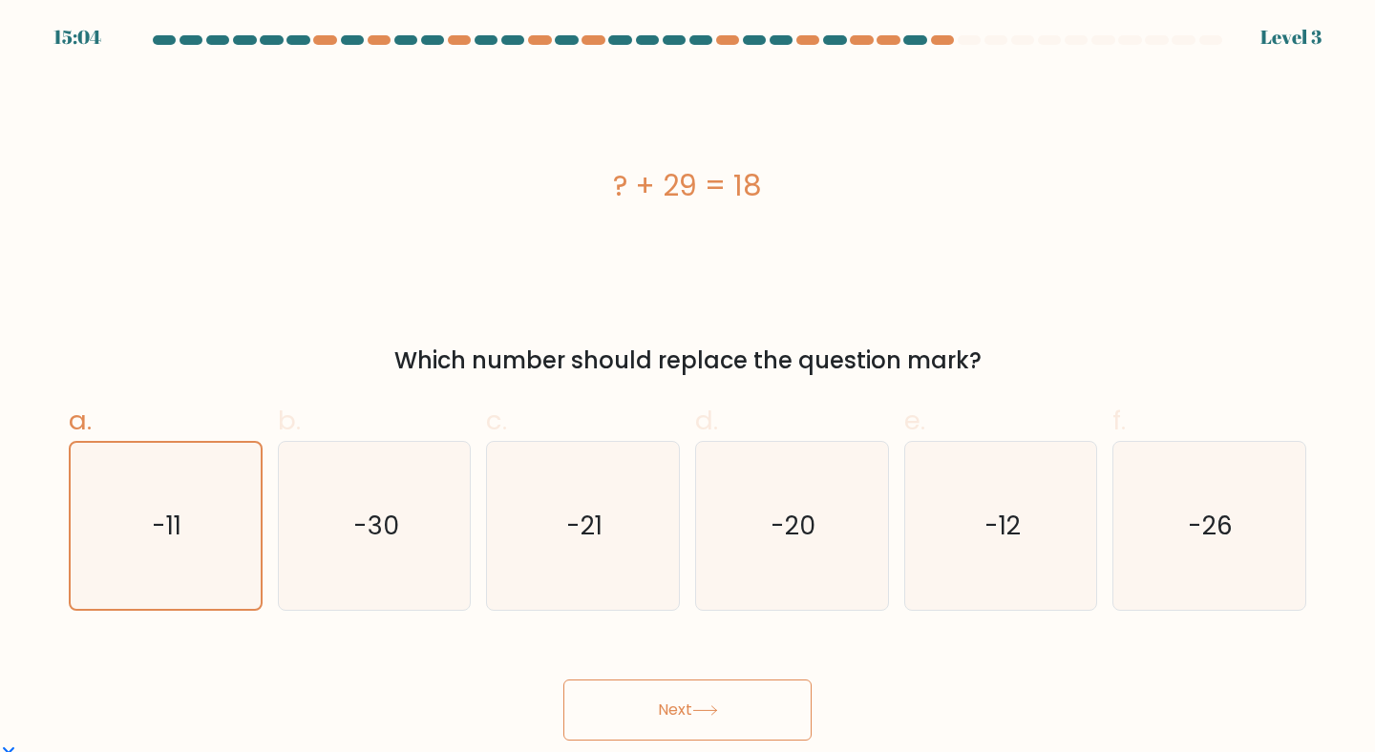
click at [622, 710] on button "Next" at bounding box center [687, 710] width 248 height 61
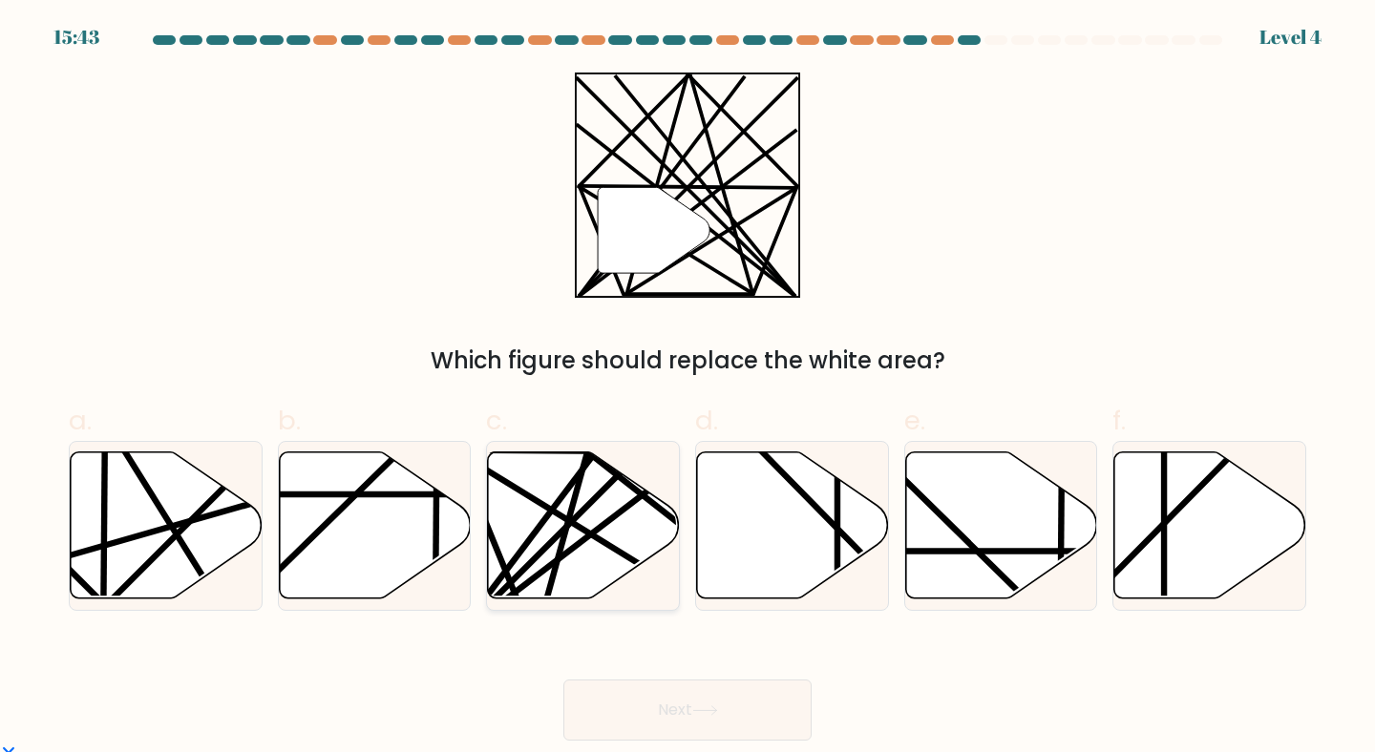
click at [583, 531] on line at bounding box center [604, 541] width 302 height 185
click at [687, 389] on input "c." at bounding box center [687, 382] width 1 height 12
radio input "true"
click at [682, 717] on button "Next" at bounding box center [687, 710] width 248 height 61
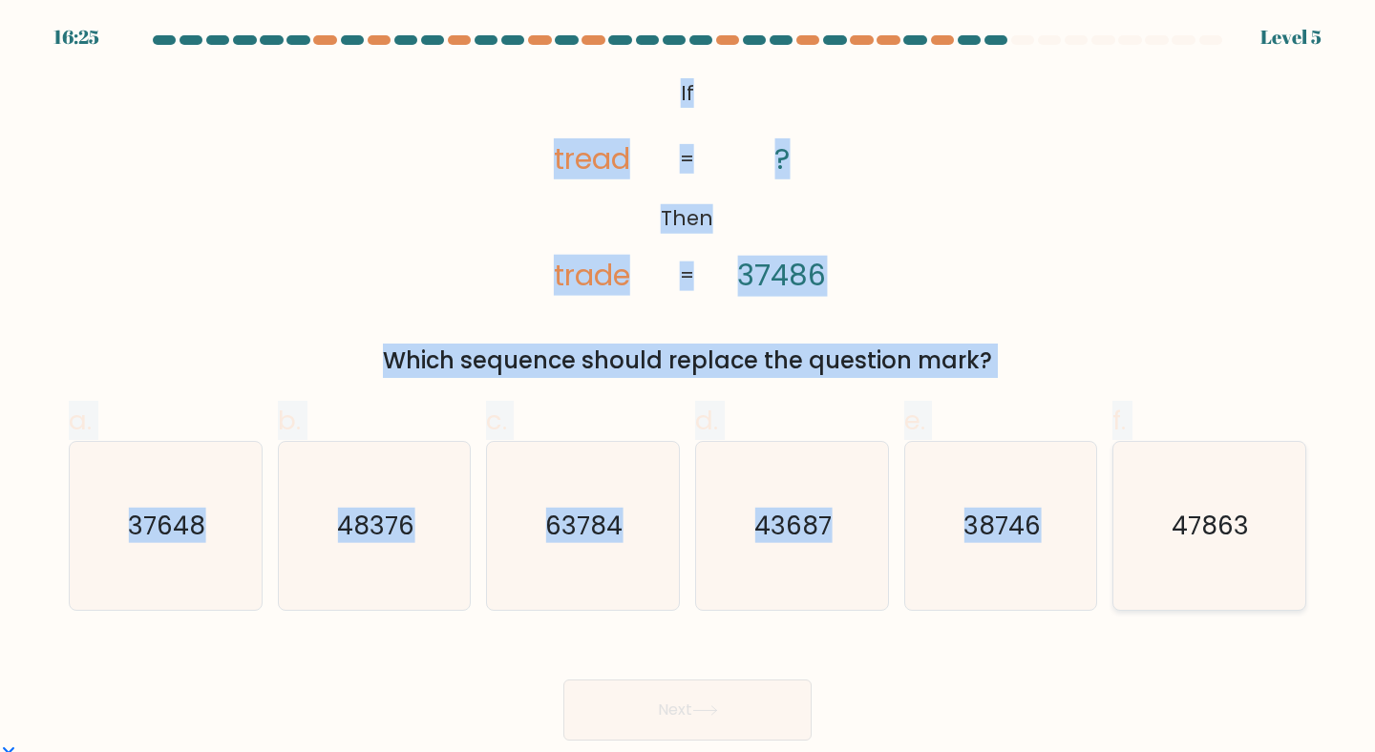
drag, startPoint x: 670, startPoint y: 86, endPoint x: 1275, endPoint y: 542, distance: 757.3
click at [1275, 542] on form "If ?" at bounding box center [687, 388] width 1375 height 706
click at [158, 523] on text "37648" at bounding box center [167, 525] width 77 height 35
click at [687, 389] on input "a. 37648" at bounding box center [687, 382] width 1 height 12
radio input "true"
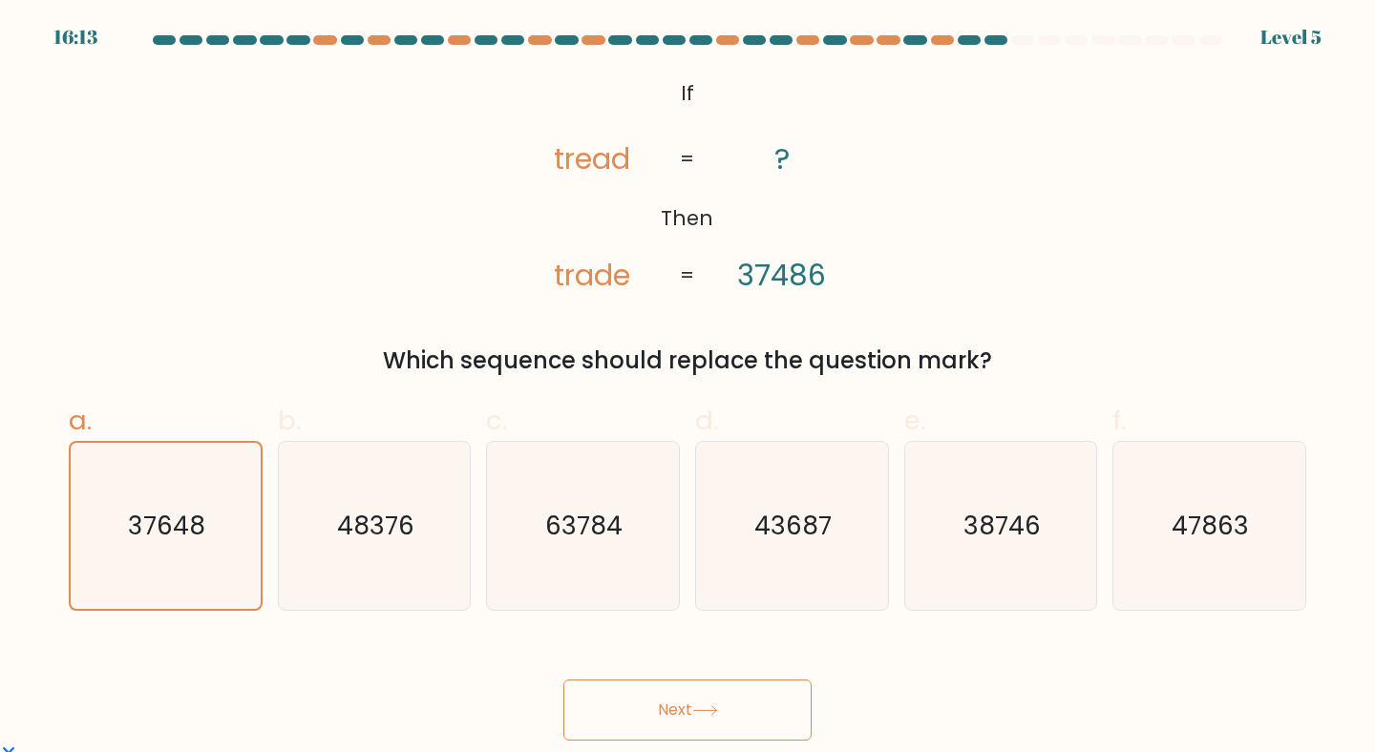
click at [797, 712] on button "Next" at bounding box center [687, 710] width 248 height 61
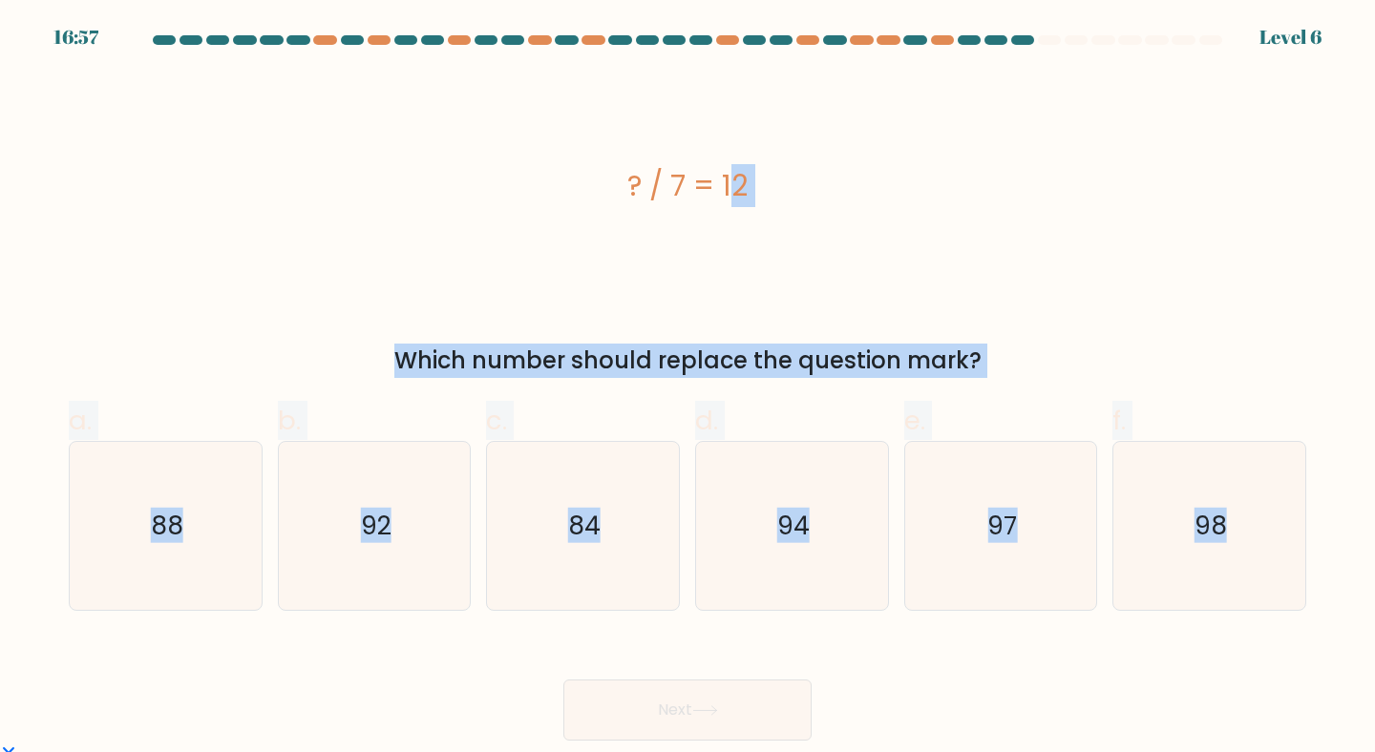
drag, startPoint x: 608, startPoint y: 179, endPoint x: 1318, endPoint y: 653, distance: 854.2
click at [1318, 653] on form "a." at bounding box center [687, 388] width 1375 height 706
click at [595, 554] on icon "84" at bounding box center [582, 526] width 169 height 169
click at [687, 389] on input "c. 84" at bounding box center [687, 382] width 1 height 12
radio input "true"
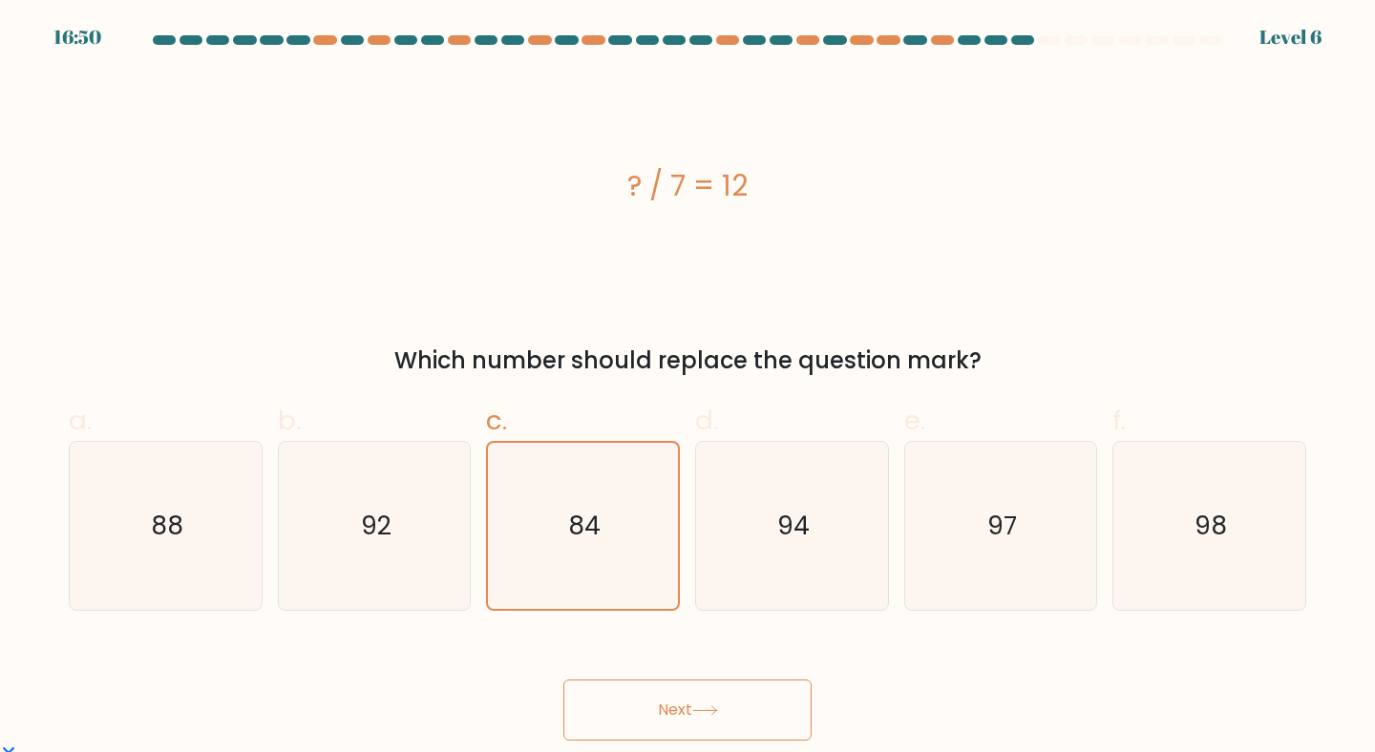
click at [741, 694] on button "Next" at bounding box center [687, 710] width 248 height 61
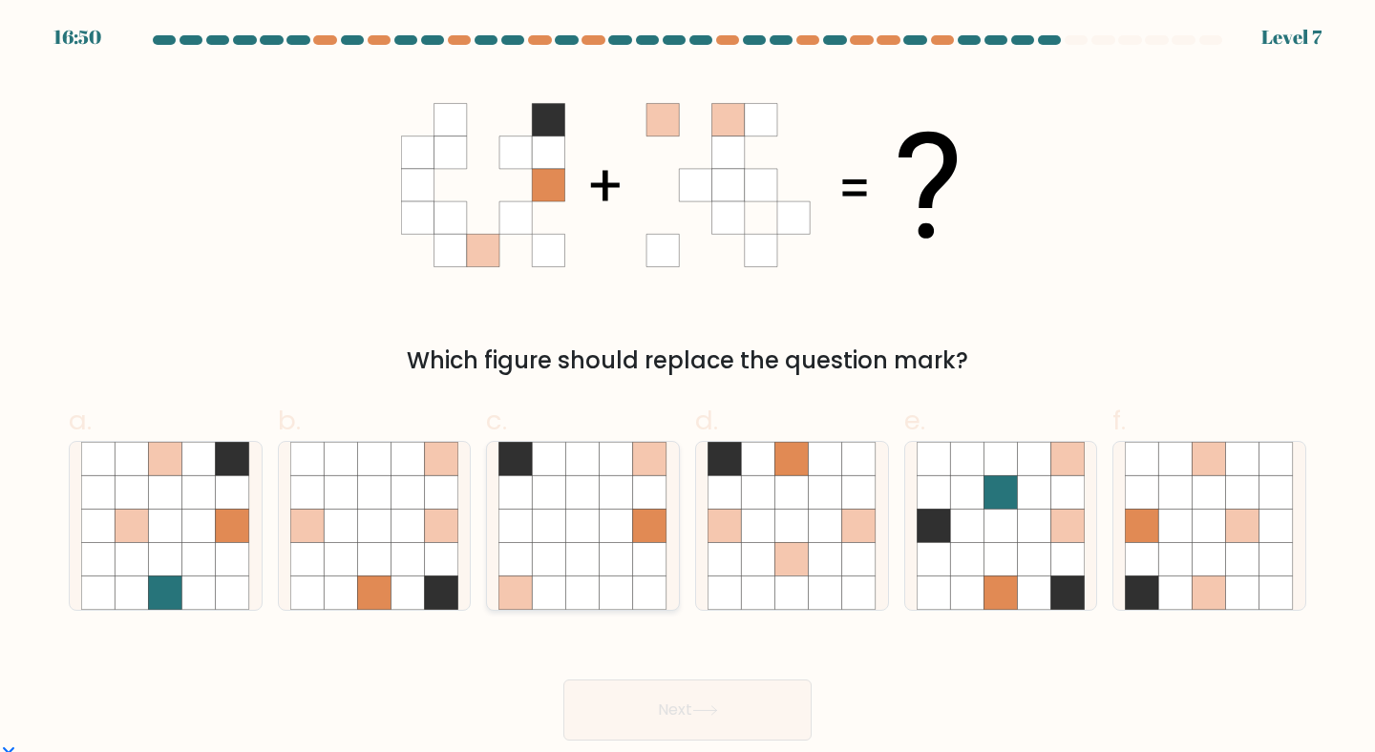
click at [535, 548] on icon at bounding box center [549, 559] width 33 height 33
click at [687, 389] on input "c." at bounding box center [687, 382] width 1 height 12
radio input "true"
click at [691, 693] on button "Next" at bounding box center [687, 710] width 248 height 61
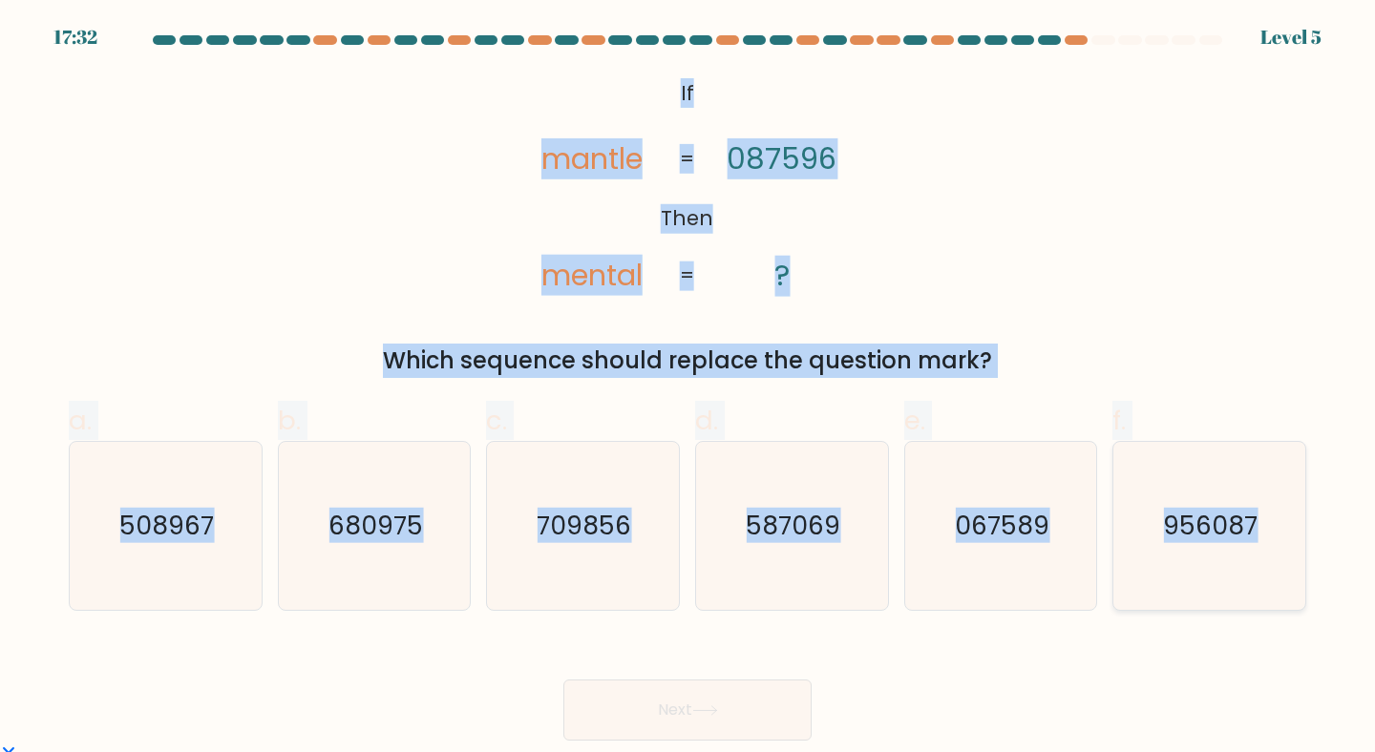
drag, startPoint x: 680, startPoint y: 59, endPoint x: 1286, endPoint y: 582, distance: 800.8
click at [1286, 582] on form "If ?" at bounding box center [687, 388] width 1375 height 706
click at [1172, 552] on icon "956087" at bounding box center [1209, 526] width 169 height 169
click at [688, 389] on input "f. 956087" at bounding box center [687, 382] width 1 height 12
radio input "true"
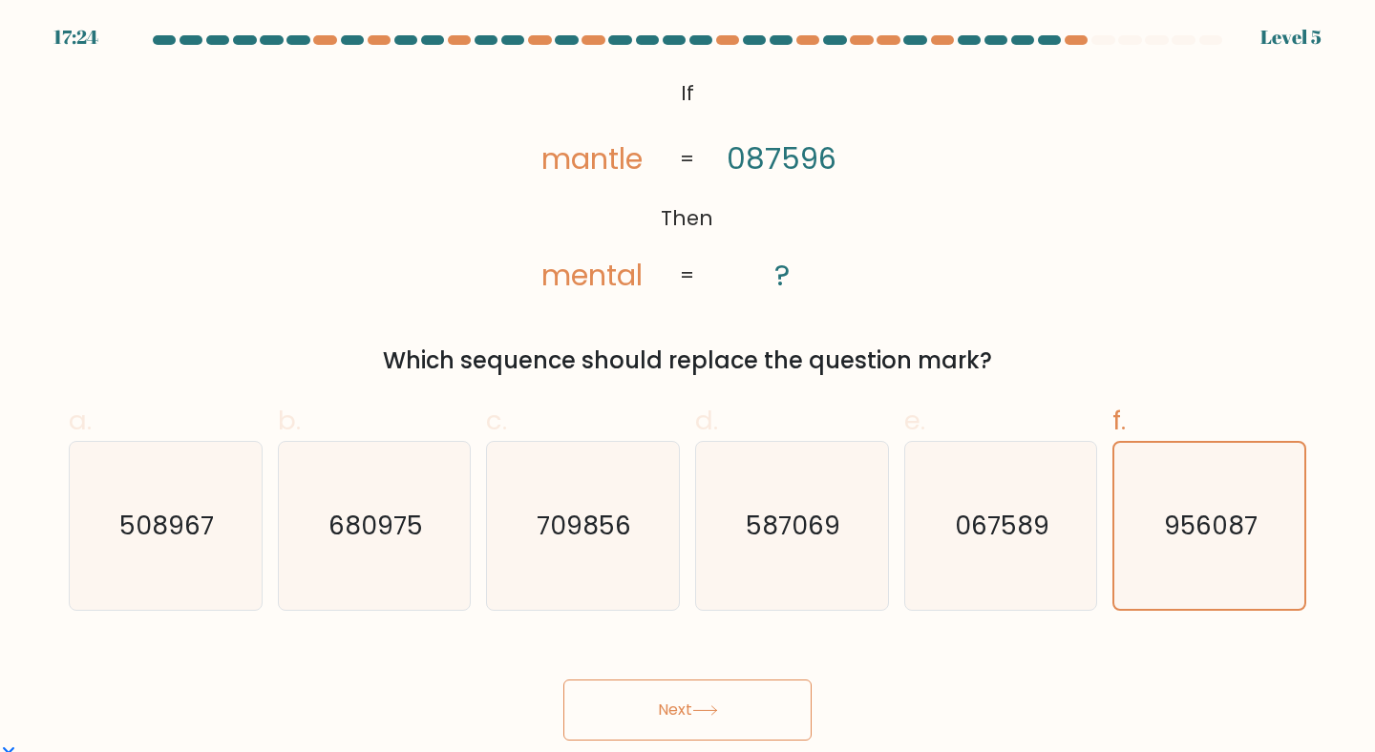
click at [744, 707] on button "Next" at bounding box center [687, 710] width 248 height 61
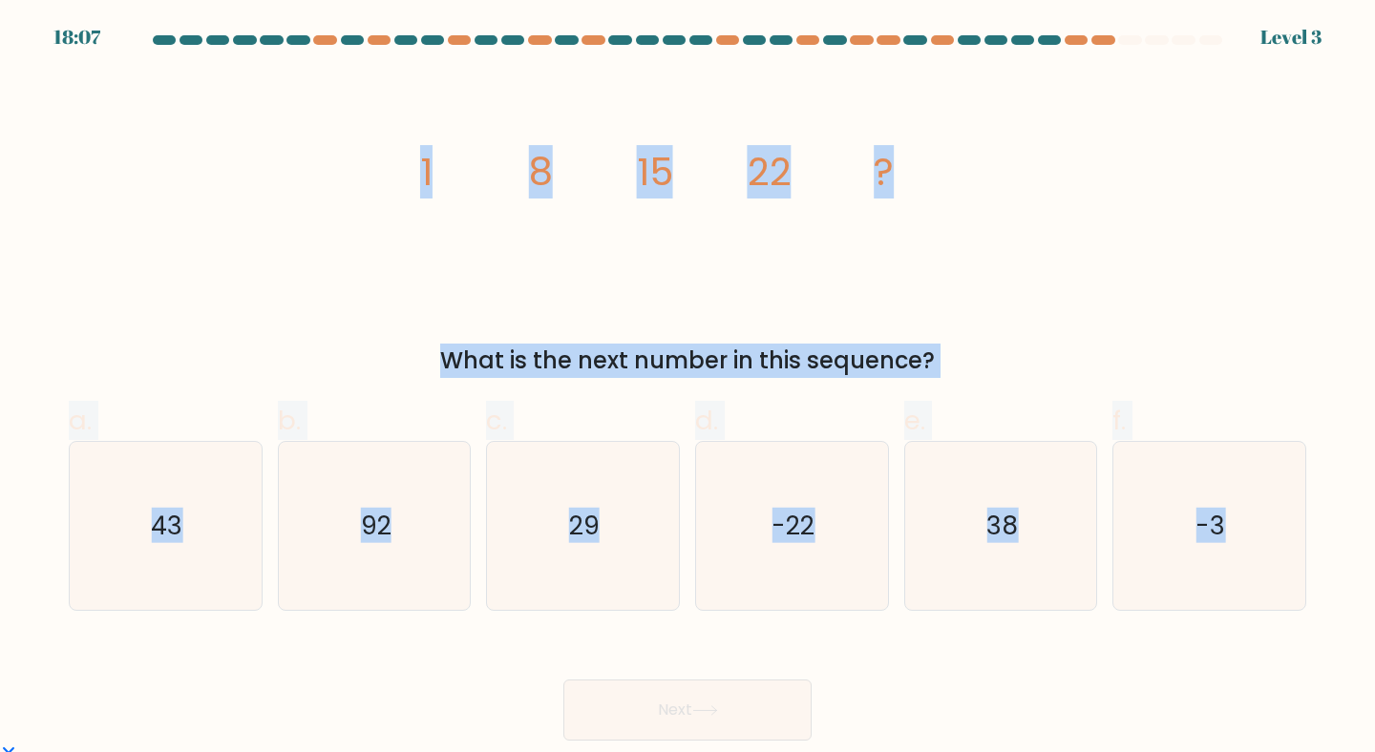
drag, startPoint x: 441, startPoint y: 161, endPoint x: 1318, endPoint y: 549, distance: 959.2
click at [1318, 549] on form at bounding box center [687, 388] width 1375 height 706
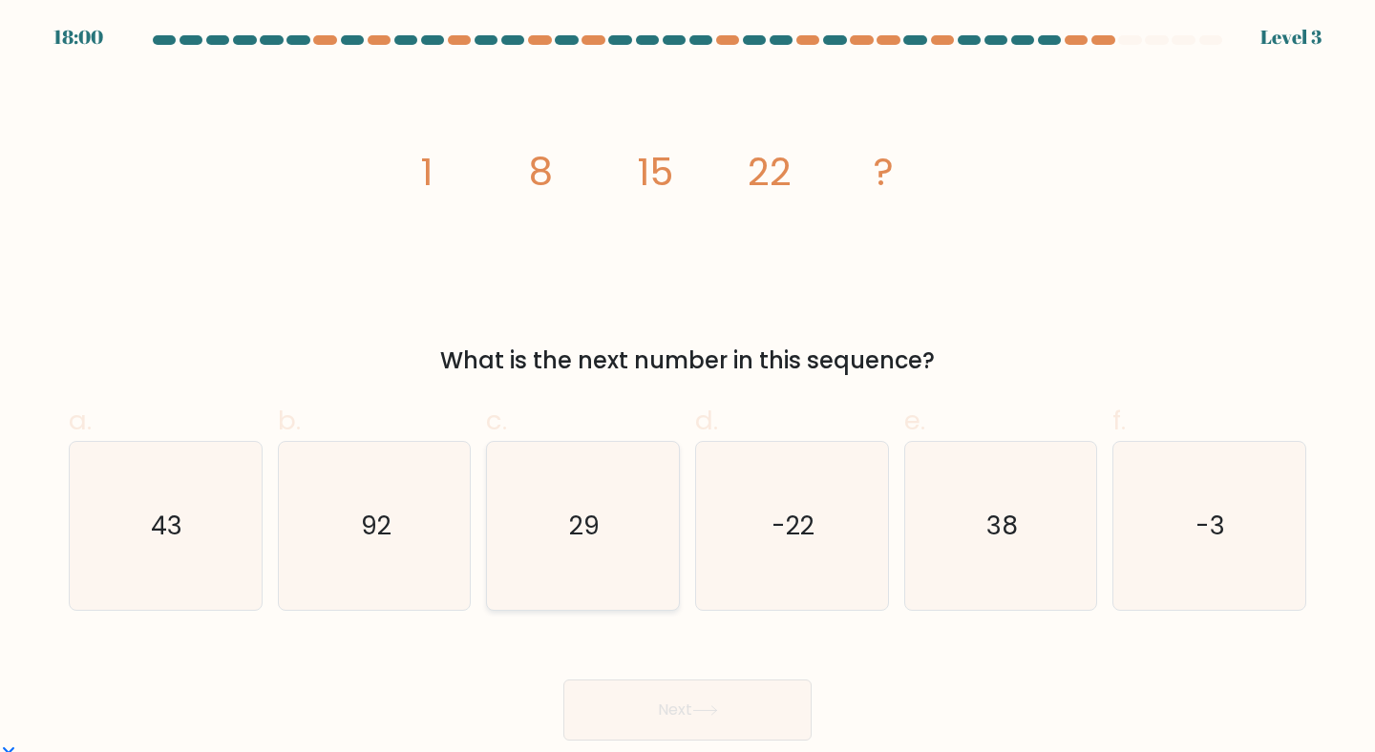
click at [571, 580] on icon "29" at bounding box center [582, 526] width 169 height 169
click at [687, 389] on input "c. 29" at bounding box center [687, 382] width 1 height 12
radio input "true"
click at [691, 694] on button "Next" at bounding box center [687, 710] width 248 height 61
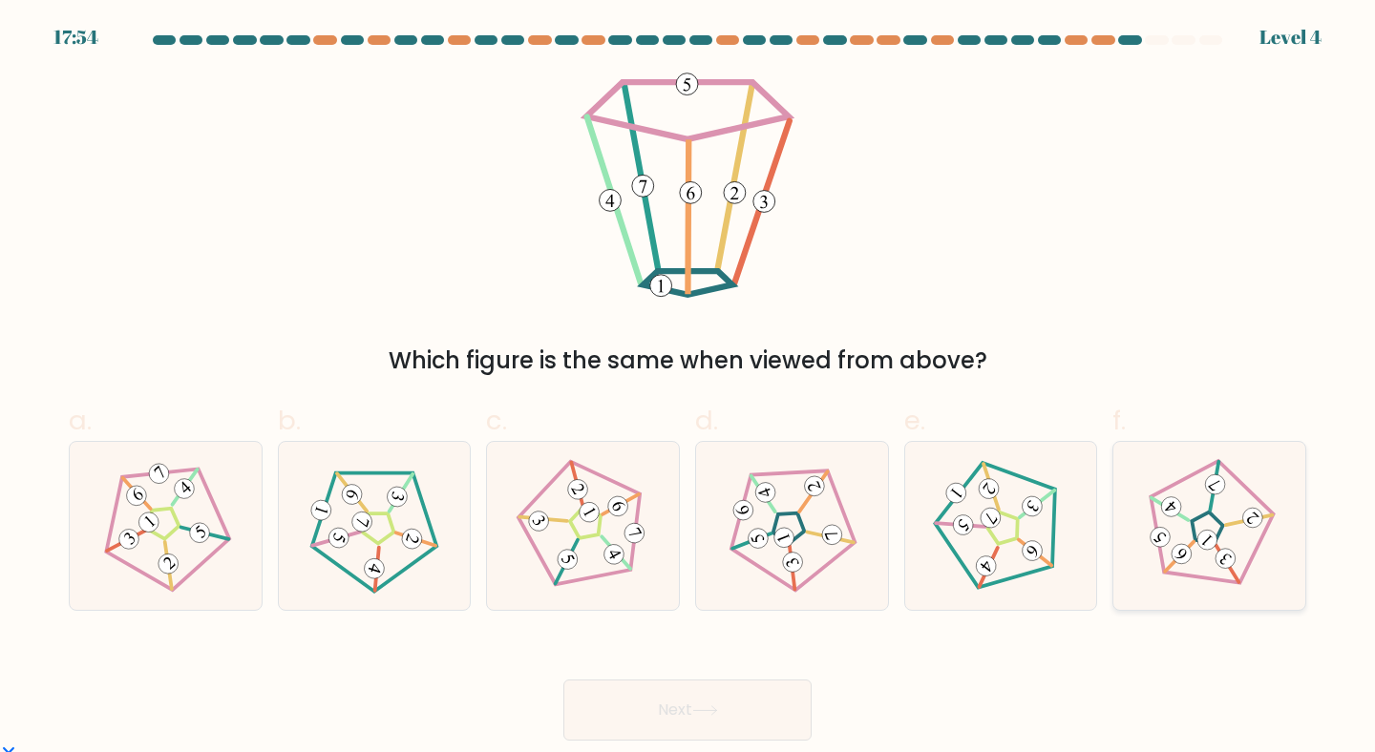
click at [1198, 535] on 673 at bounding box center [1207, 541] width 28 height 28
click at [688, 389] on input "f." at bounding box center [687, 382] width 1 height 12
radio input "true"
click at [735, 727] on button "Next" at bounding box center [687, 710] width 248 height 61
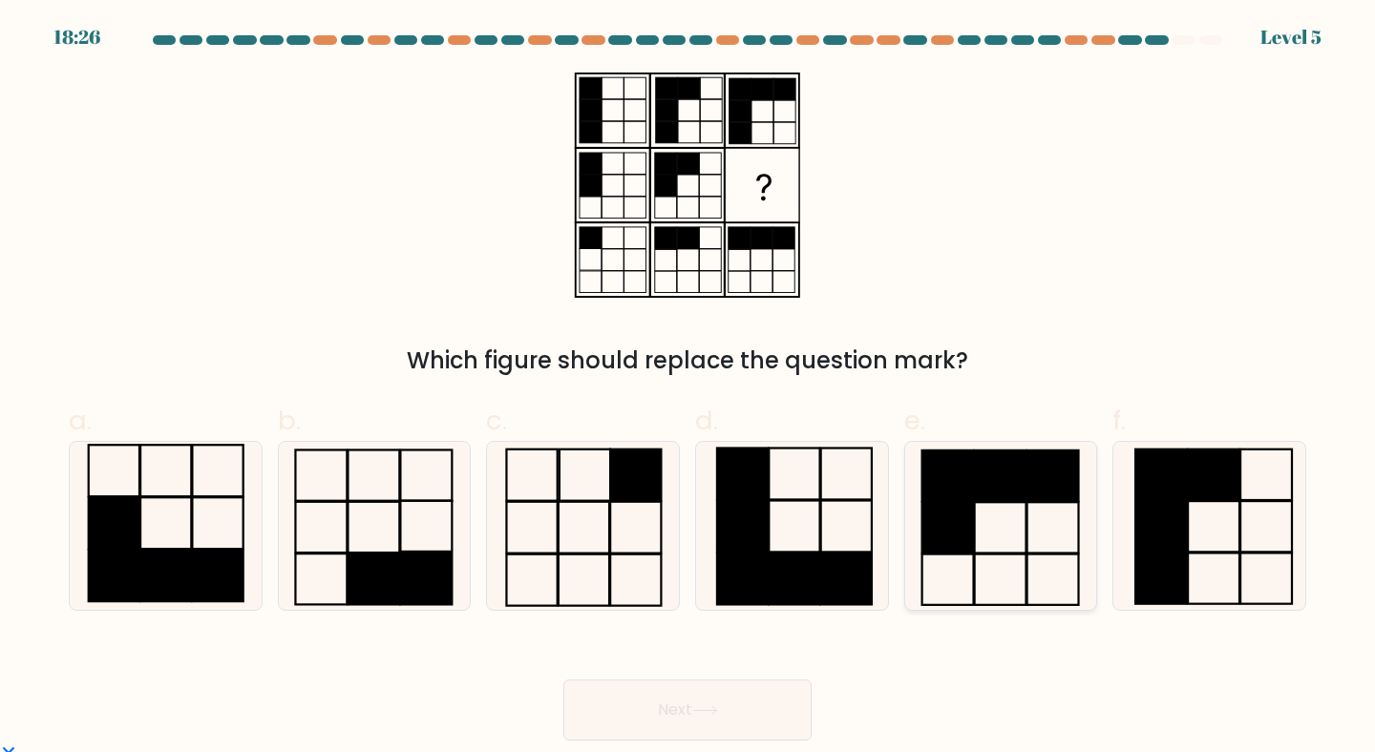
drag, startPoint x: 1047, startPoint y: 507, endPoint x: 1029, endPoint y: 508, distance: 18.2
click at [1047, 507] on icon at bounding box center [1001, 526] width 169 height 169
click at [688, 389] on input "e." at bounding box center [687, 382] width 1 height 12
radio input "true"
click at [719, 696] on button "Next" at bounding box center [687, 710] width 248 height 61
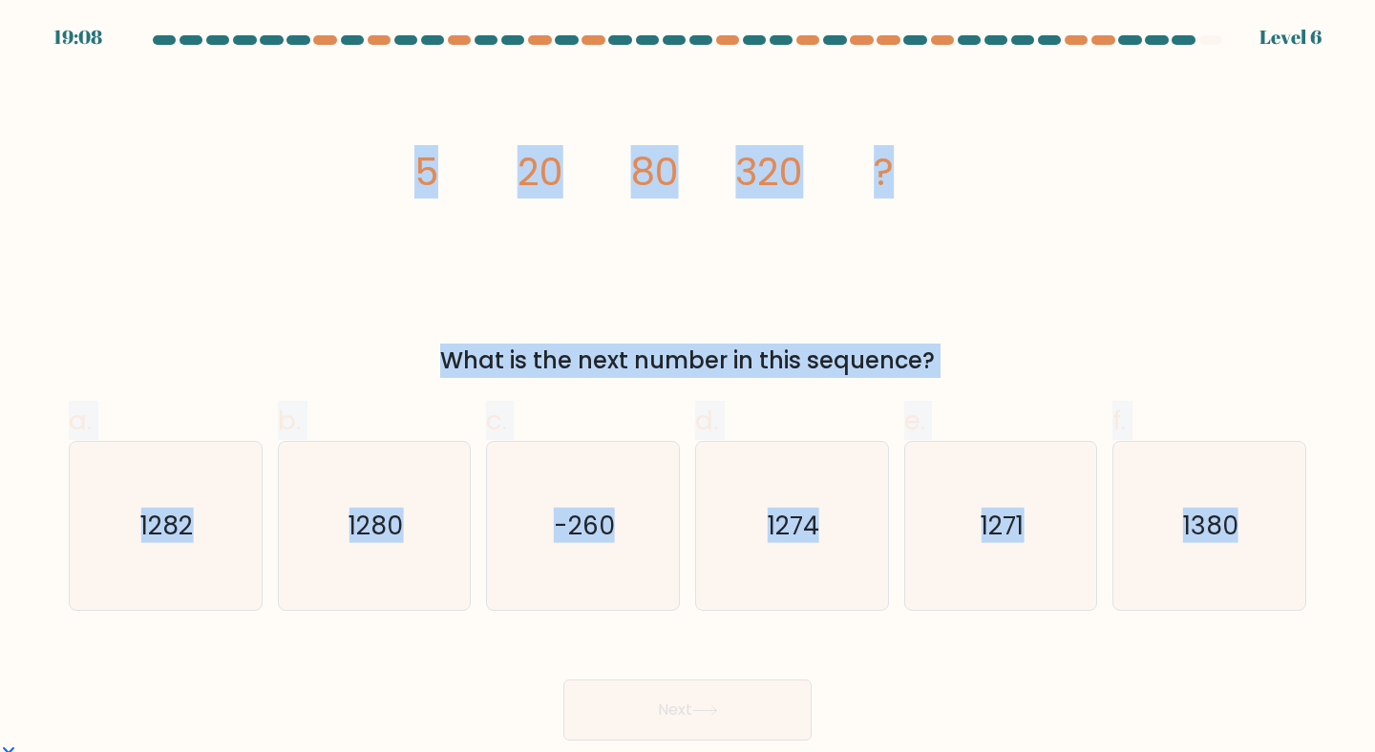
drag, startPoint x: 572, startPoint y: 206, endPoint x: 1329, endPoint y: 560, distance: 835.9
click at [1329, 560] on form at bounding box center [687, 388] width 1375 height 706
click at [357, 562] on icon "1280" at bounding box center [374, 526] width 169 height 169
click at [687, 389] on input "b. 1280" at bounding box center [687, 382] width 1 height 12
radio input "true"
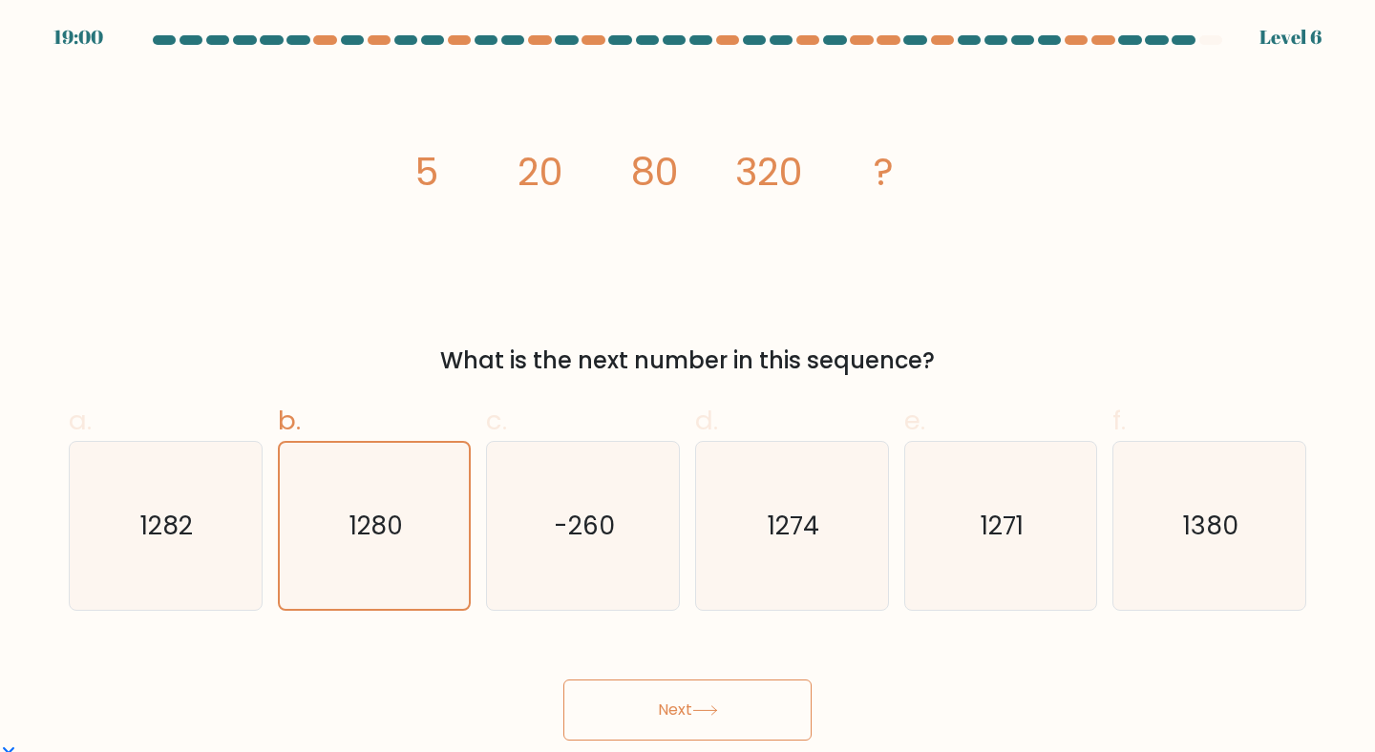
click at [704, 717] on button "Next" at bounding box center [687, 710] width 248 height 61
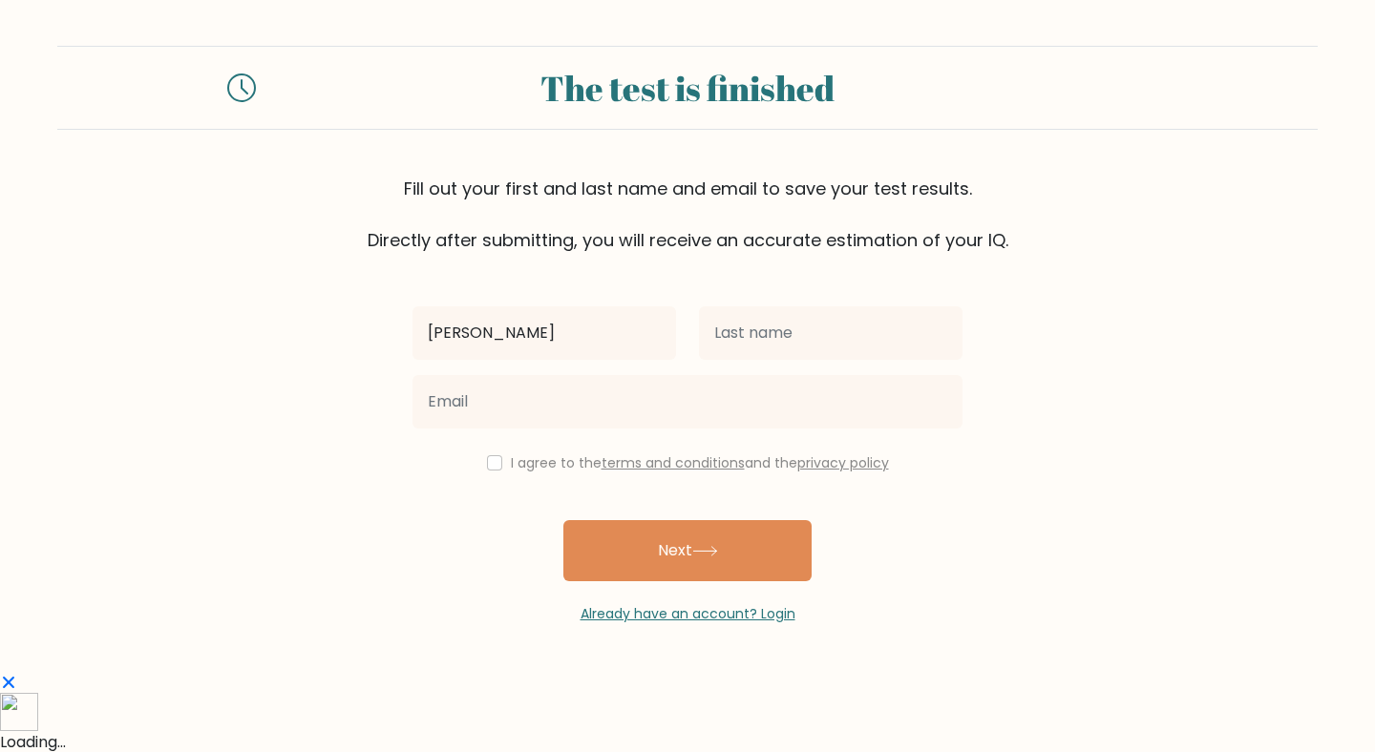
type input "[PERSON_NAME]"
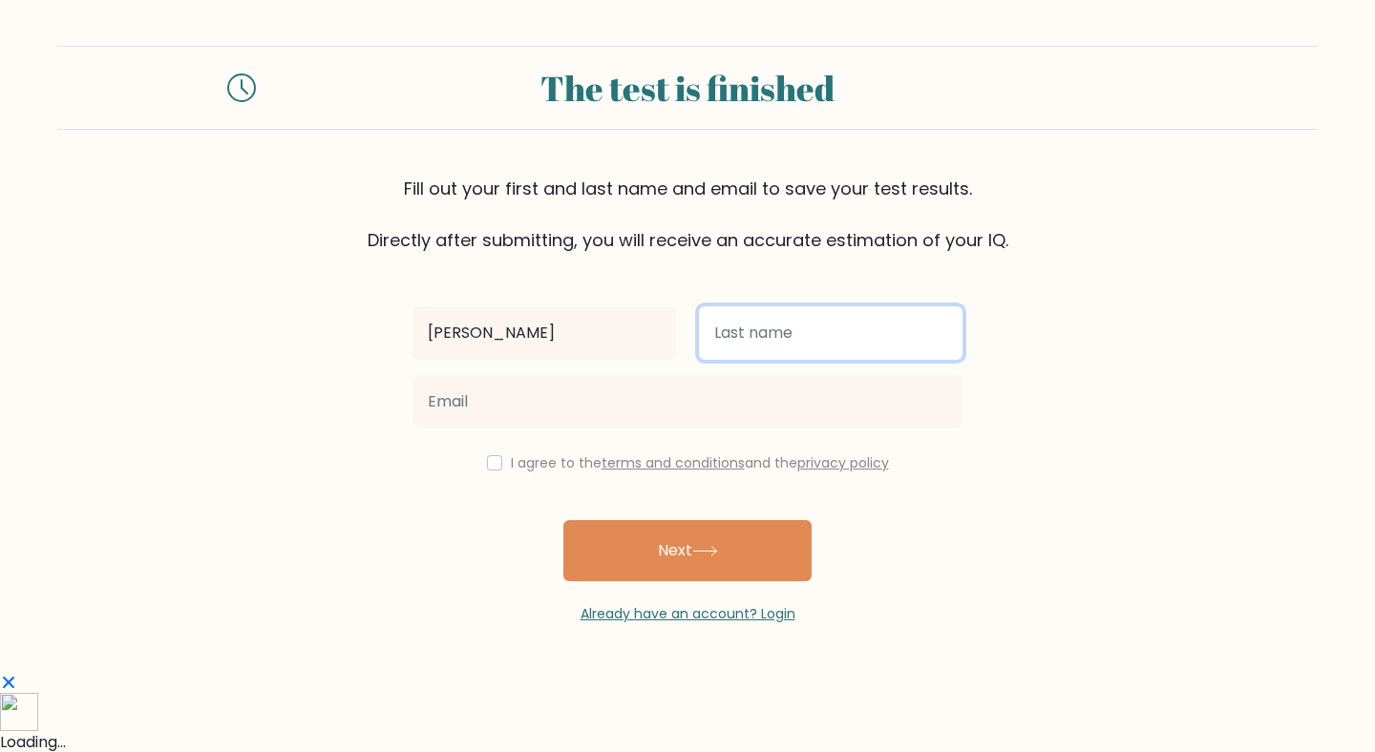
click at [831, 355] on input "text" at bounding box center [831, 332] width 264 height 53
type input "Latagan"
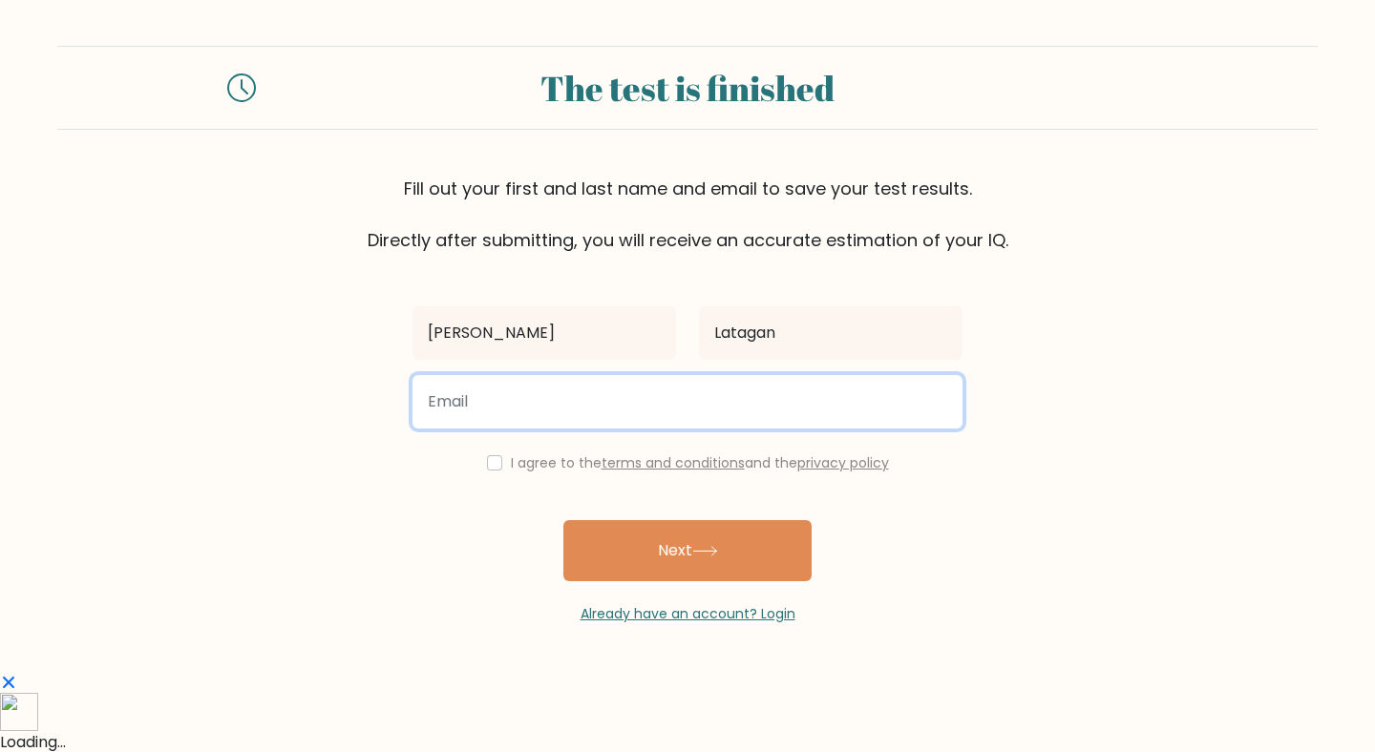
click at [605, 420] on input "email" at bounding box center [687, 401] width 550 height 53
type input "[EMAIL_ADDRESS][DOMAIN_NAME]"
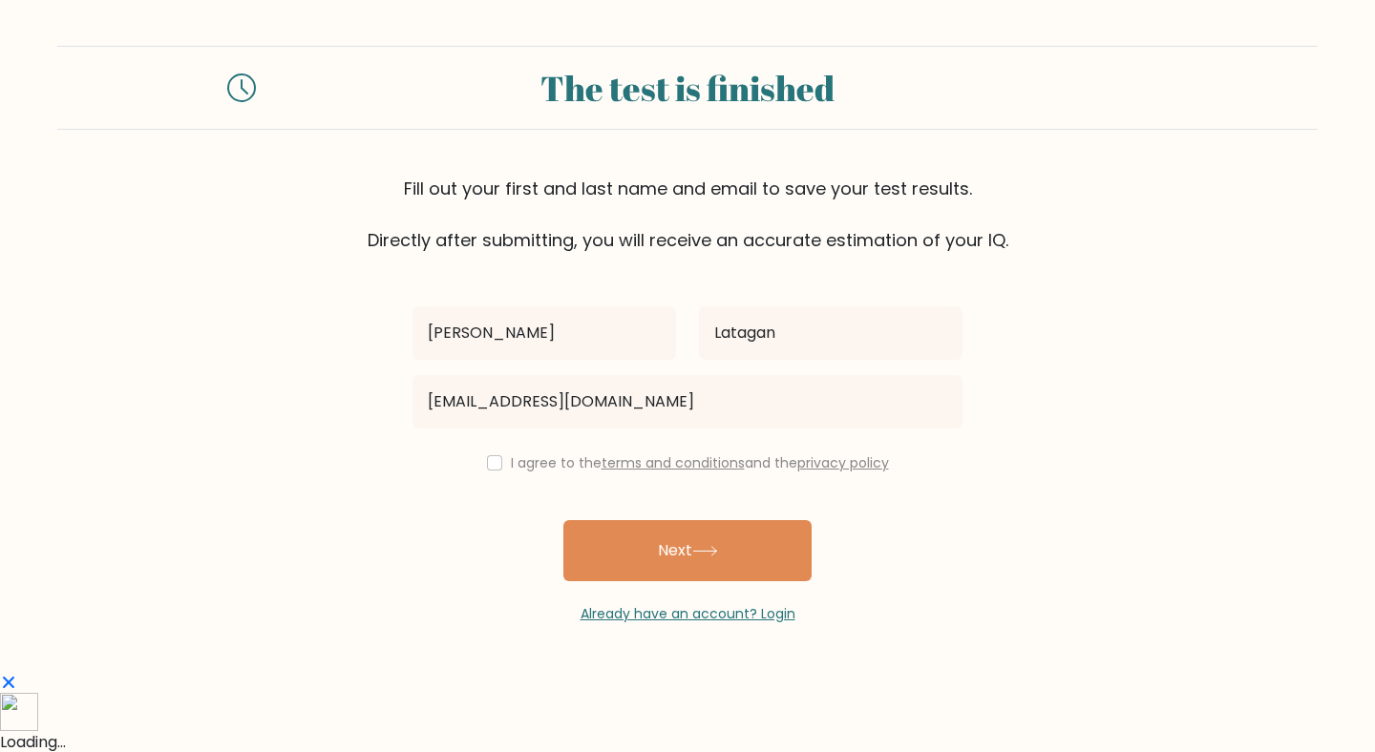
click at [501, 463] on div "I agree to the terms and conditions and the privacy policy" at bounding box center [687, 463] width 573 height 23
click at [490, 463] on input "checkbox" at bounding box center [494, 462] width 15 height 15
checkbox input "true"
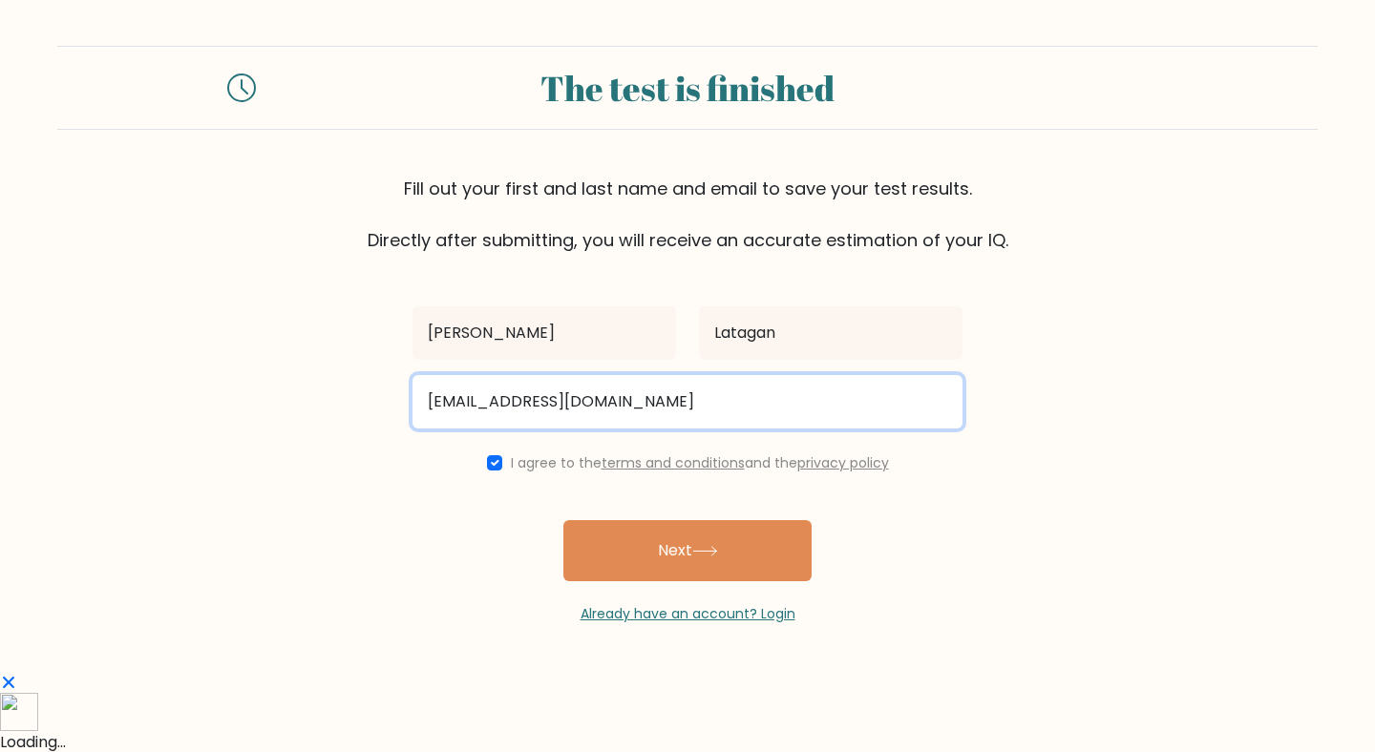
click at [463, 406] on input "[EMAIL_ADDRESS][DOMAIN_NAME]" at bounding box center [687, 401] width 550 height 53
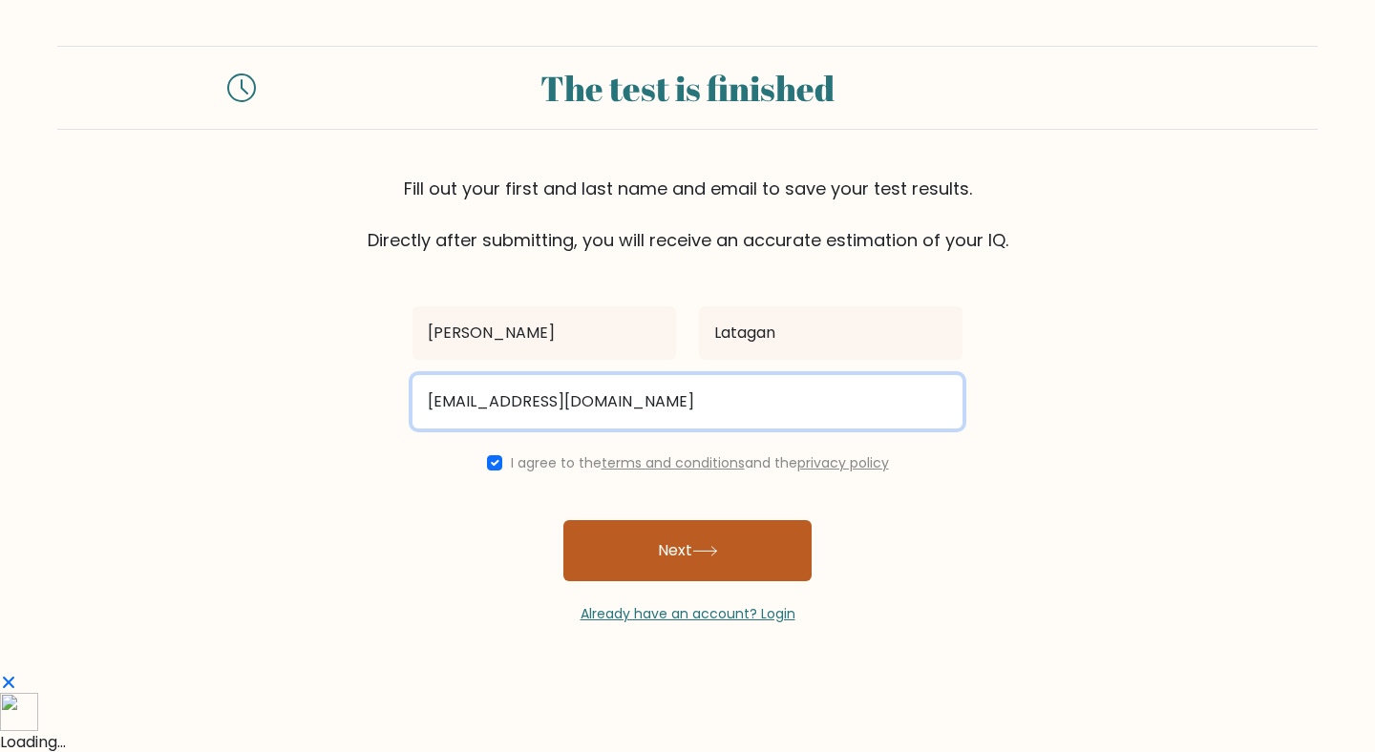
type input "[EMAIL_ADDRESS][DOMAIN_NAME]"
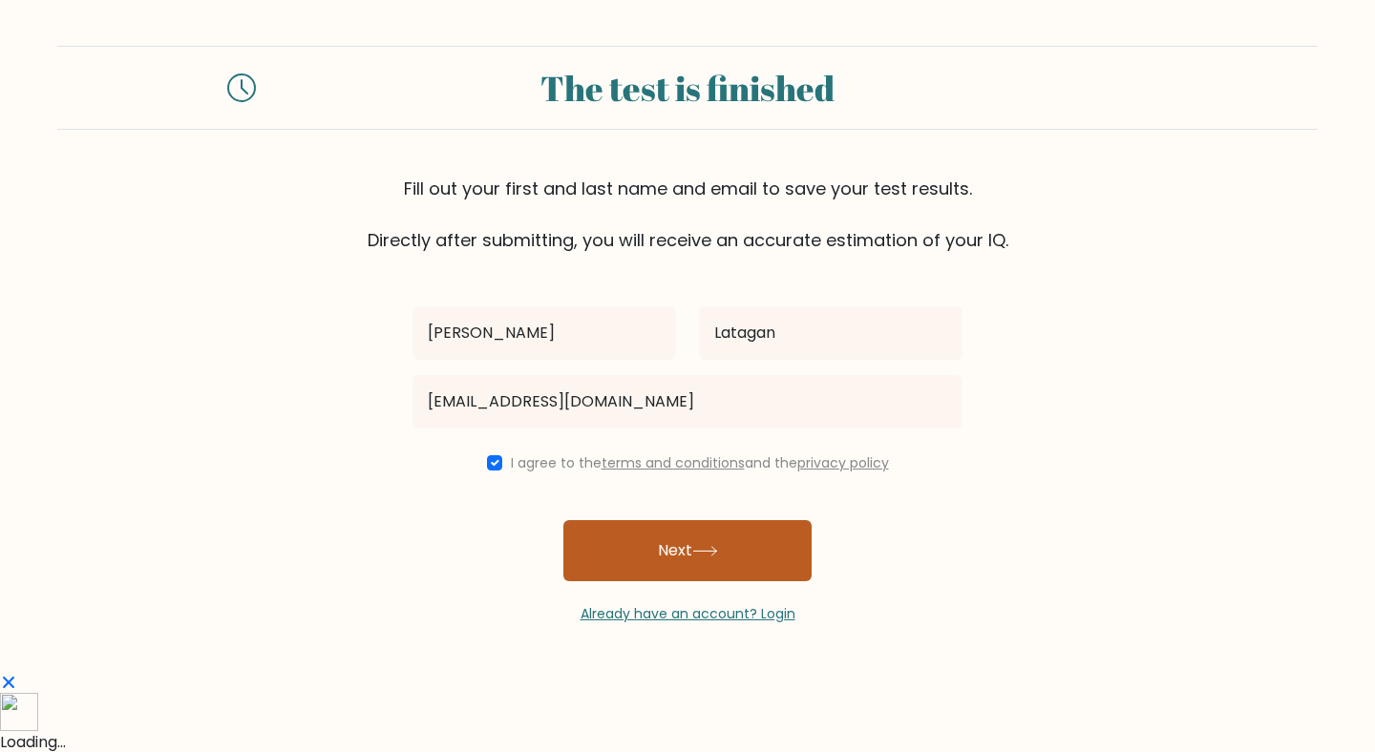
click at [719, 539] on button "Next" at bounding box center [687, 550] width 248 height 61
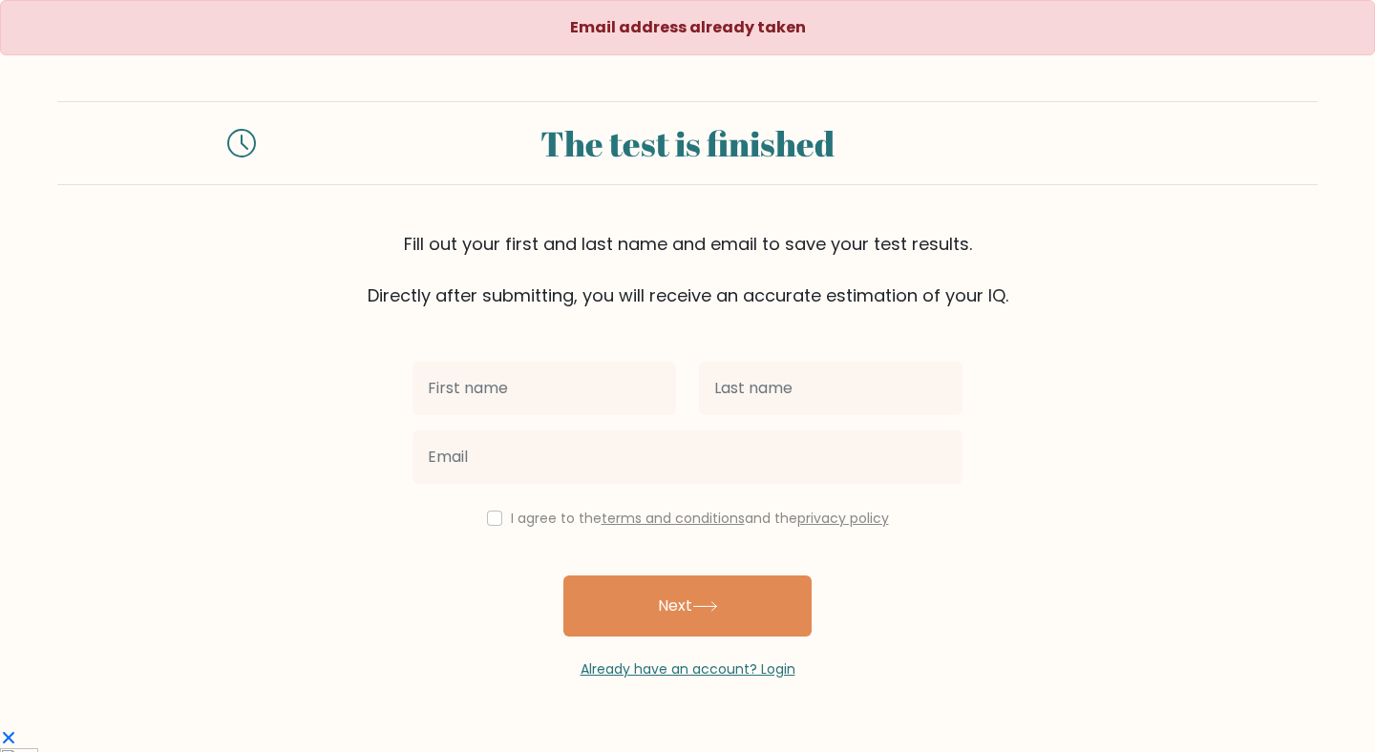
click at [580, 394] on input "text" at bounding box center [544, 388] width 264 height 53
type input "[PERSON_NAME]"
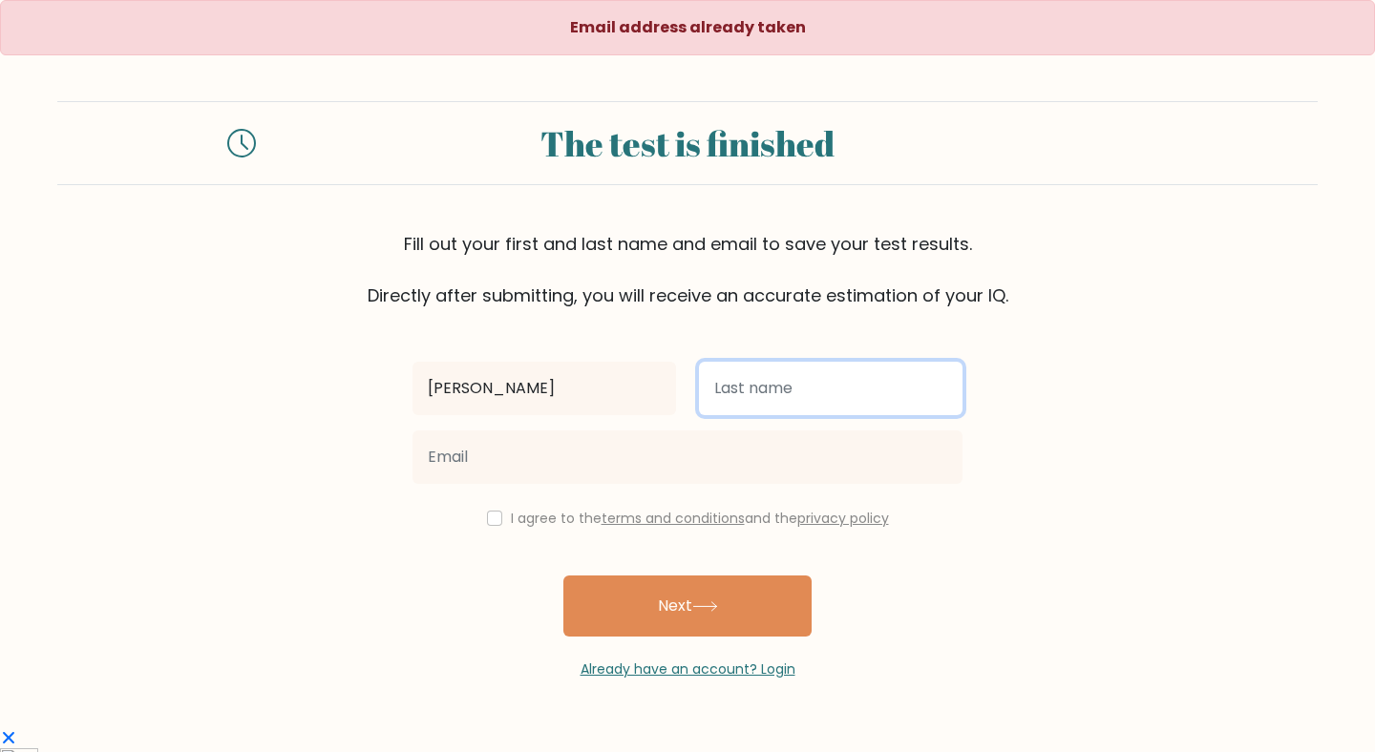
click at [726, 384] on input "text" at bounding box center [831, 388] width 264 height 53
type input "Latagan"
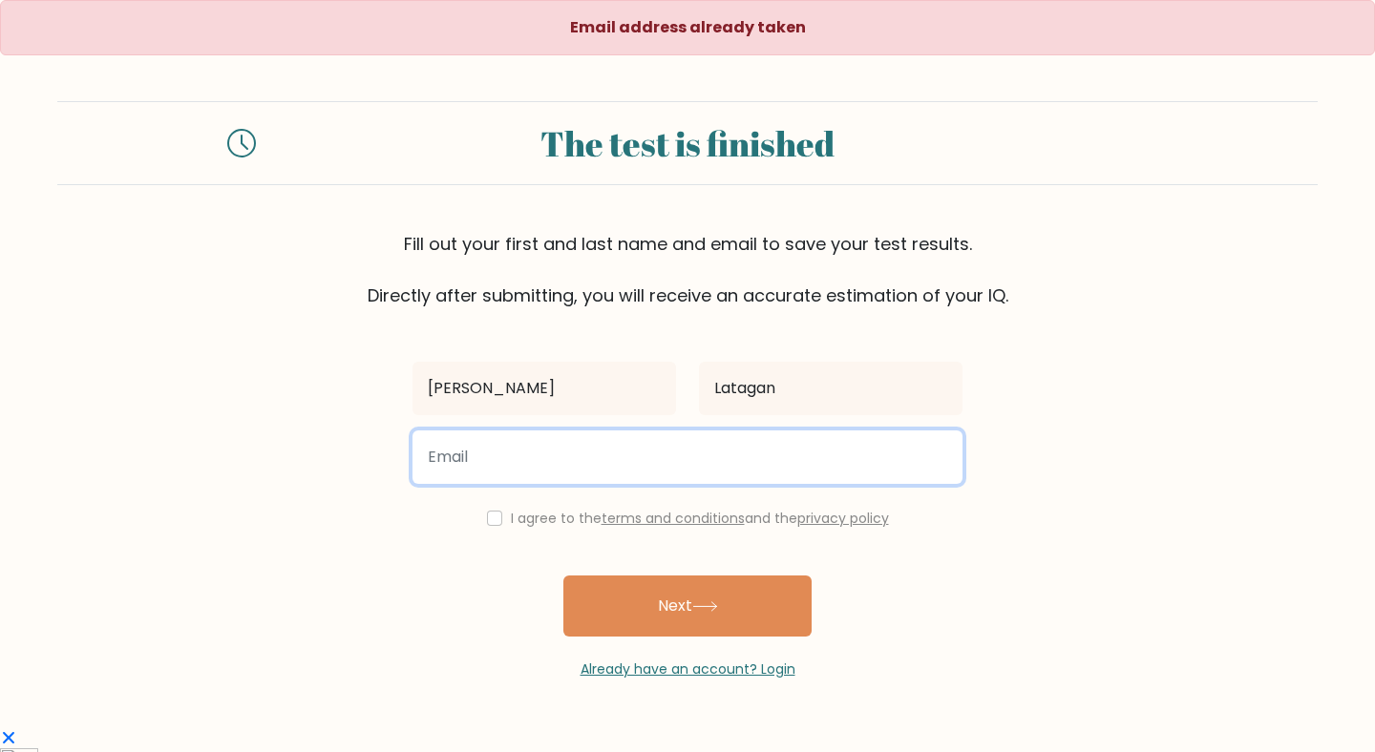
click at [638, 468] on input "email" at bounding box center [687, 457] width 550 height 53
type input "ashleyjoypadro.latagan@bicol-u.edu.ph"
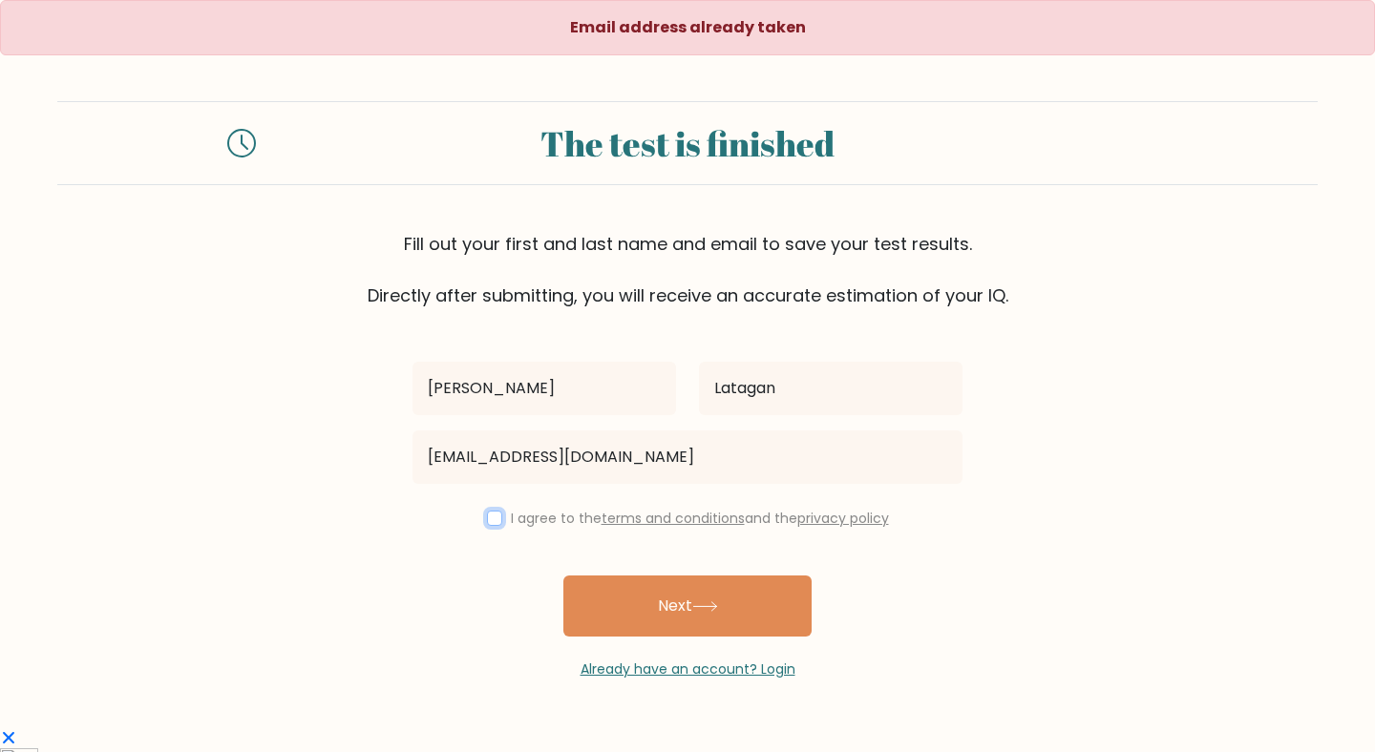
click at [488, 516] on input "checkbox" at bounding box center [494, 518] width 15 height 15
checkbox input "true"
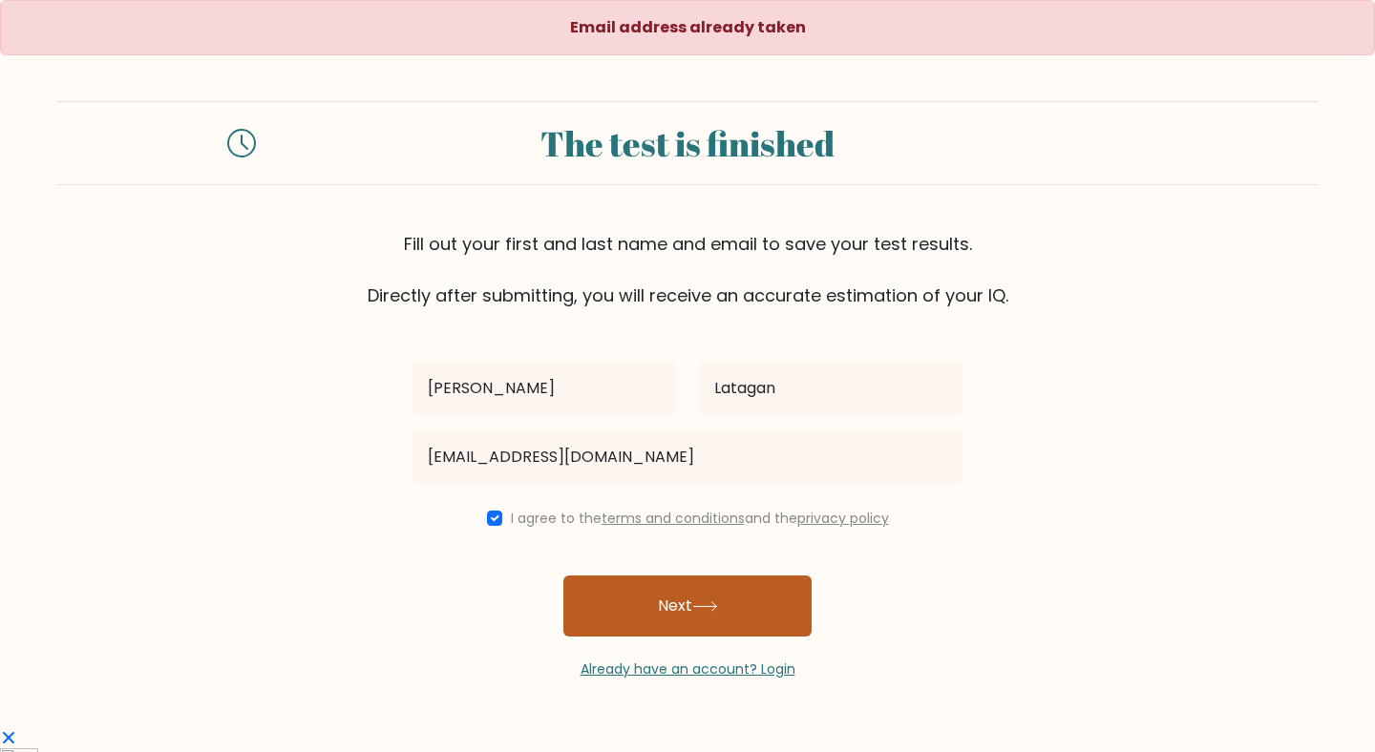
click at [695, 590] on button "Next" at bounding box center [687, 606] width 248 height 61
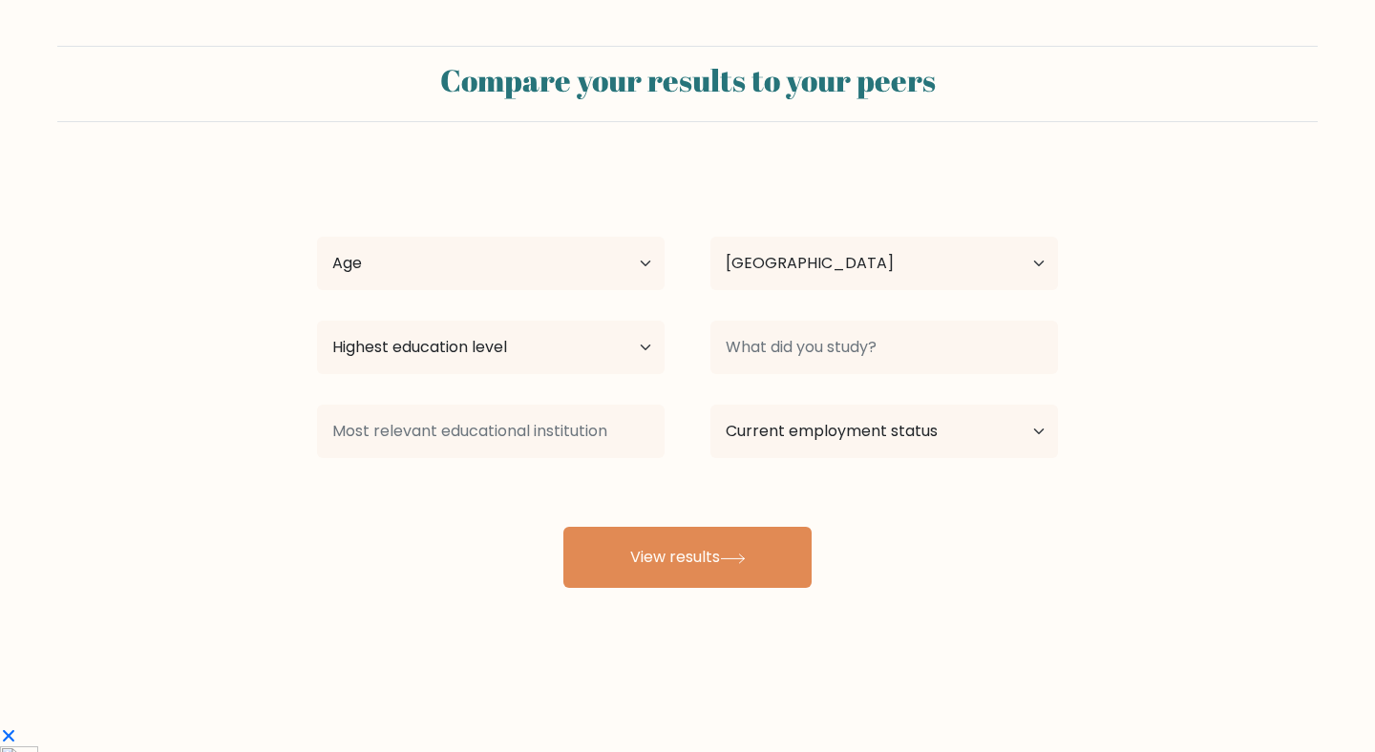
select select "PH"
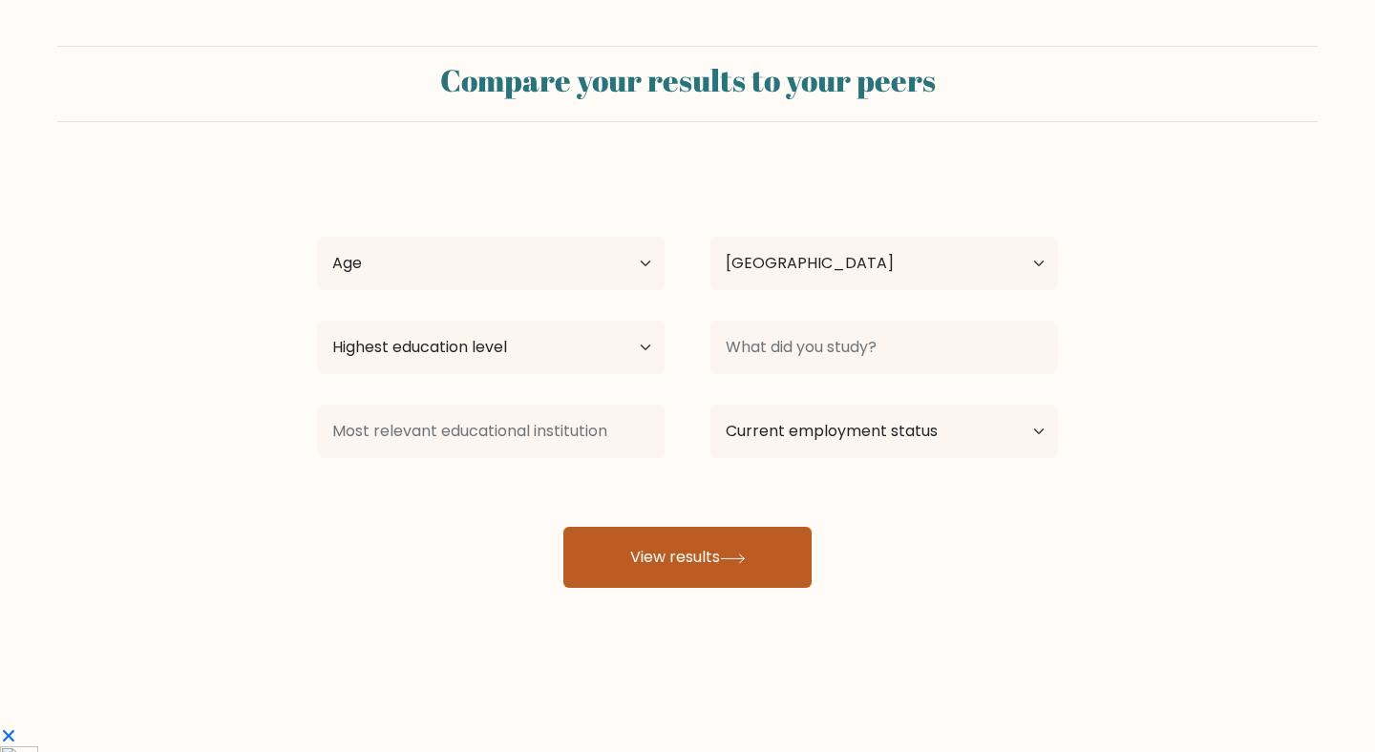
click at [685, 554] on button "View results" at bounding box center [687, 557] width 248 height 61
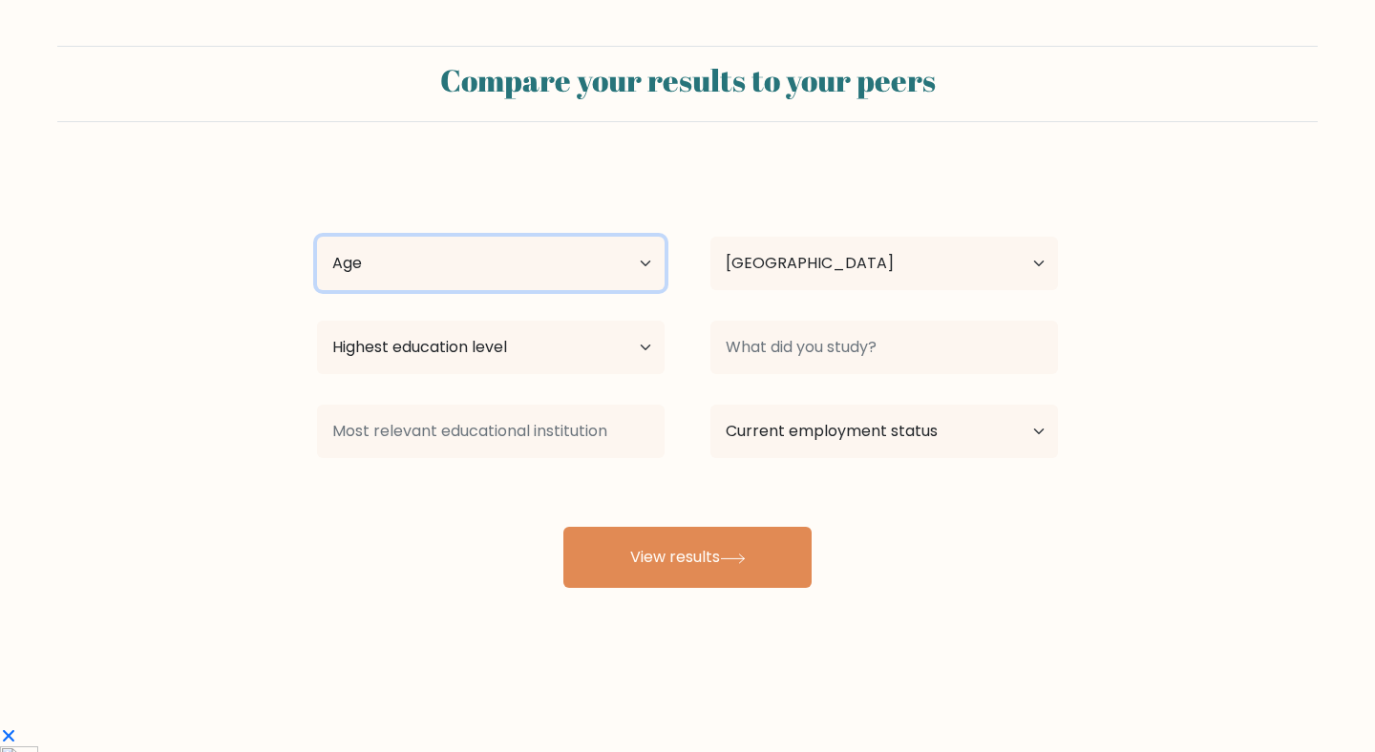
click at [431, 282] on select "Age Under 18 years old 18-24 years old 25-34 years old 35-44 years old 45-54 ye…" at bounding box center [491, 263] width 348 height 53
select select "18_24"
click at [317, 237] on select "Age Under 18 years old 18-24 years old 25-34 years old 35-44 years old 45-54 ye…" at bounding box center [491, 263] width 348 height 53
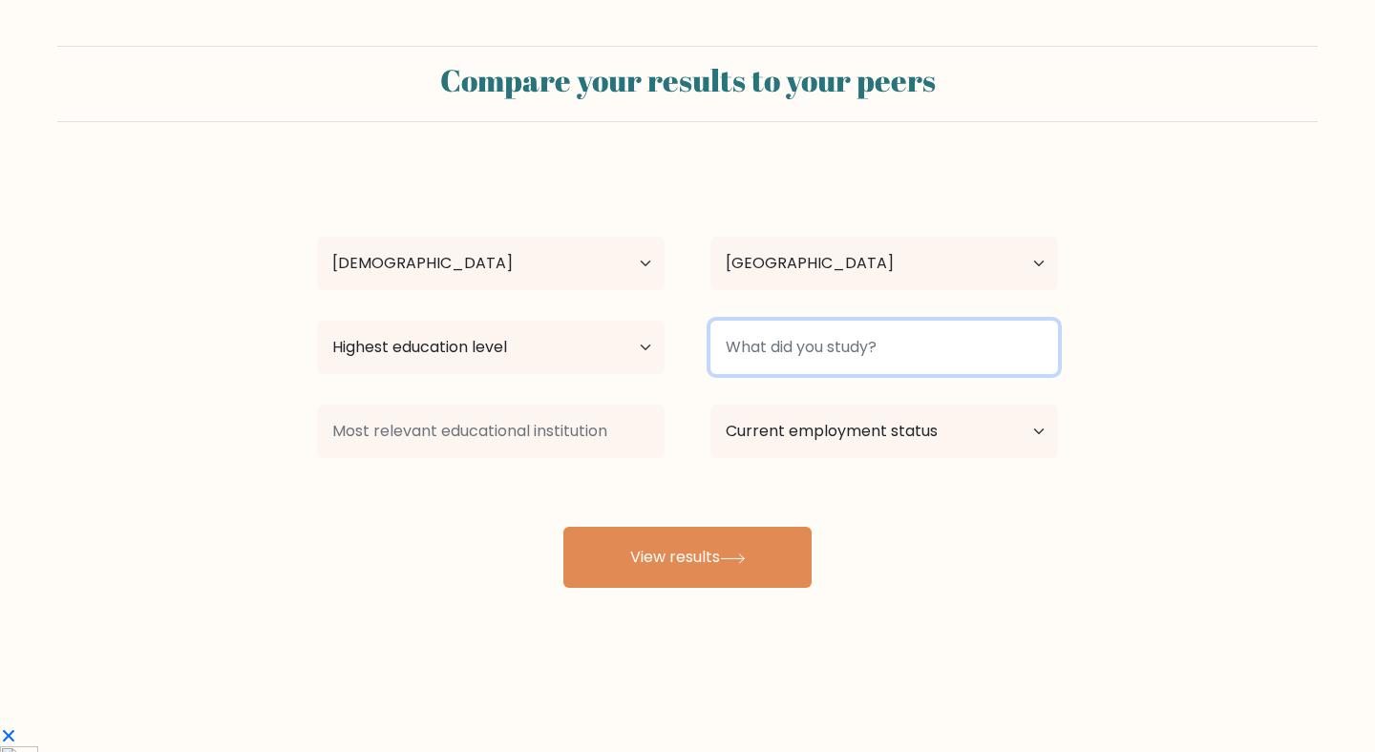
click at [822, 341] on input at bounding box center [884, 347] width 348 height 53
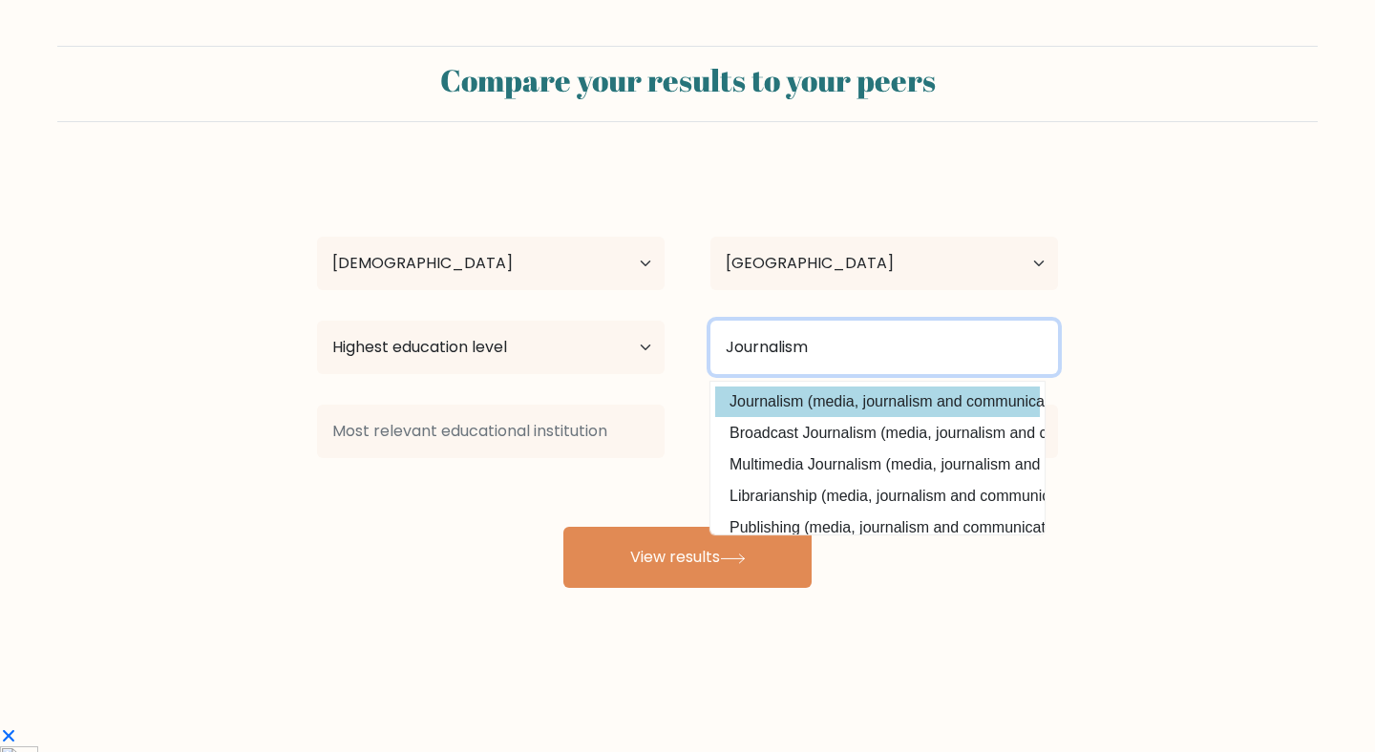
type input "Journalism"
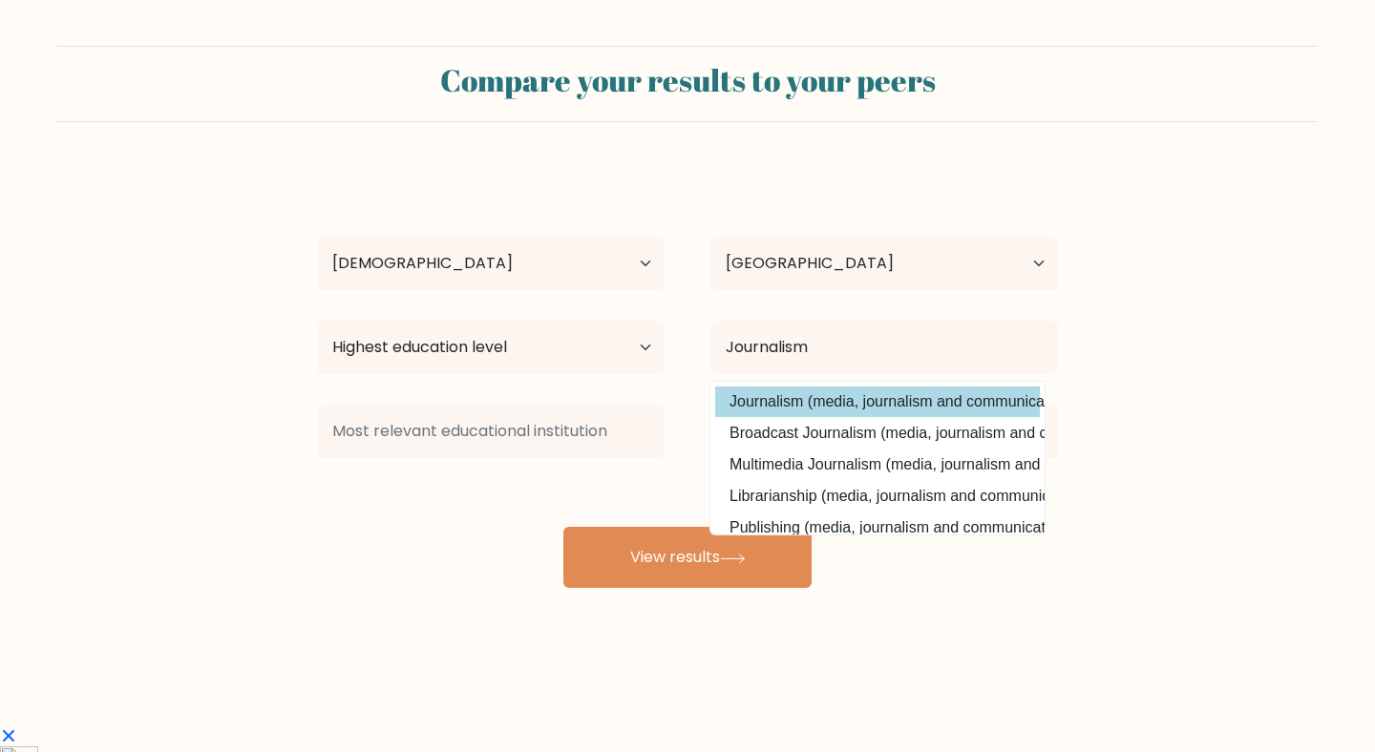
click at [861, 403] on option "Journalism (media, journalism and communications)" at bounding box center [877, 402] width 325 height 31
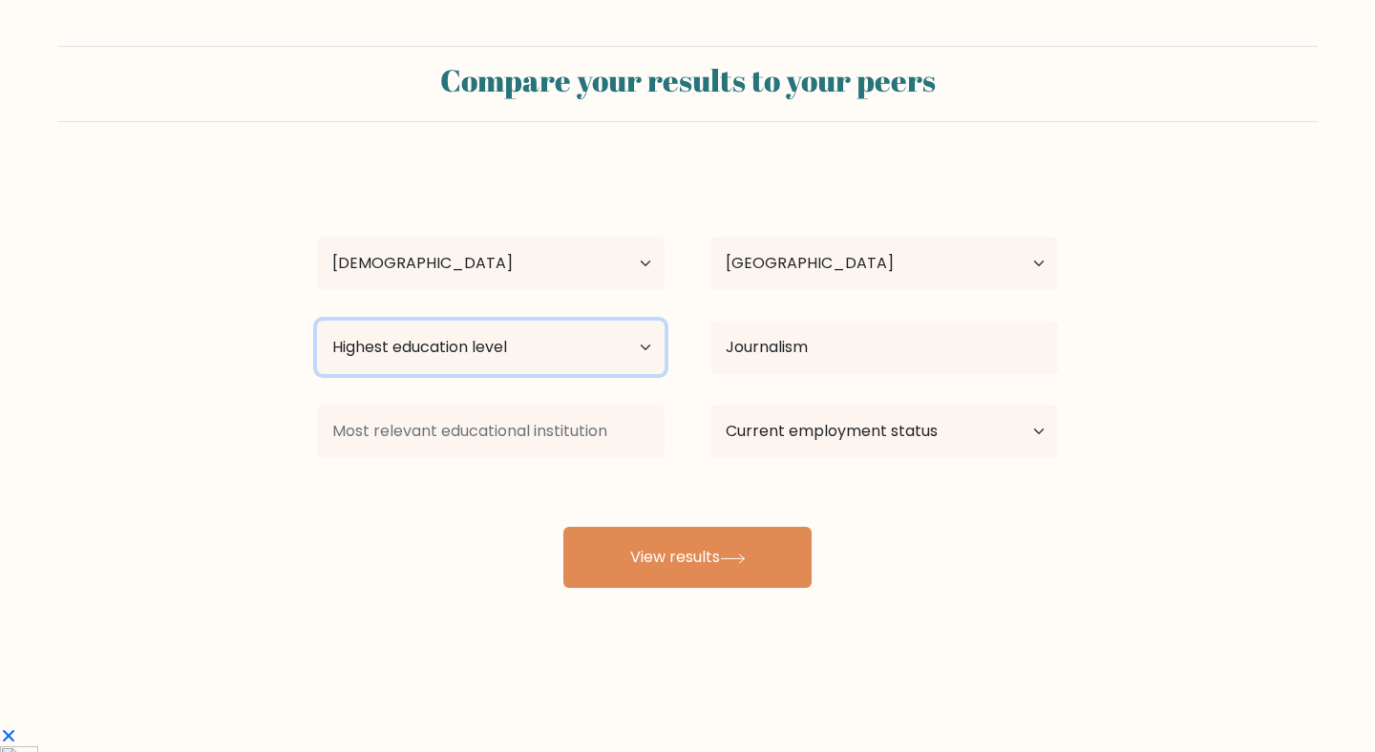
click at [406, 348] on select "Highest education level No schooling Primary Lower Secondary Upper Secondary Oc…" at bounding box center [491, 347] width 348 height 53
select select "bachelors_degree"
click at [317, 321] on select "Highest education level No schooling Primary Lower Secondary Upper Secondary Oc…" at bounding box center [491, 347] width 348 height 53
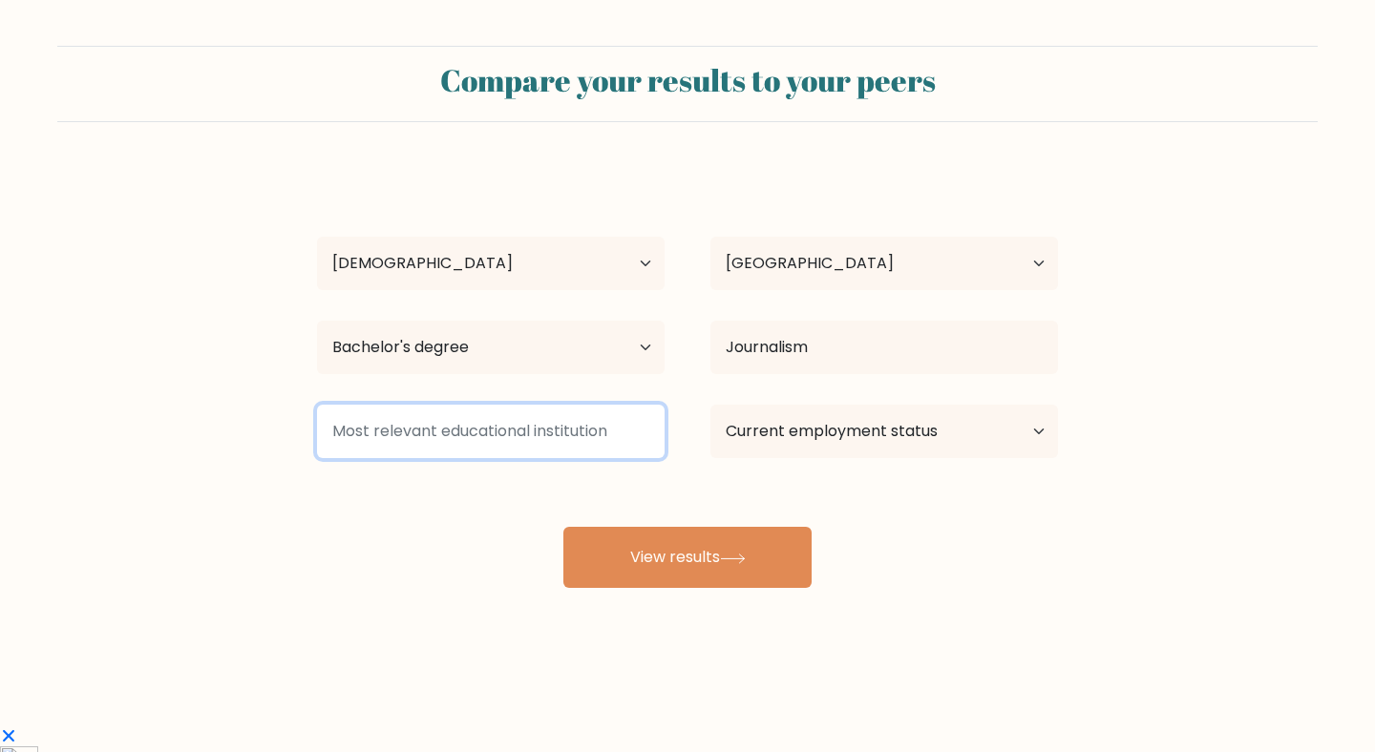
click at [521, 433] on input at bounding box center [491, 431] width 348 height 53
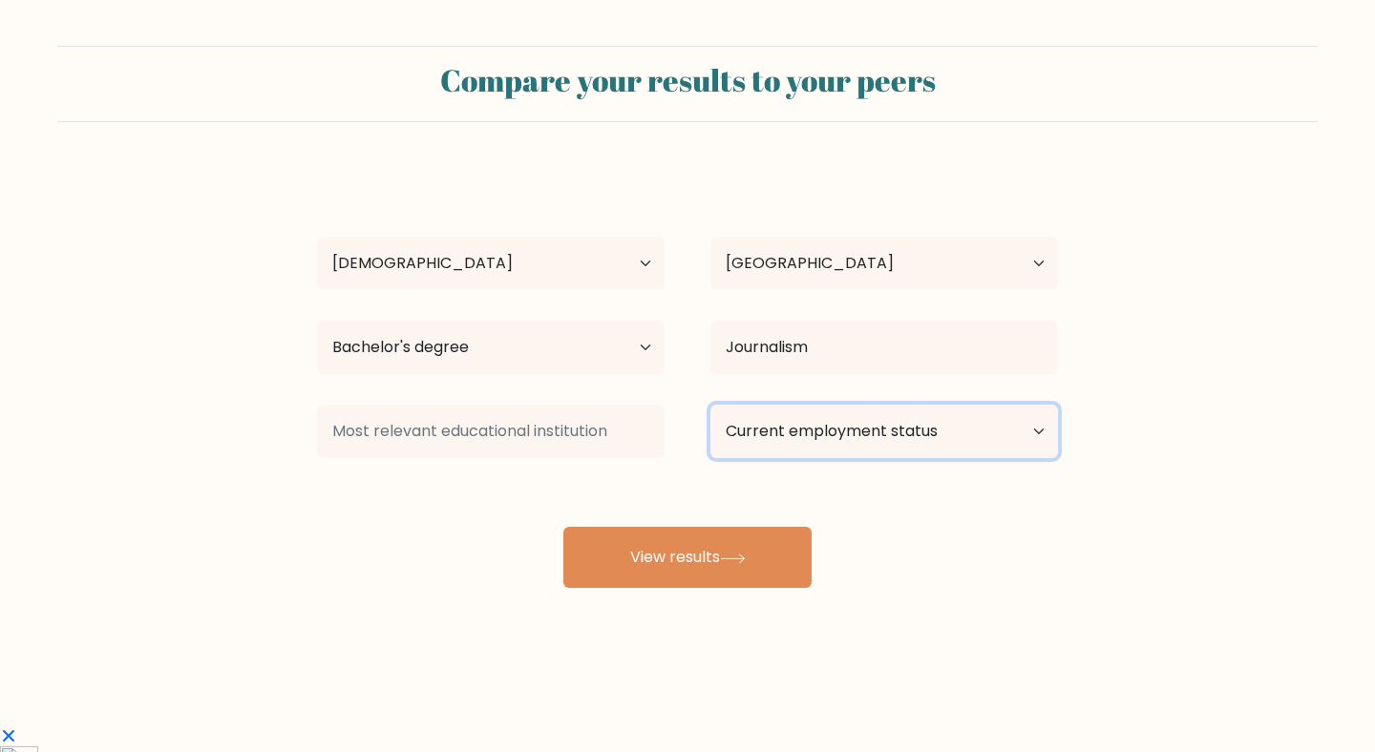
click at [926, 429] on select "Current employment status Employed Student Retired Other / prefer not to answer" at bounding box center [884, 431] width 348 height 53
select select "employed"
click at [710, 405] on select "Current employment status Employed Student Retired Other / prefer not to answer" at bounding box center [884, 431] width 348 height 53
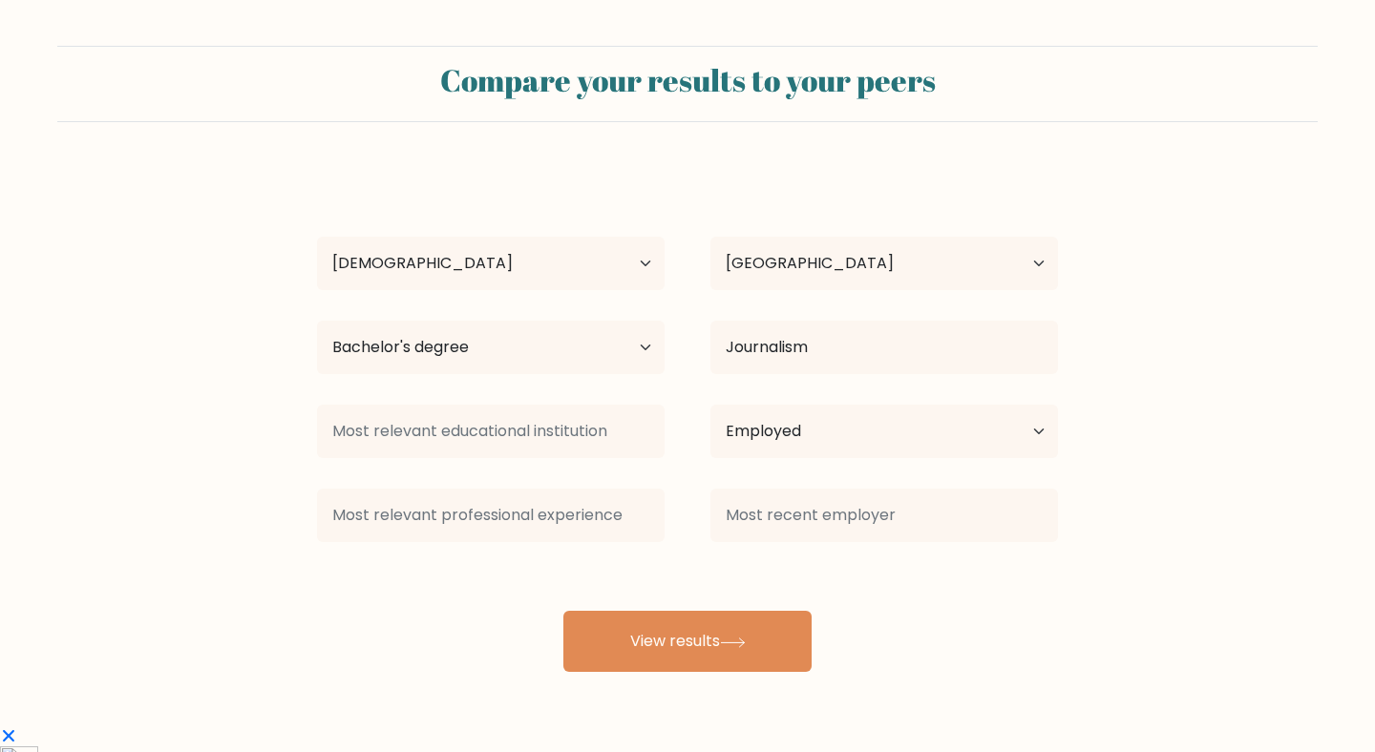
click at [758, 564] on div "Ashley Latagan Age Under 18 years old 18-24 years old 25-34 years old 35-44 yea…" at bounding box center [688, 420] width 764 height 504
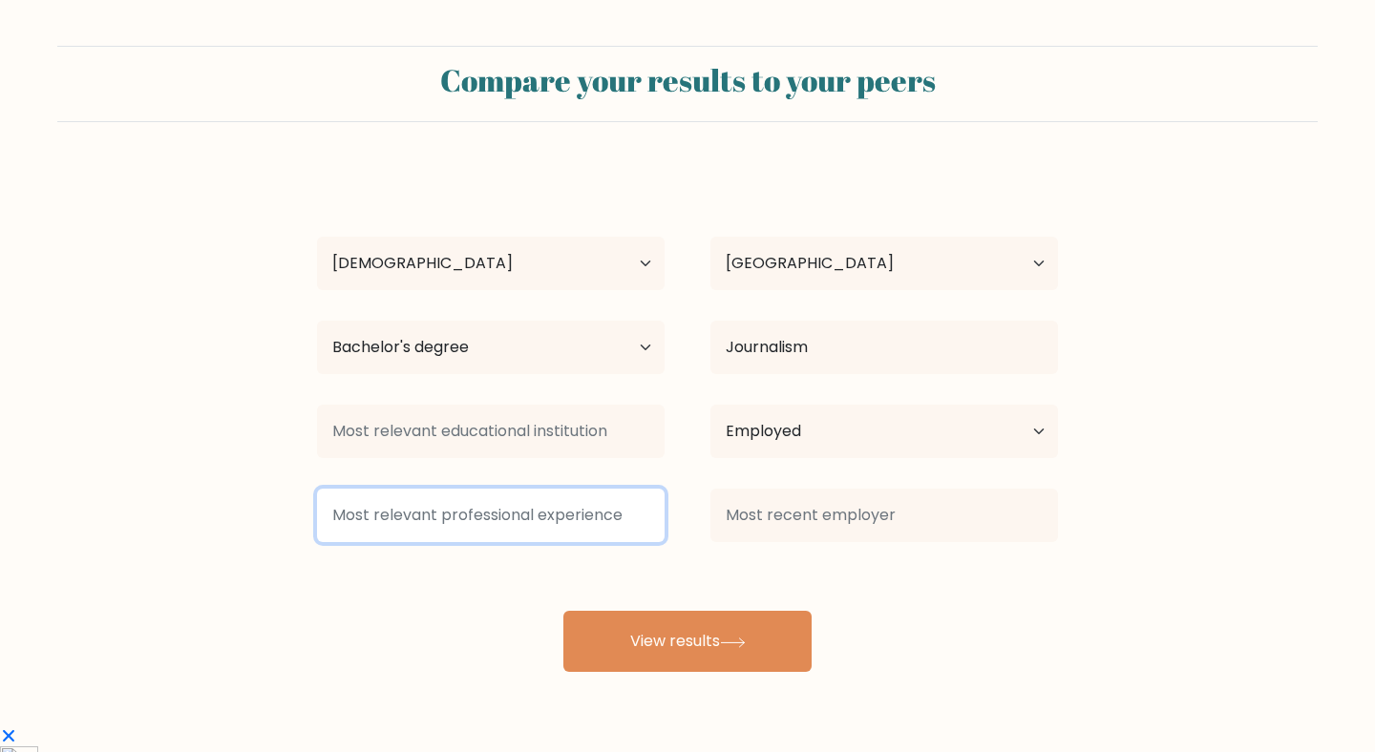
click at [580, 504] on input at bounding box center [491, 515] width 348 height 53
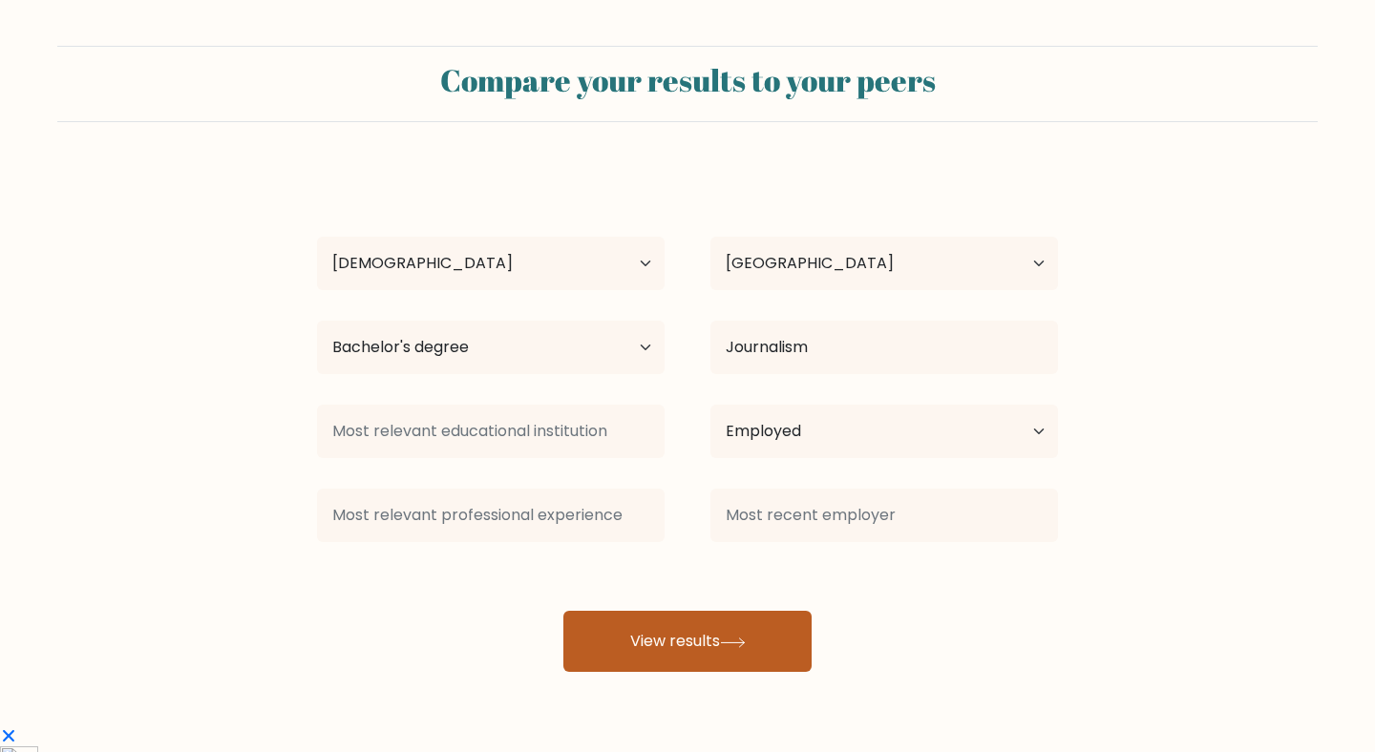
click at [778, 655] on button "View results" at bounding box center [687, 641] width 248 height 61
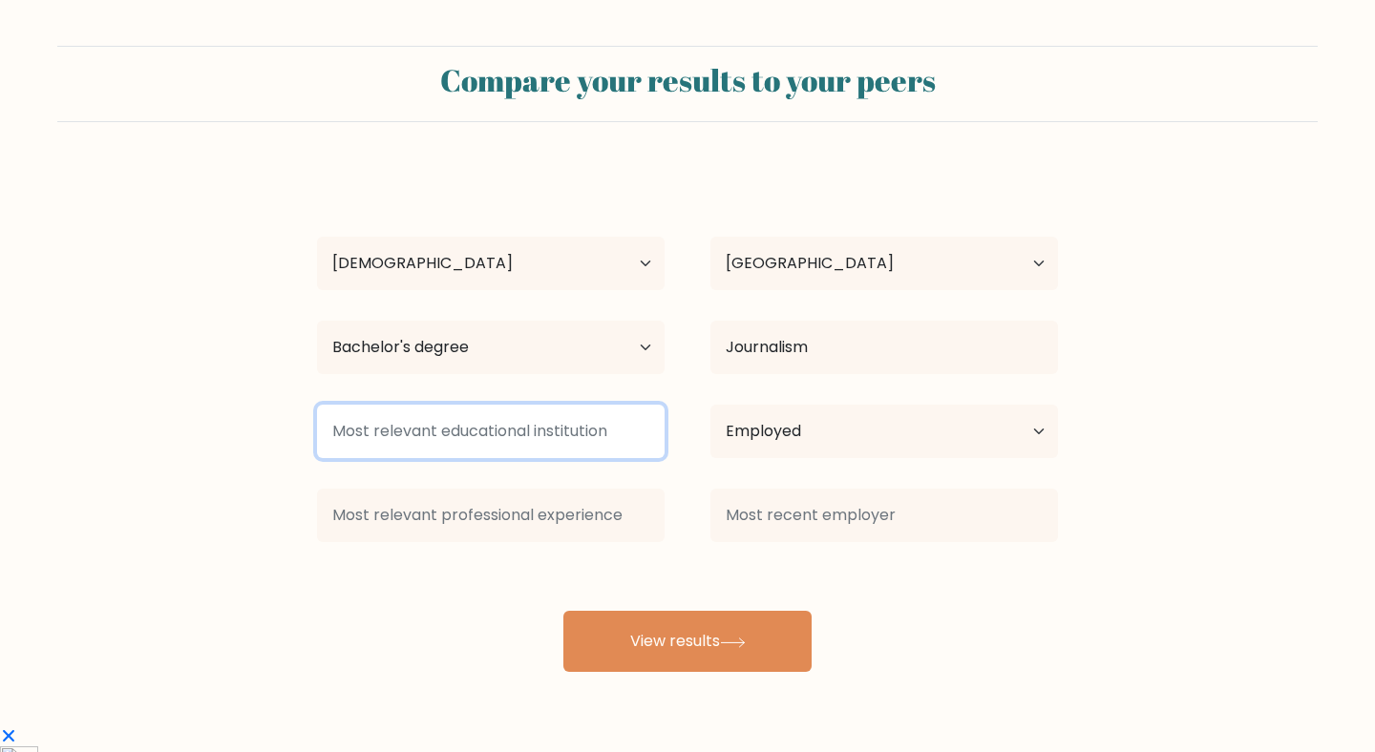
click at [537, 428] on input at bounding box center [491, 431] width 348 height 53
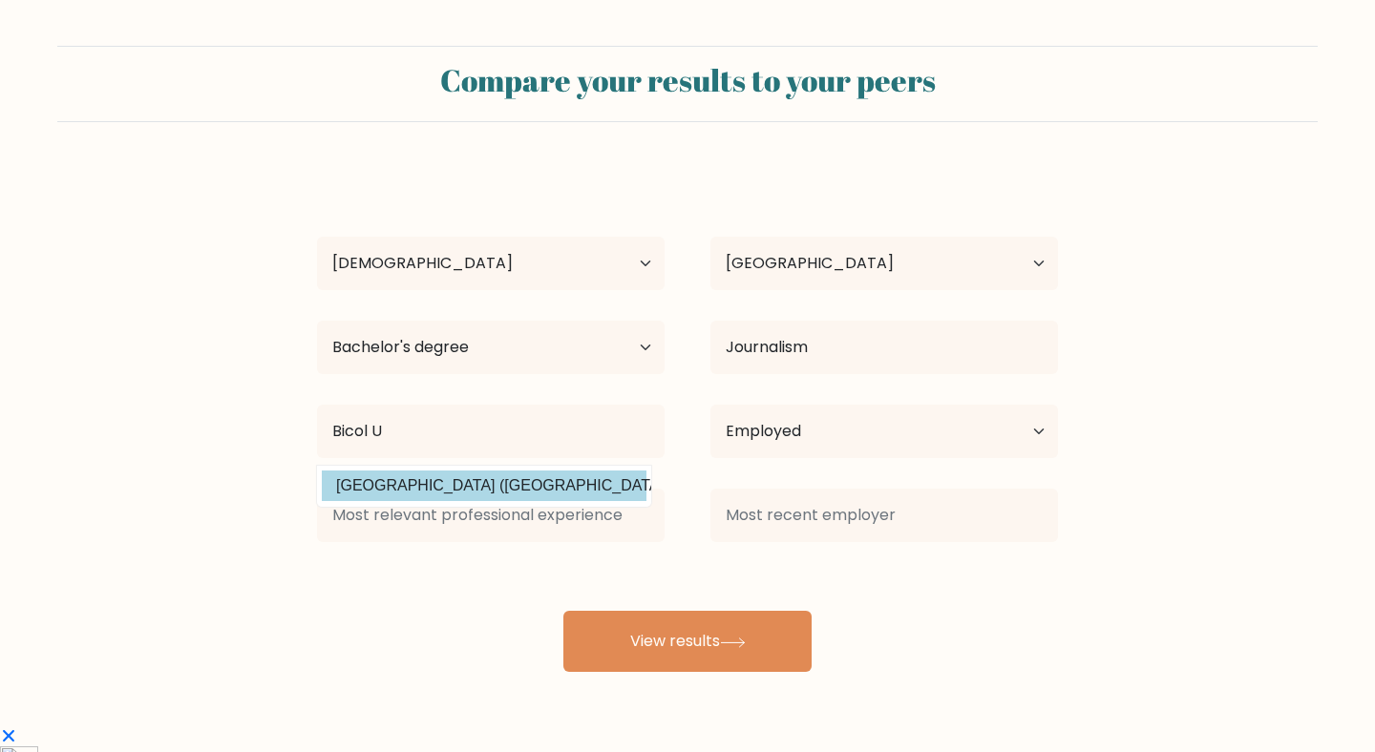
click at [544, 495] on option "Bicol University (Philippines)" at bounding box center [484, 486] width 325 height 31
type input "[GEOGRAPHIC_DATA]"
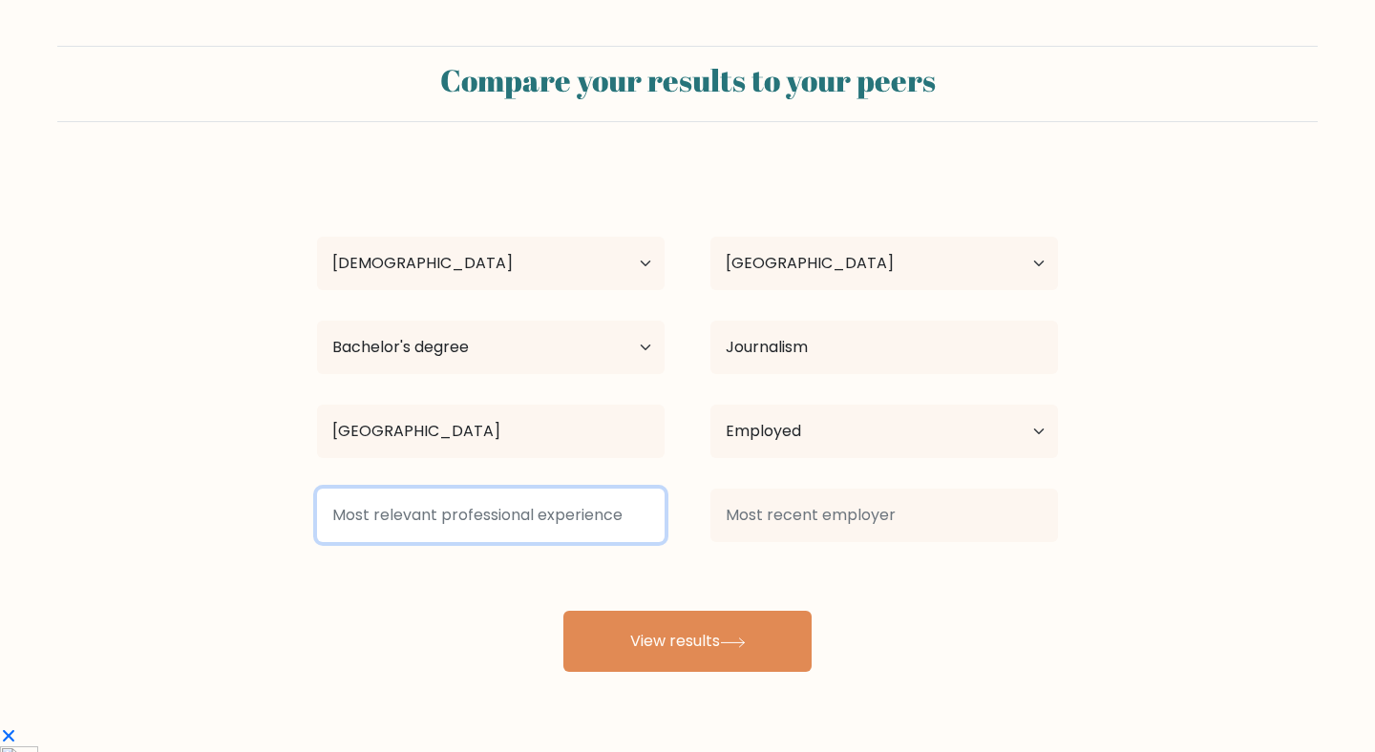
click at [569, 525] on input at bounding box center [491, 515] width 348 height 53
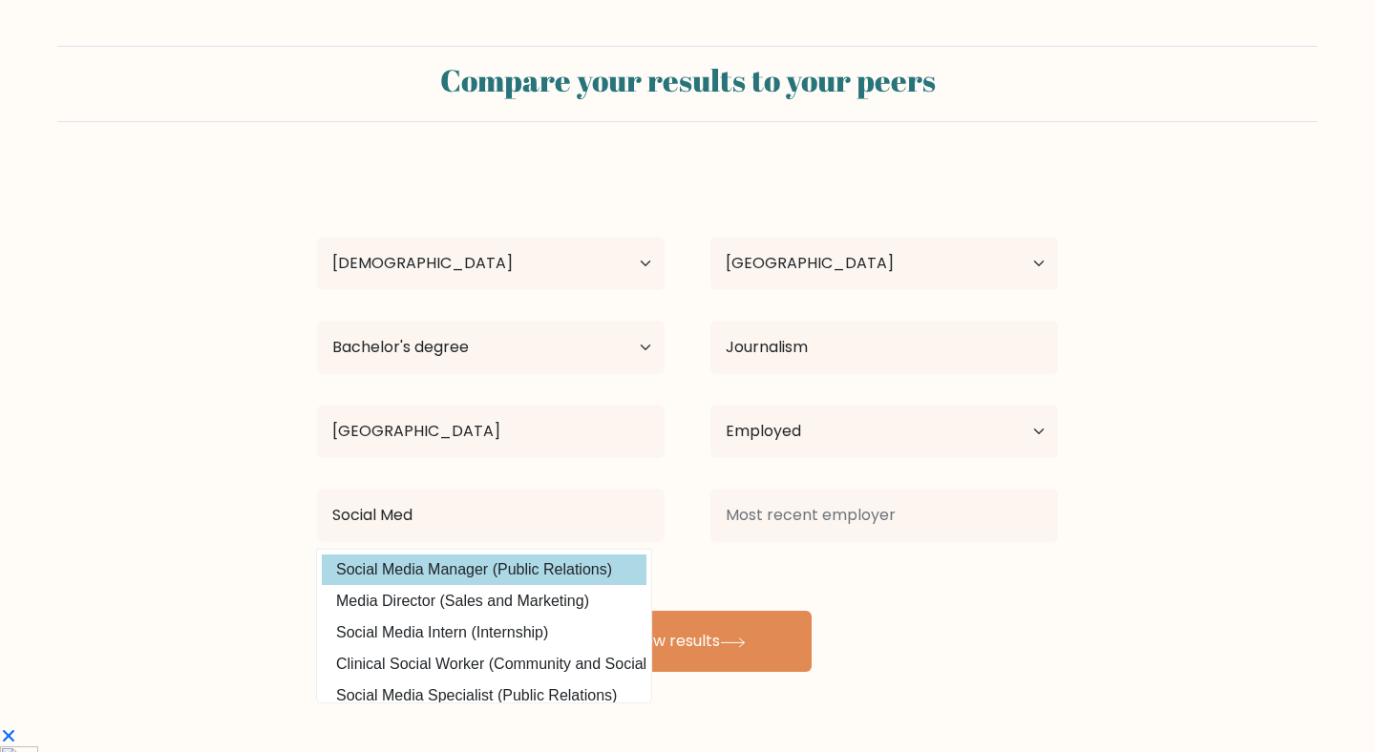
click at [517, 579] on option "Social Media Manager (Public Relations)" at bounding box center [484, 570] width 325 height 31
type input "Social Media Manager"
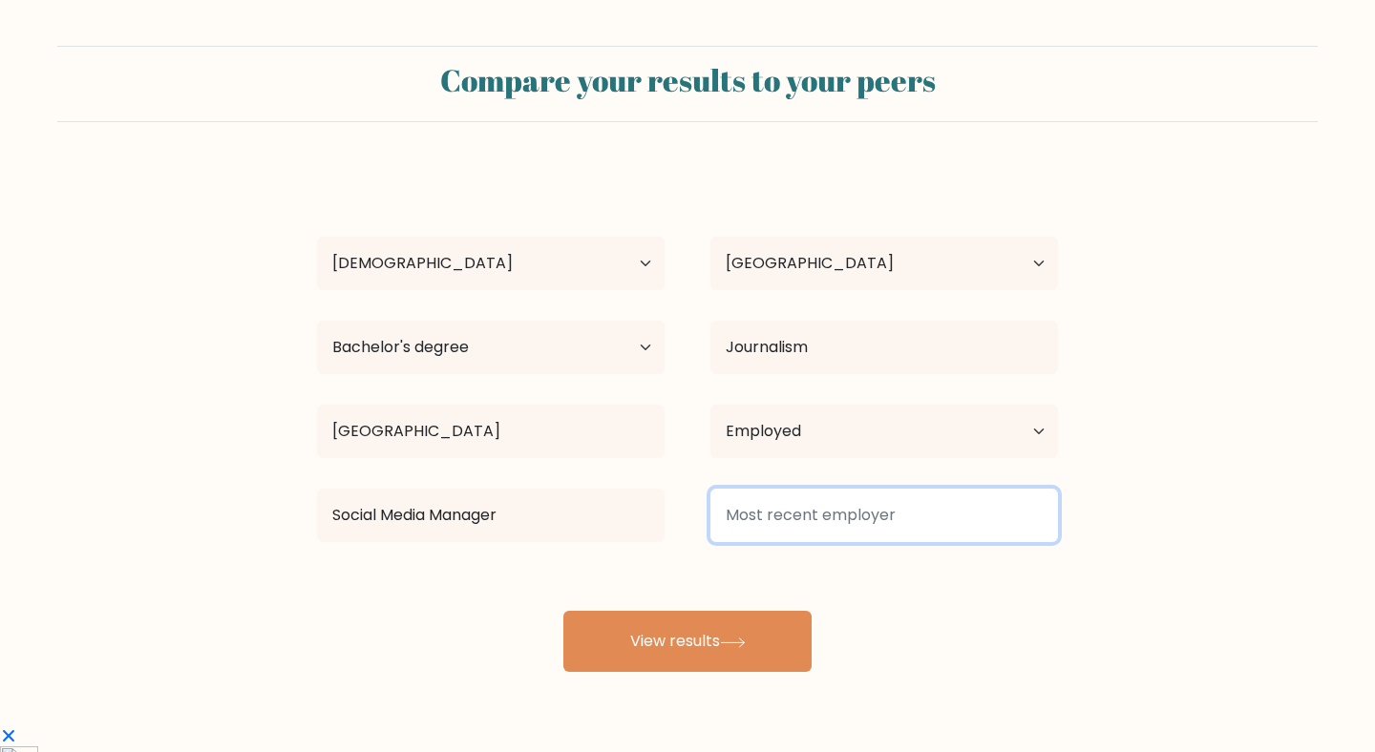
click at [762, 516] on input at bounding box center [884, 515] width 348 height 53
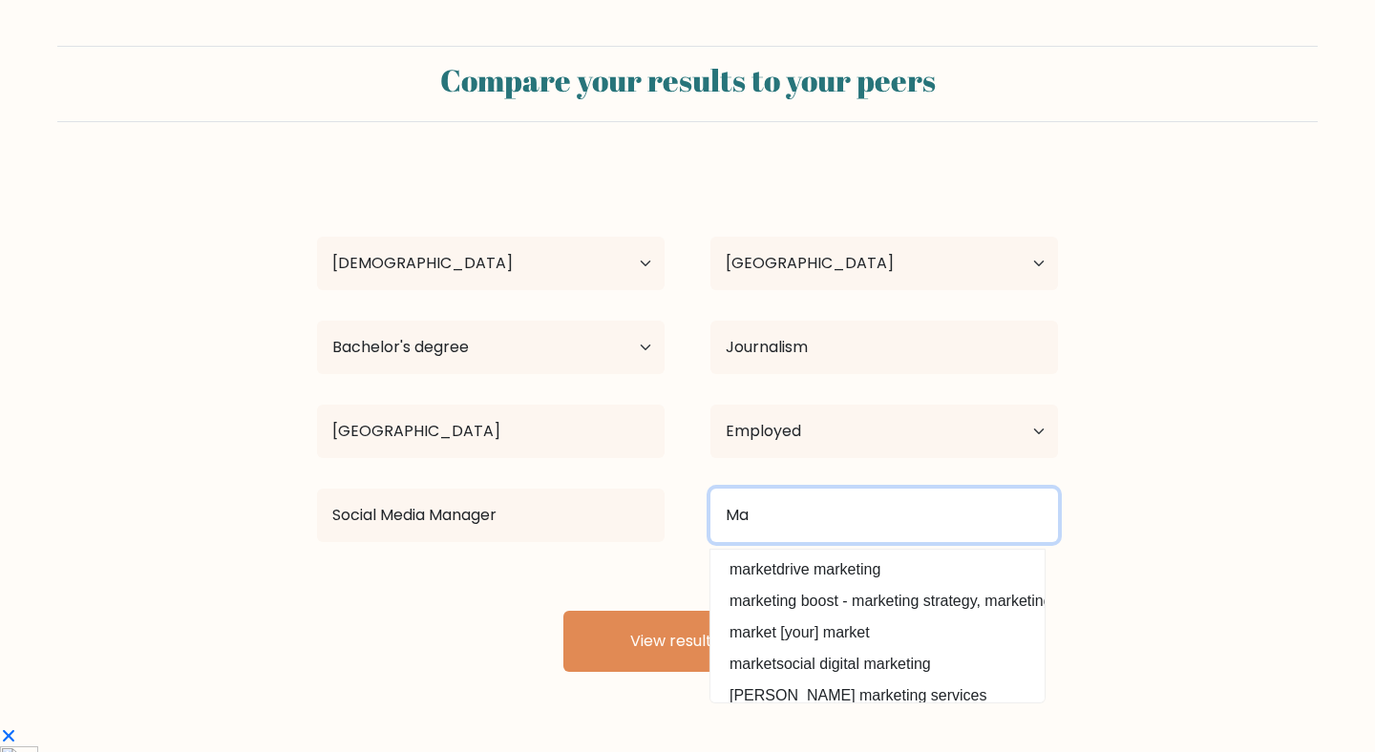
type input "M"
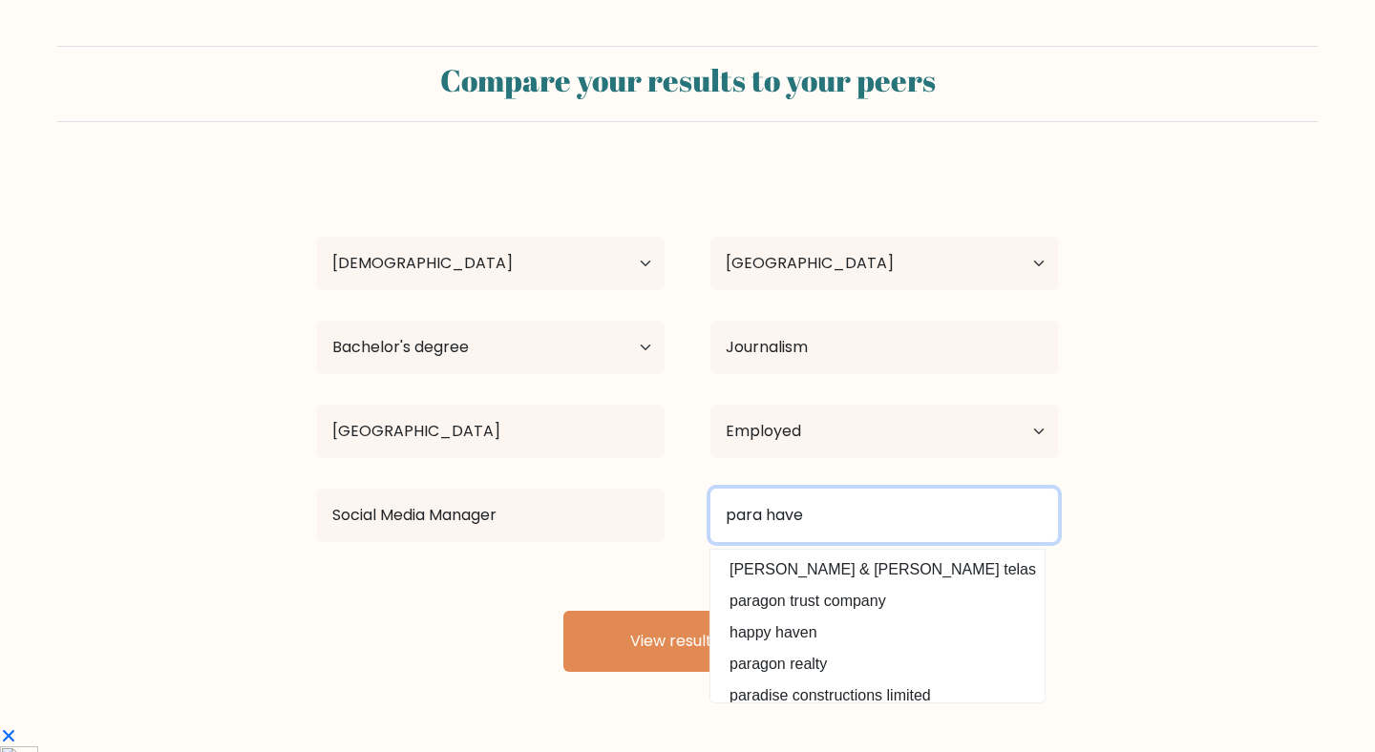
drag, startPoint x: 821, startPoint y: 522, endPoint x: 622, endPoint y: 507, distance: 199.2
click at [622, 507] on div "Social Media Manager para have haver & boecker telas paragon trust company happ…" at bounding box center [687, 515] width 787 height 69
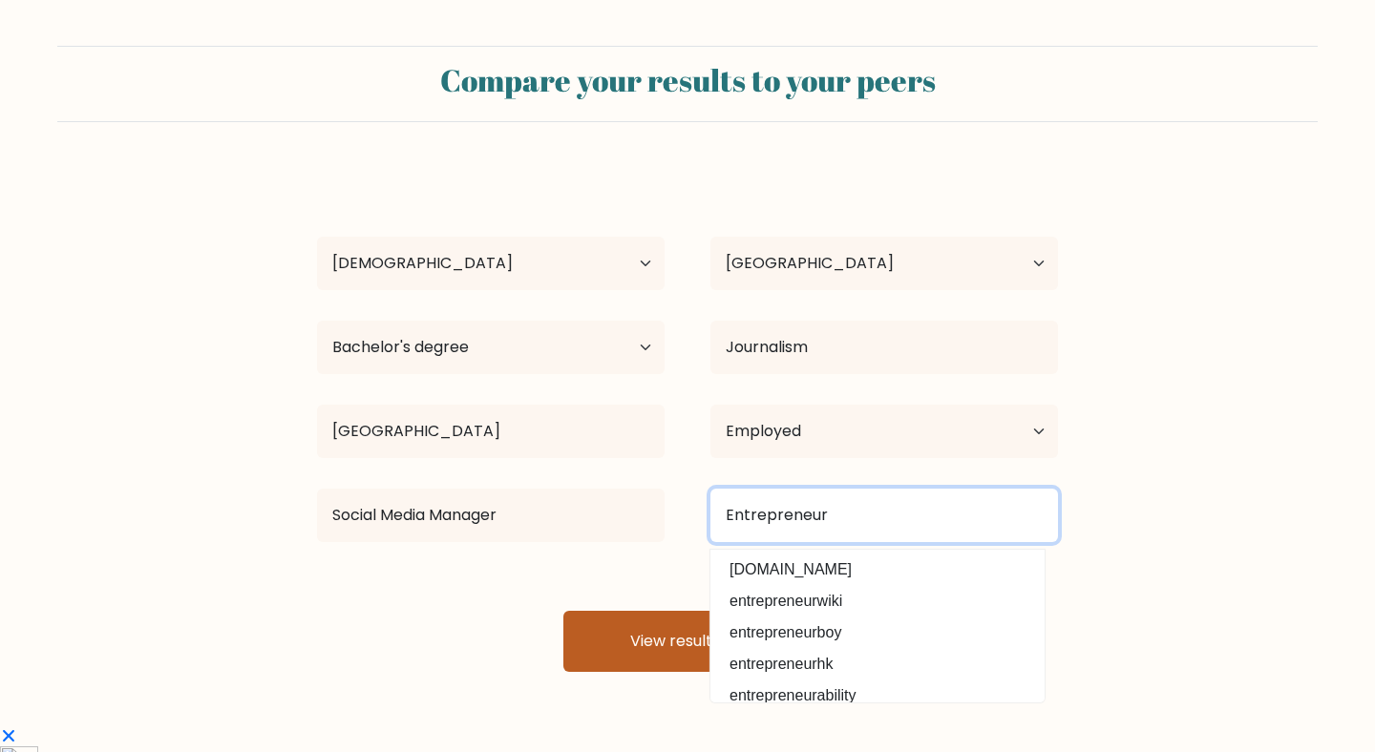
type input "Entrepreneur"
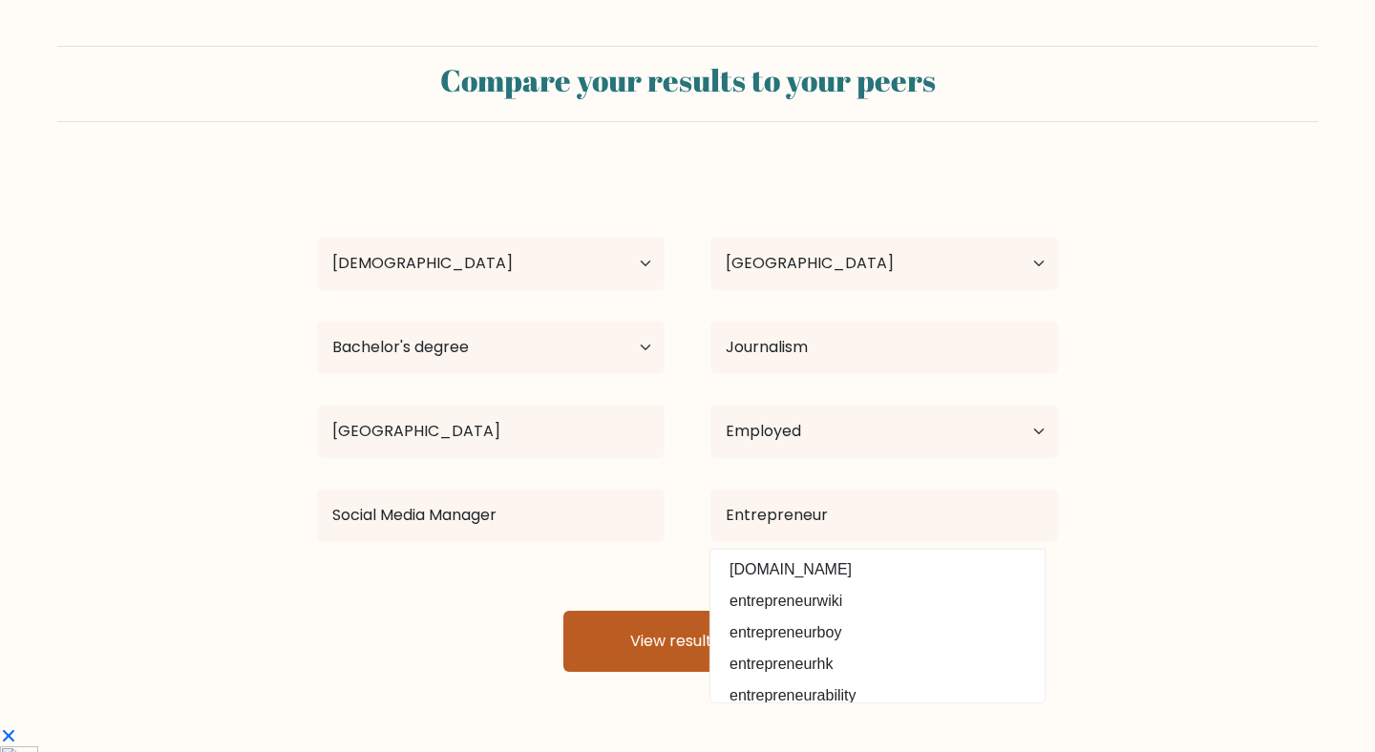
click at [656, 653] on button "View results" at bounding box center [687, 641] width 248 height 61
